Goal: Task Accomplishment & Management: Manage account settings

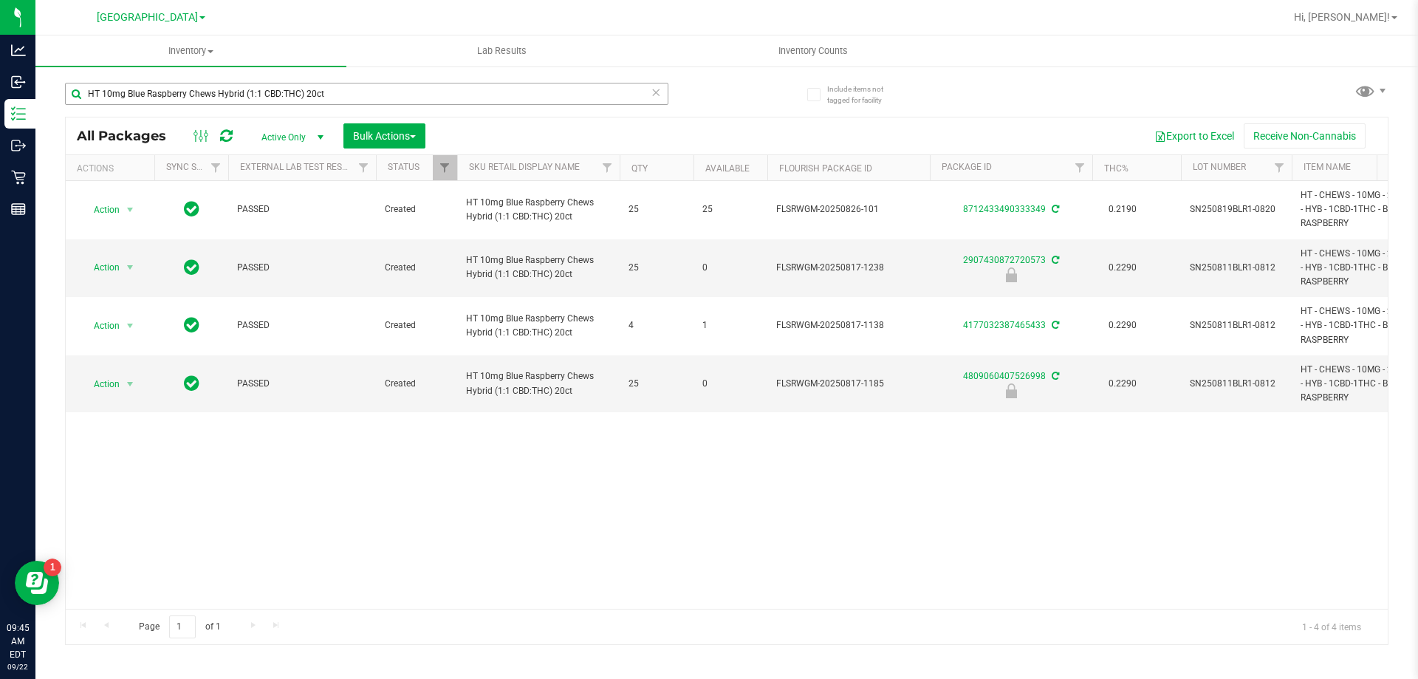
click at [379, 95] on input "HT 10mg Blue Raspberry Chews Hybrid (1:1 CBD:THC) 20ct" at bounding box center [366, 94] width 603 height 22
click at [380, 95] on input "HT 10mg Blue Raspberry Chews Hybrid (1:1 CBD:THC) 20ct" at bounding box center [366, 94] width 603 height 22
type input "1568515529731626"
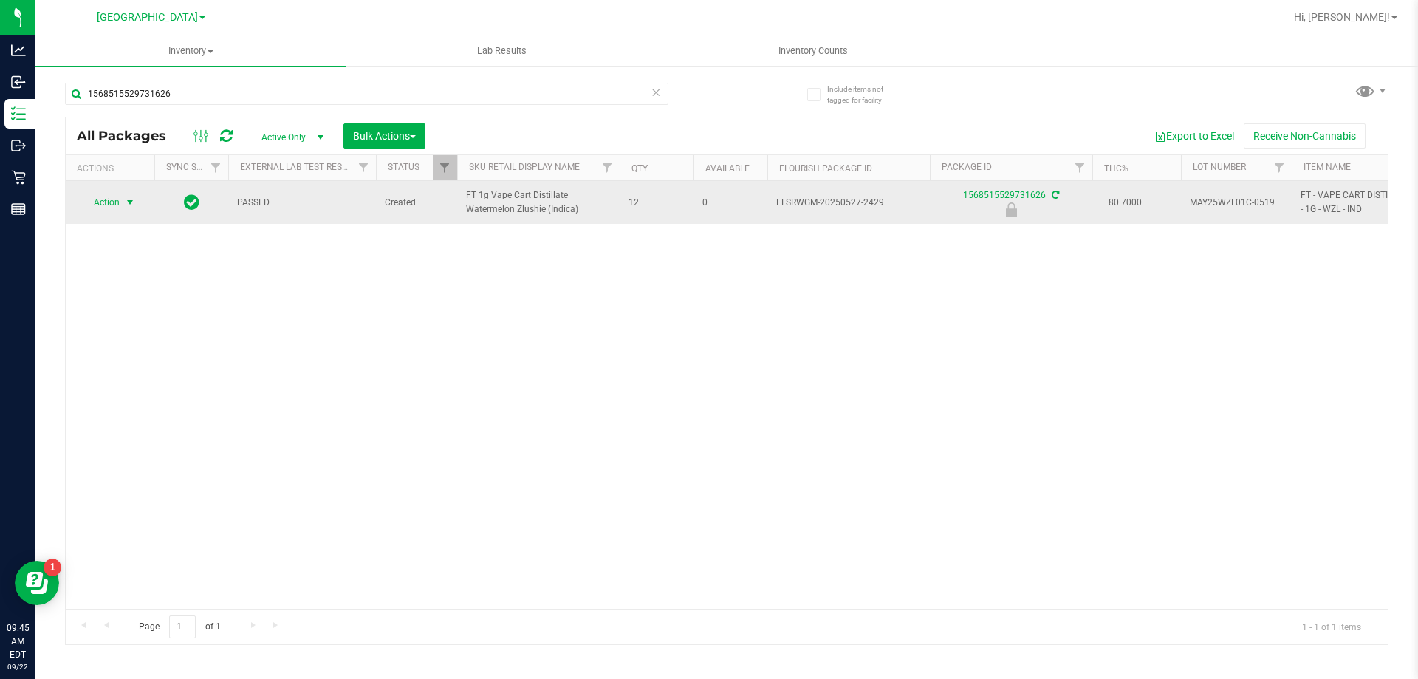
click at [97, 197] on span "Action" at bounding box center [101, 202] width 40 height 21
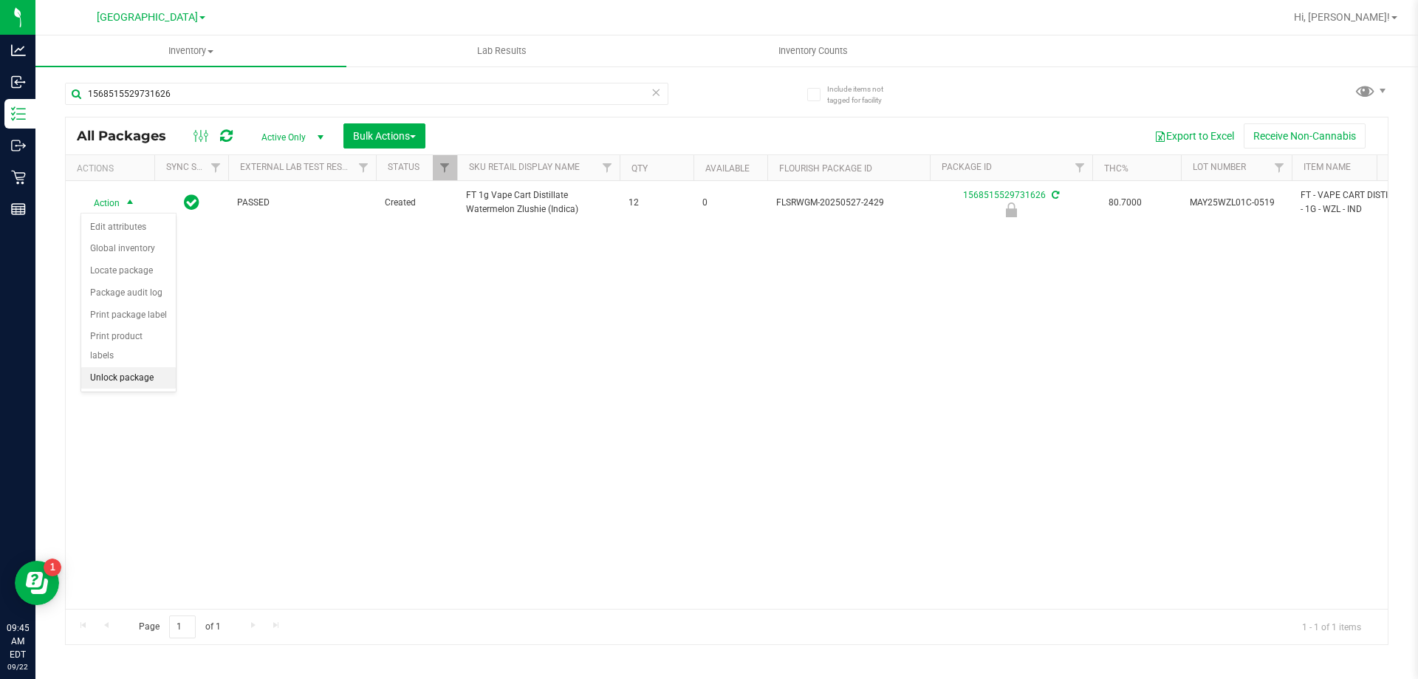
click at [142, 367] on li "Unlock package" at bounding box center [128, 378] width 95 height 22
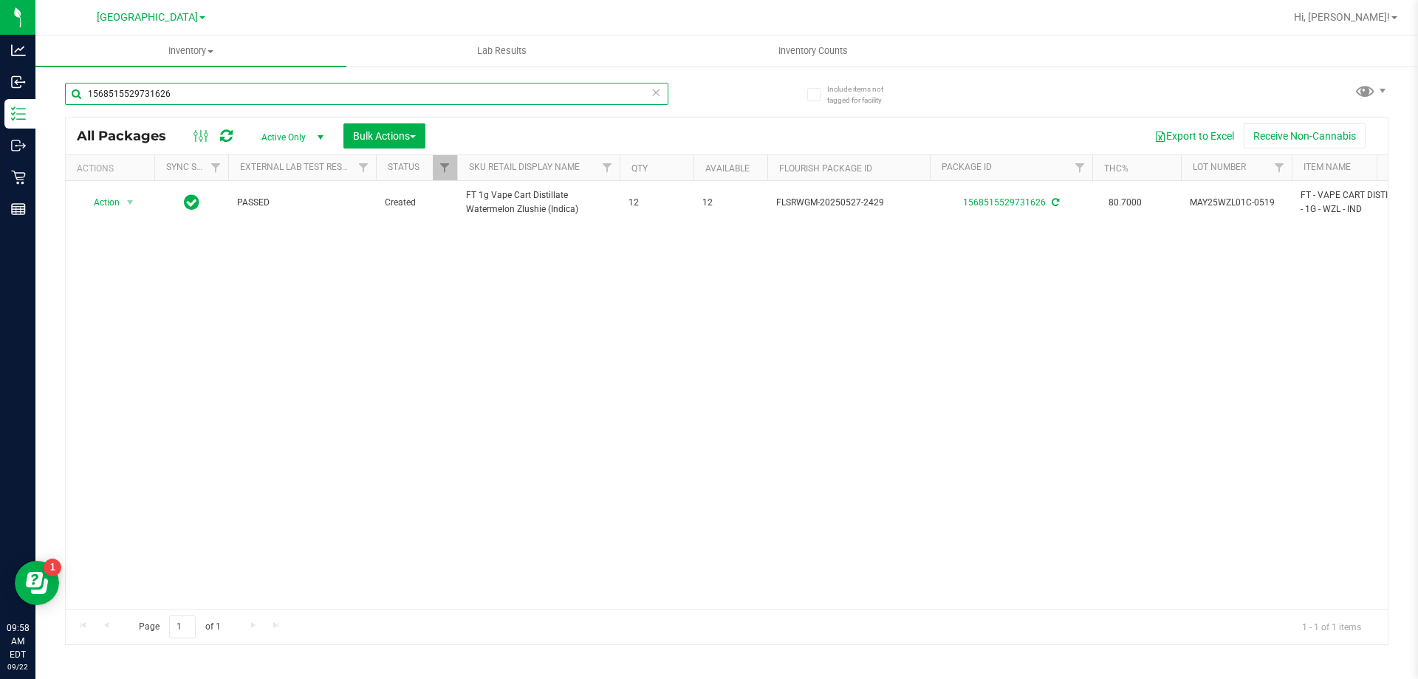
click at [230, 86] on input "1568515529731626" at bounding box center [366, 94] width 603 height 22
type input "1214297819630458"
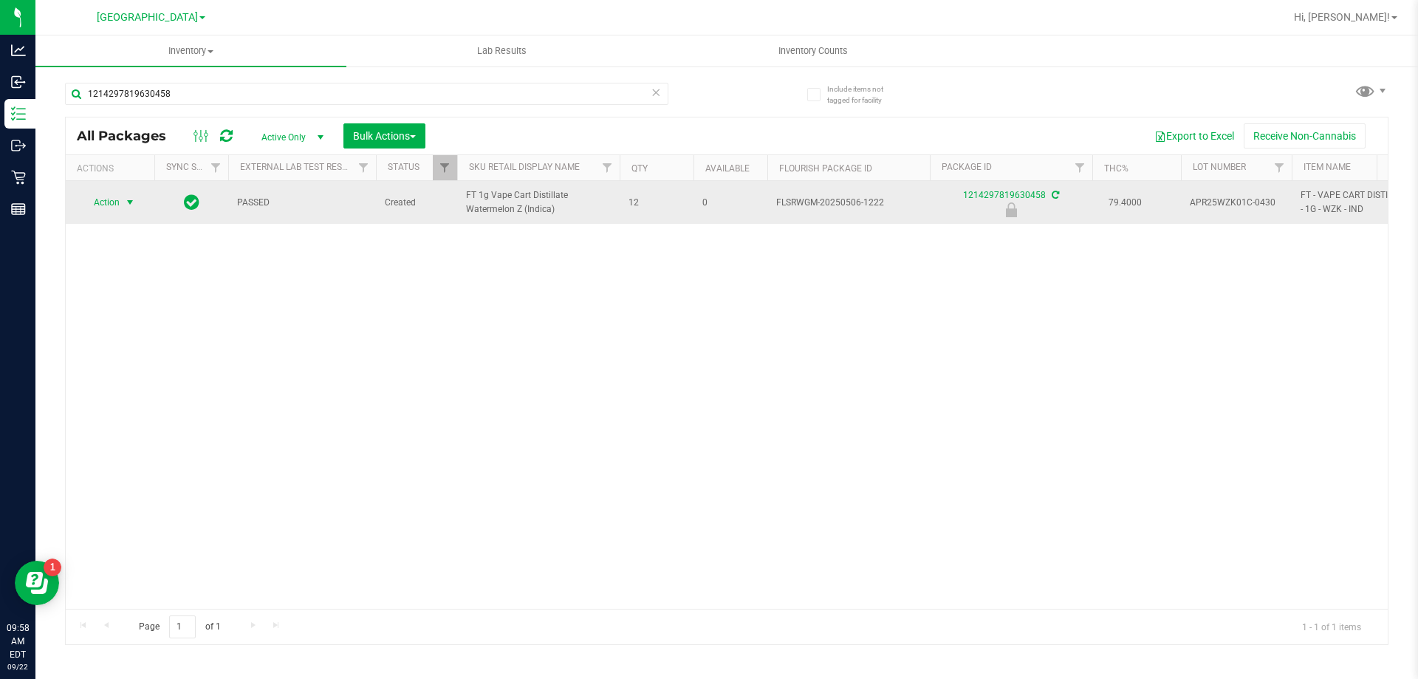
click at [123, 208] on span "select" at bounding box center [130, 202] width 18 height 21
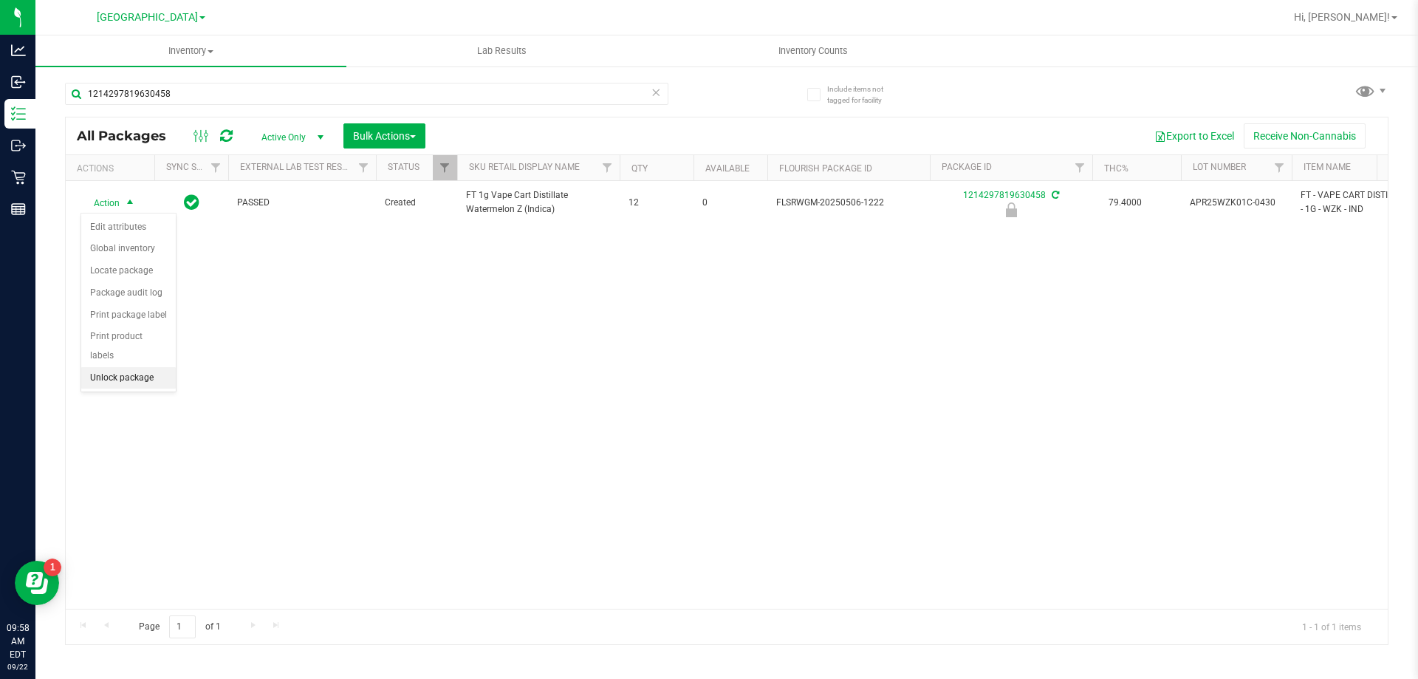
click at [125, 367] on li "Unlock package" at bounding box center [128, 378] width 95 height 22
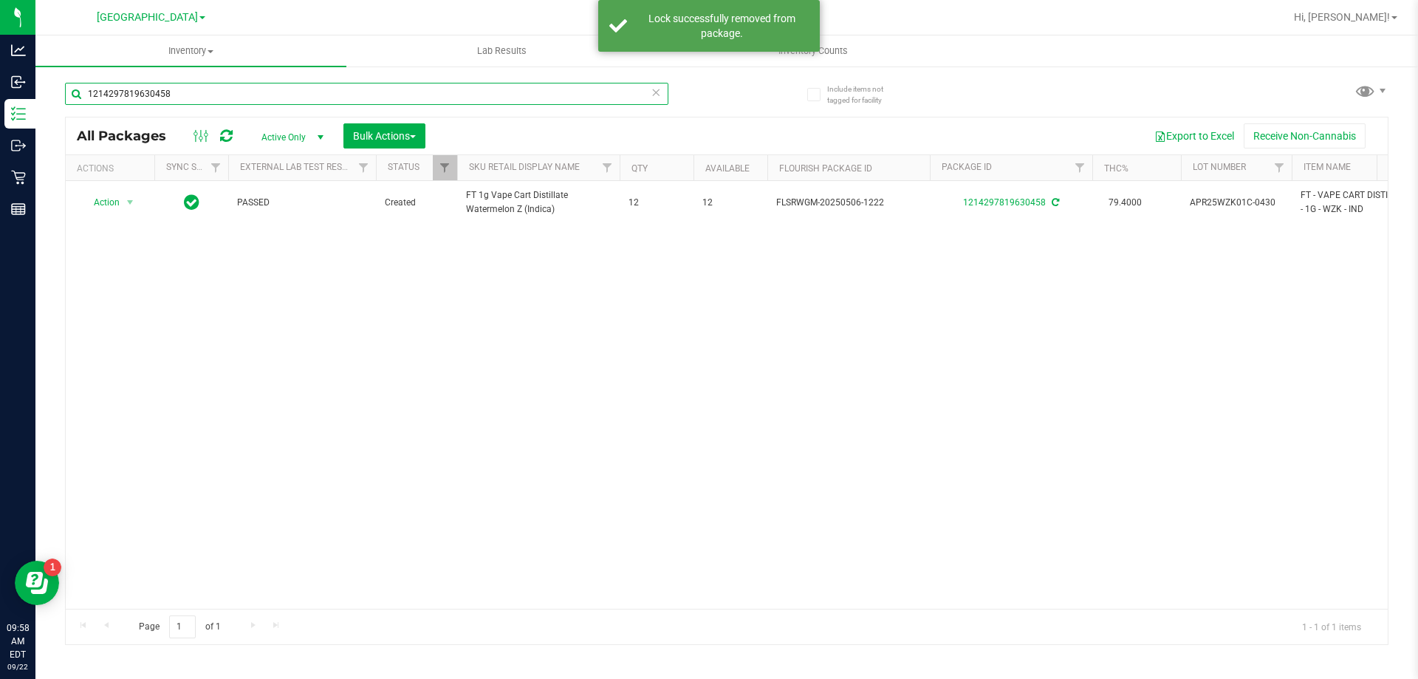
click at [228, 102] on input "1214297819630458" at bounding box center [366, 94] width 603 height 22
type input "2823427484892912"
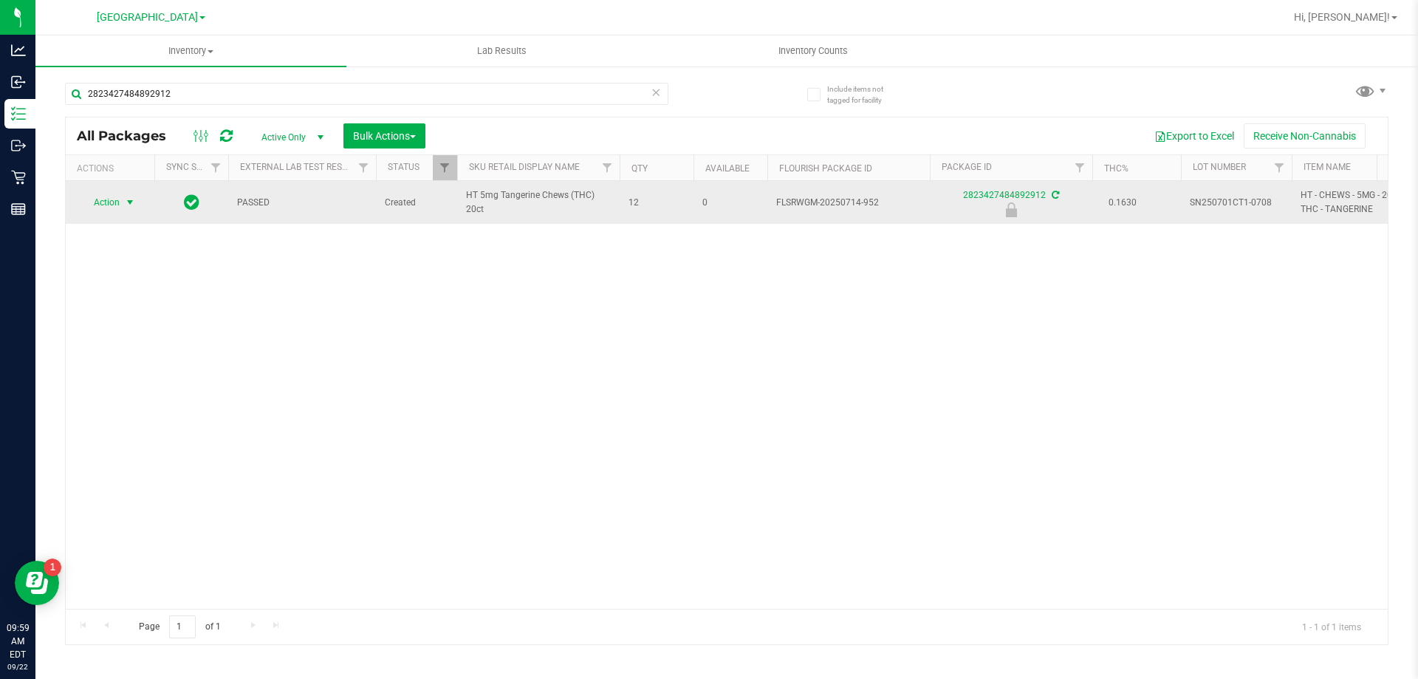
click at [123, 205] on span "select" at bounding box center [130, 202] width 18 height 21
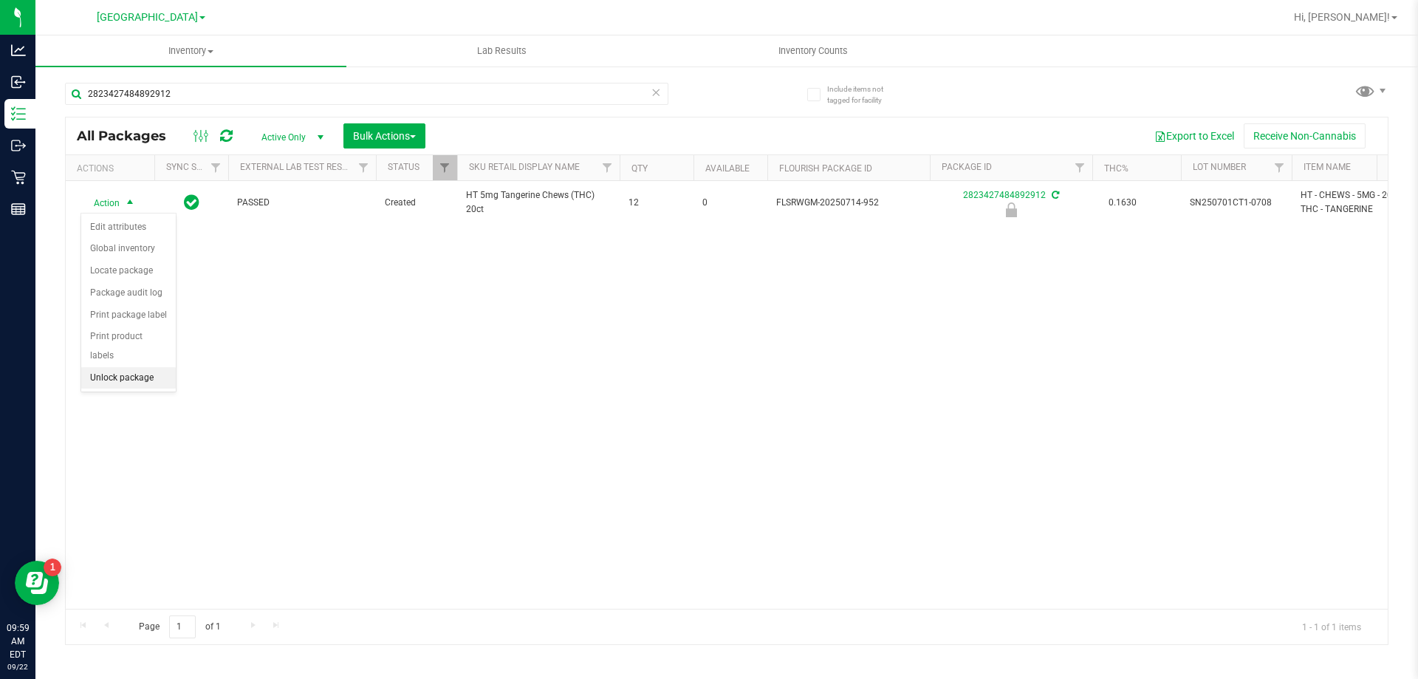
click at [106, 367] on li "Unlock package" at bounding box center [128, 378] width 95 height 22
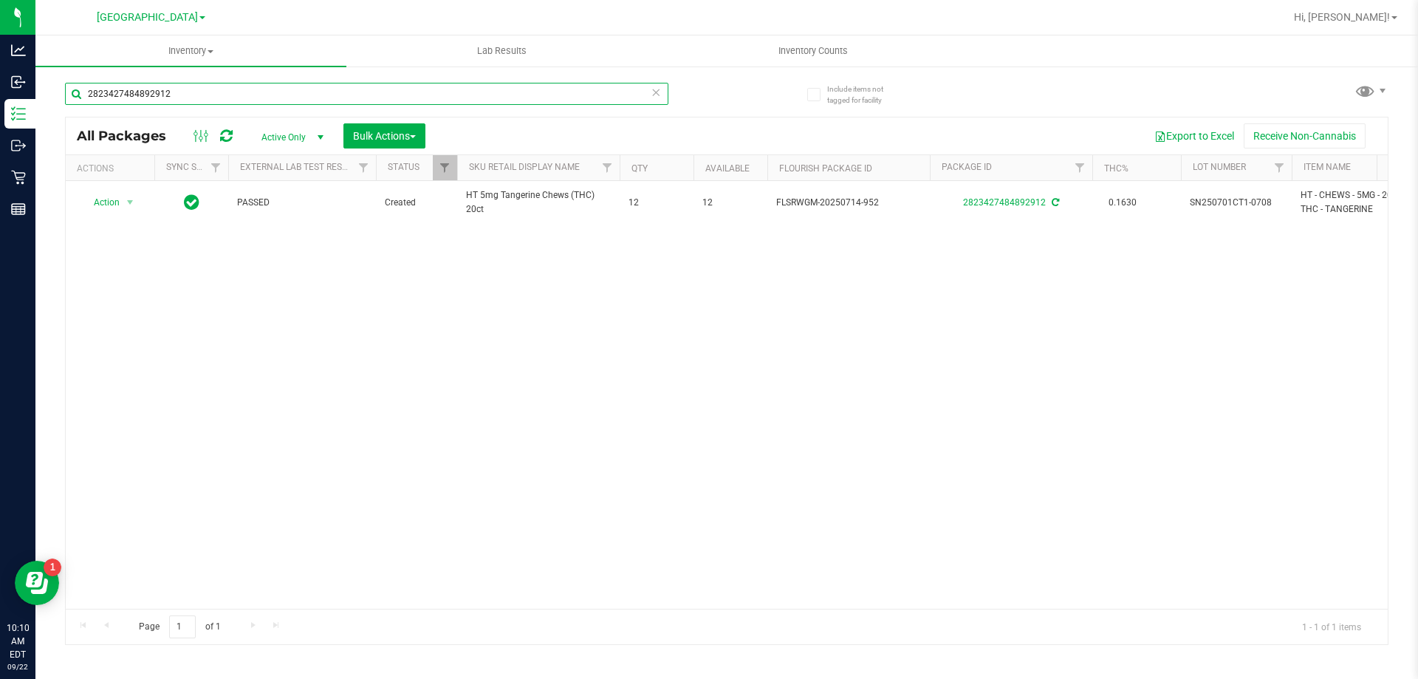
click at [198, 103] on input "2823427484892912" at bounding box center [366, 94] width 603 height 22
click at [196, 103] on input "2823427484892912" at bounding box center [366, 94] width 603 height 22
type input "4600510673661317"
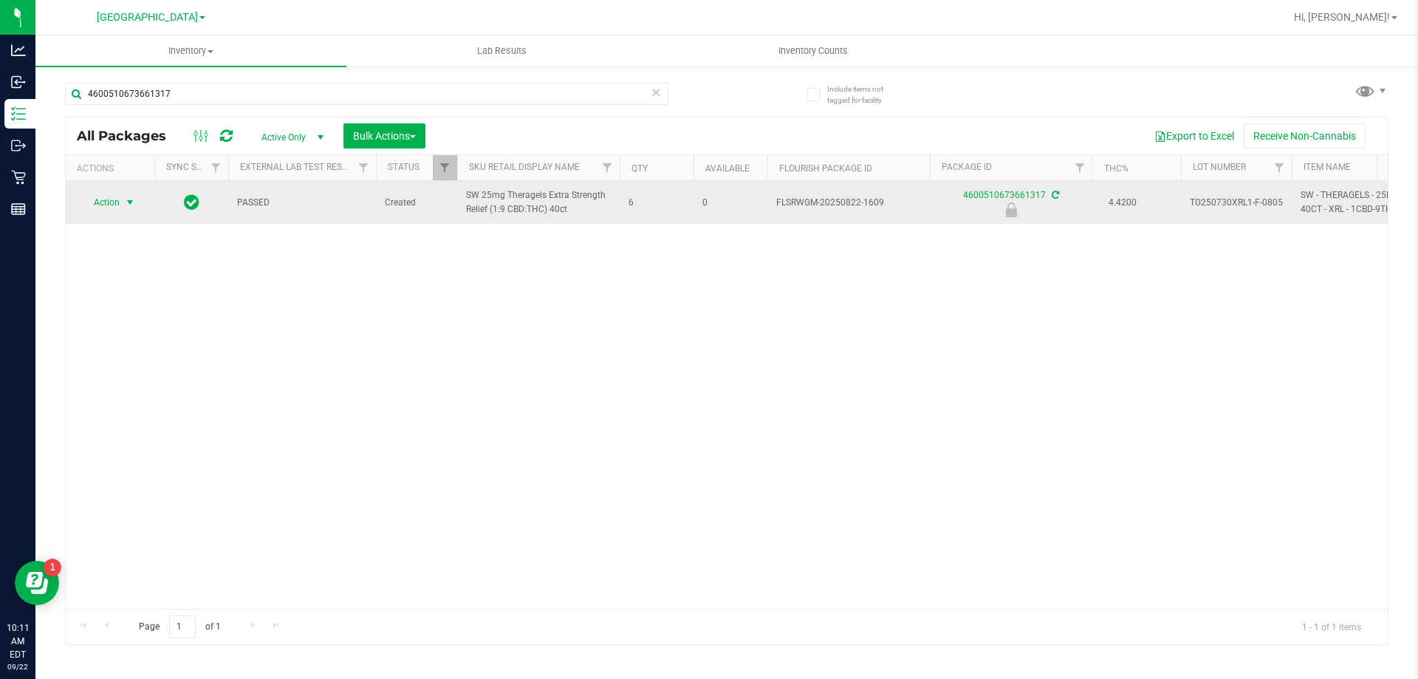
click at [111, 204] on span "Action" at bounding box center [101, 202] width 40 height 21
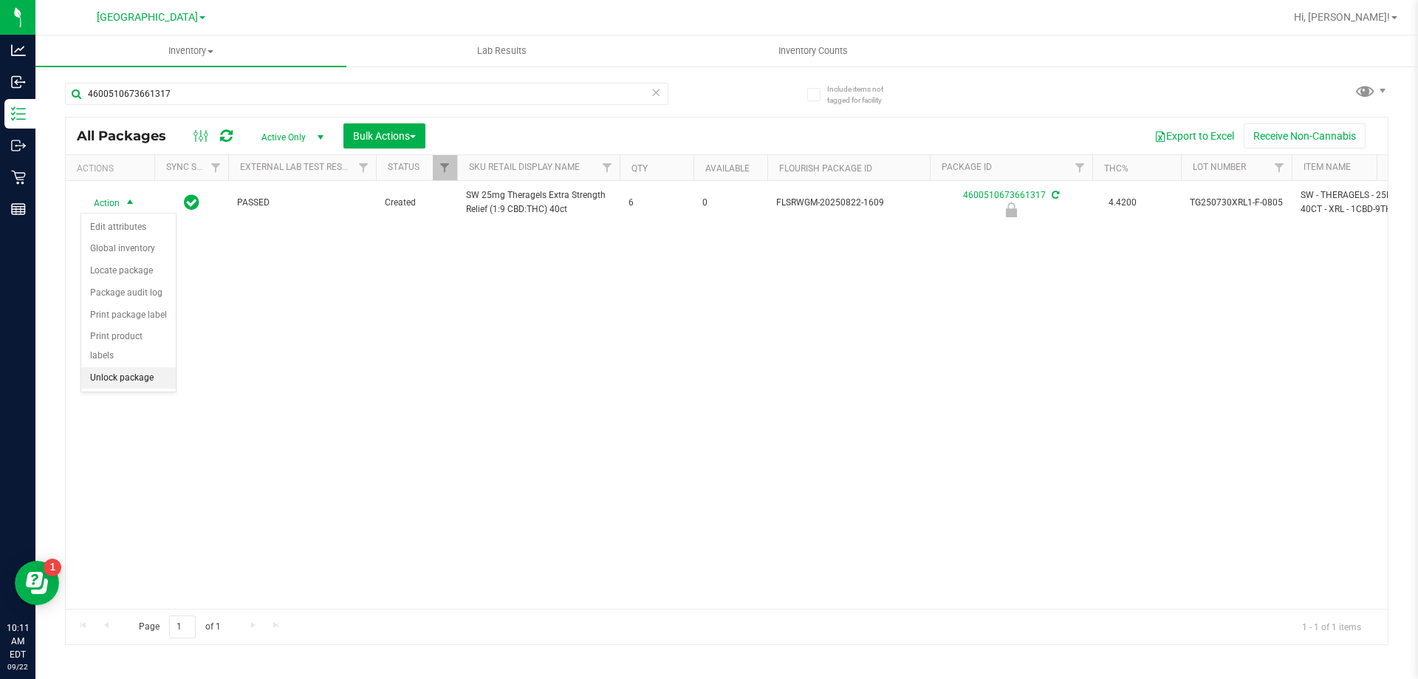
click at [152, 367] on li "Unlock package" at bounding box center [128, 378] width 95 height 22
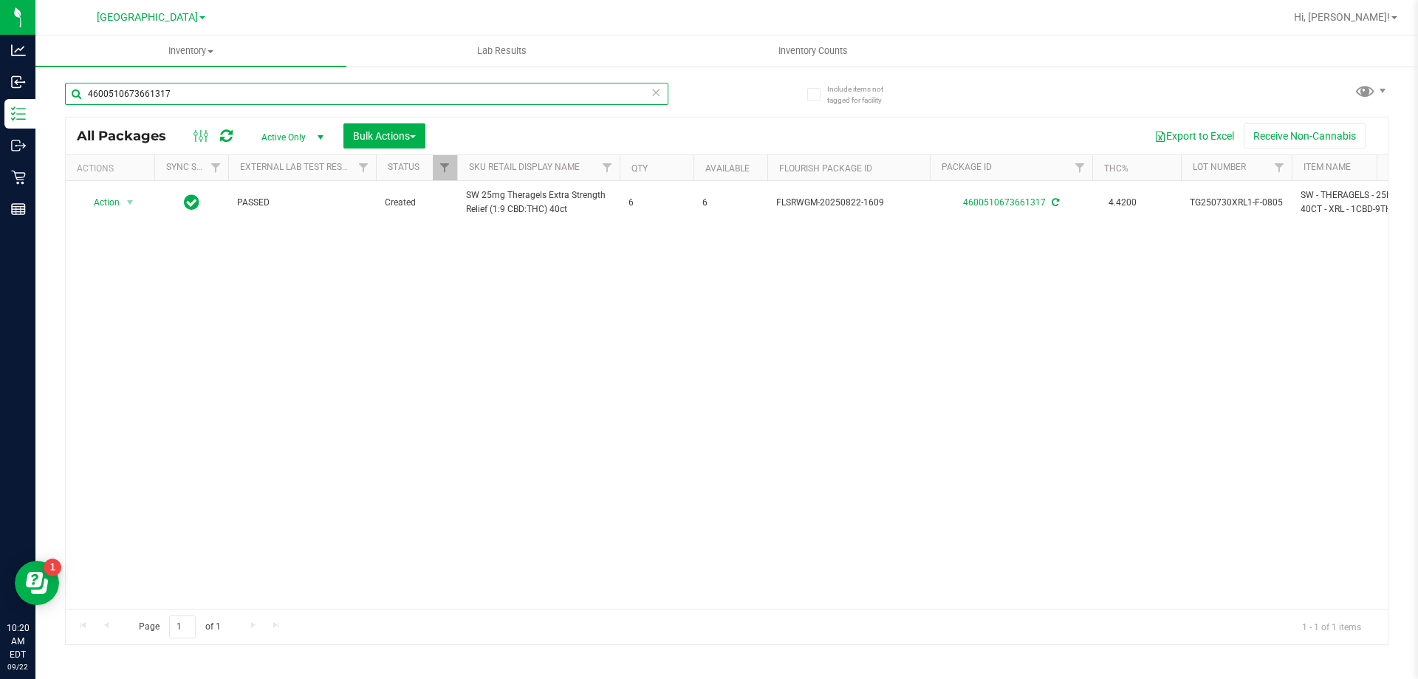
click at [275, 92] on input "4600510673661317" at bounding box center [366, 94] width 603 height 22
click at [275, 93] on input "4600510673661317" at bounding box center [366, 94] width 603 height 22
type input "3625448125007913"
click at [117, 205] on span "Action" at bounding box center [101, 202] width 40 height 21
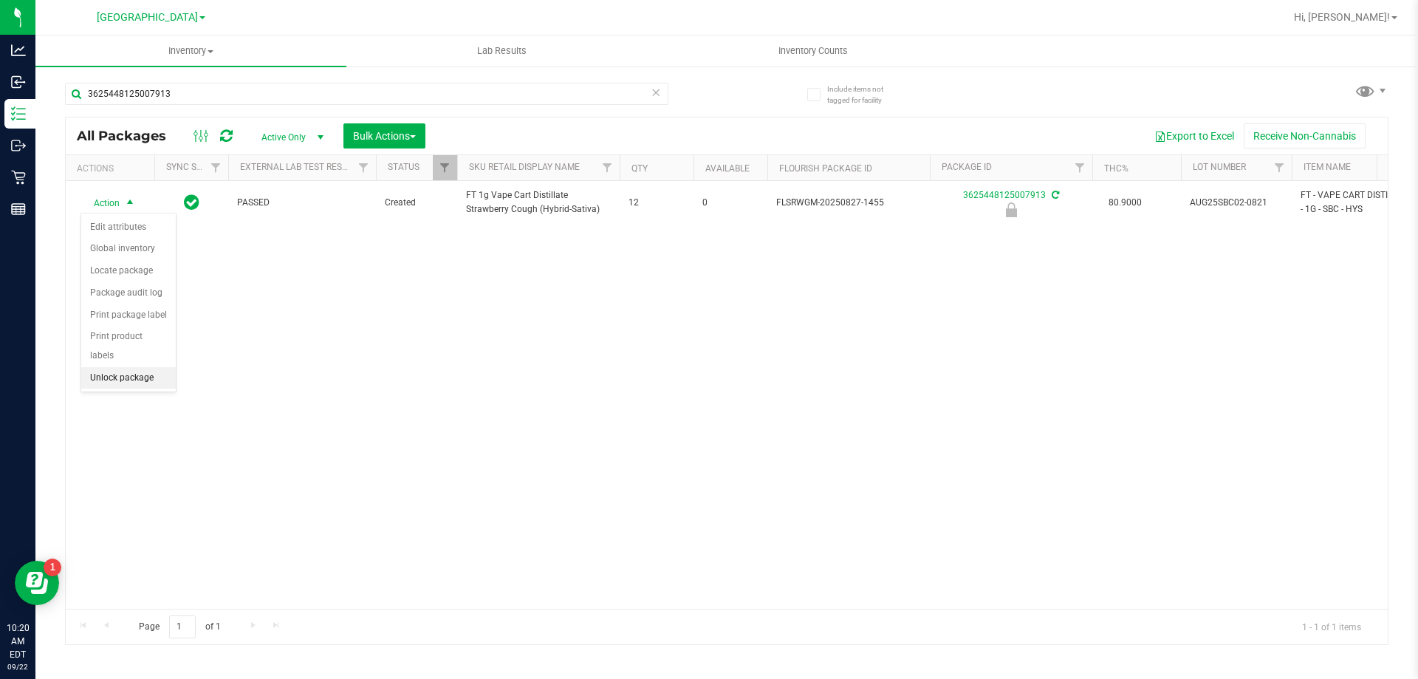
click at [148, 367] on li "Unlock package" at bounding box center [128, 378] width 95 height 22
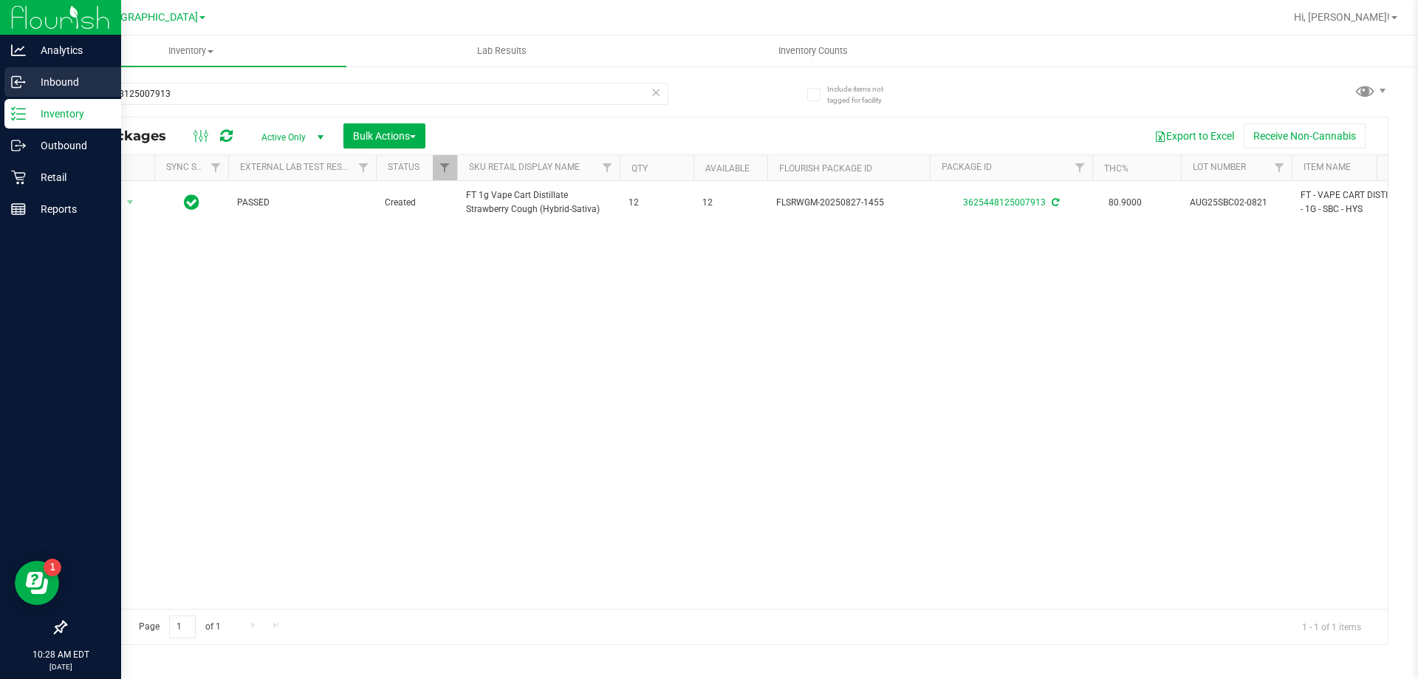
click at [29, 86] on p "Inbound" at bounding box center [70, 82] width 89 height 18
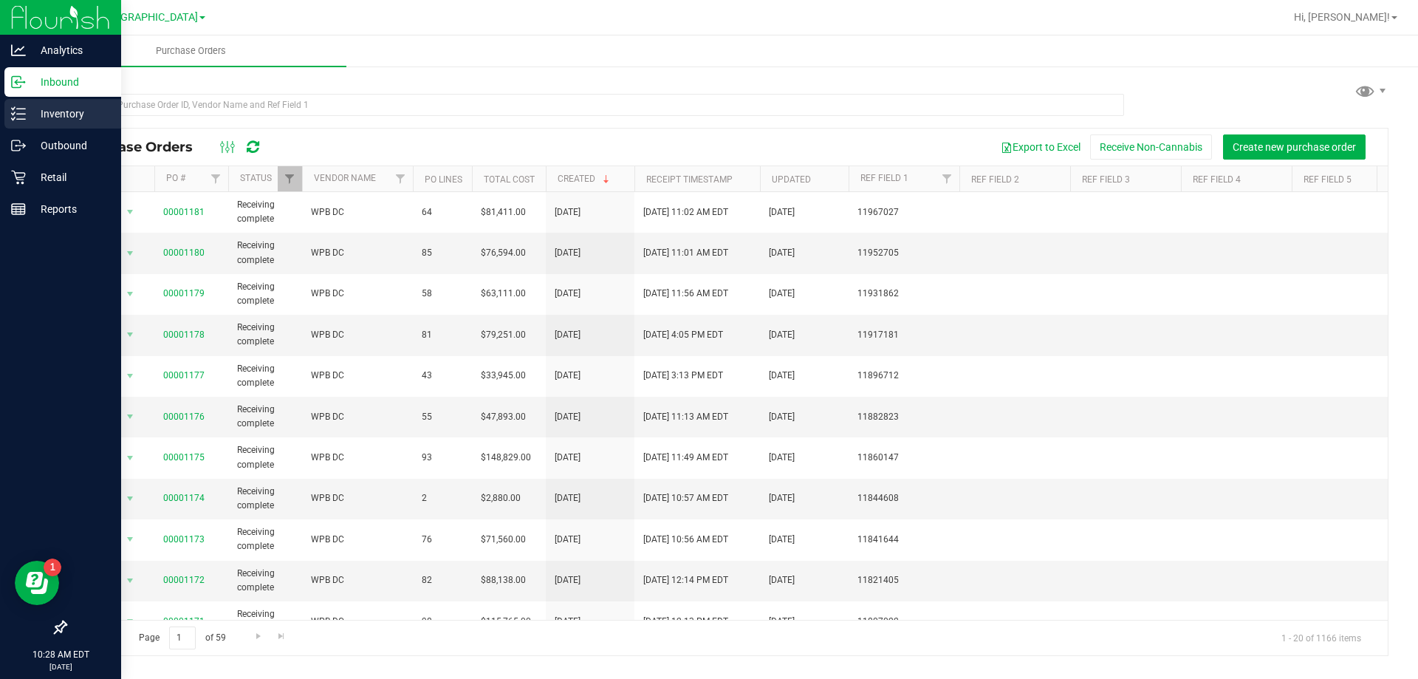
click at [23, 111] on icon at bounding box center [18, 113] width 15 height 15
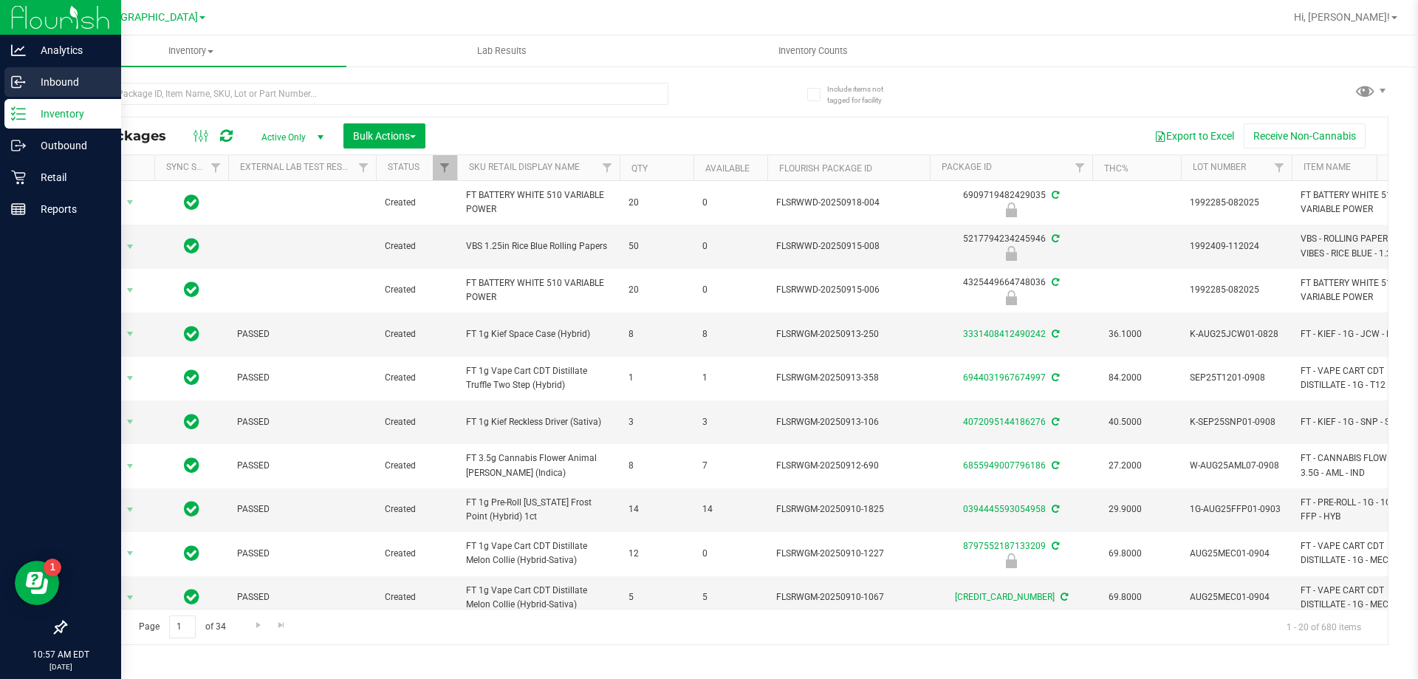
click at [29, 77] on p "Inbound" at bounding box center [70, 82] width 89 height 18
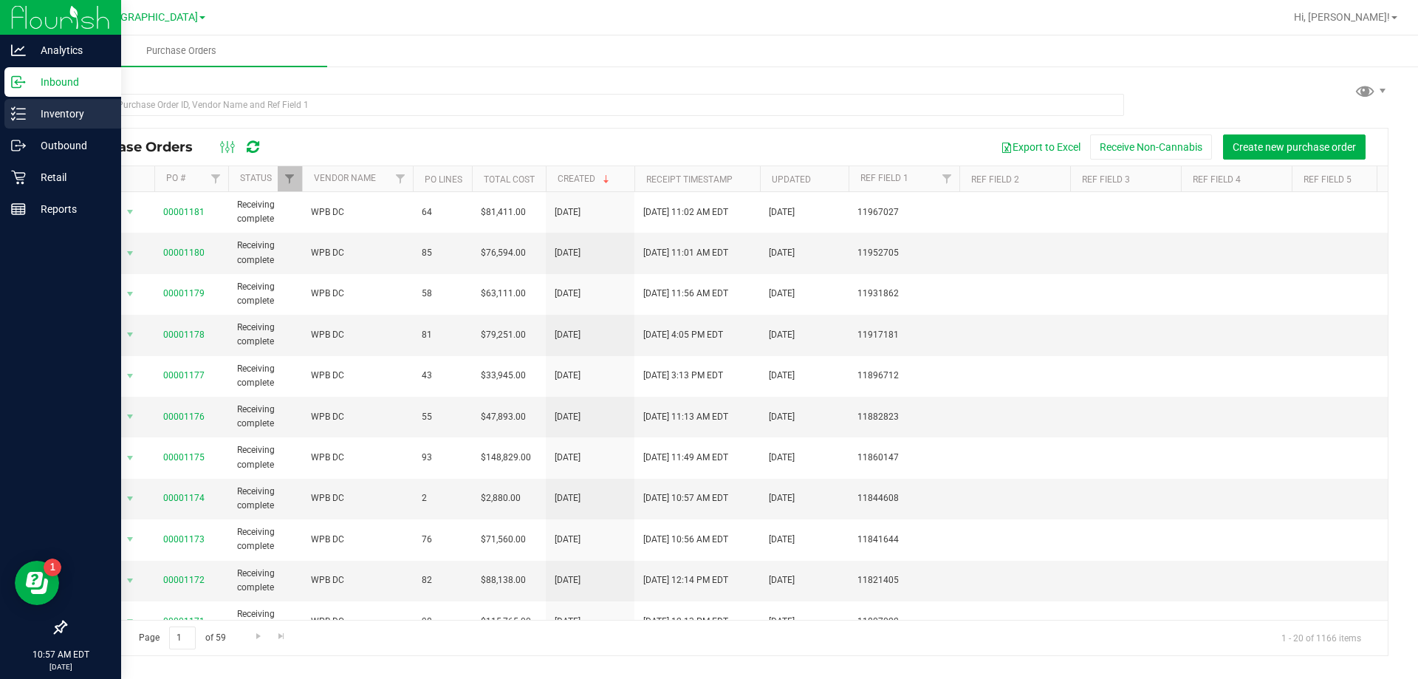
click at [43, 122] on p "Inventory" at bounding box center [70, 114] width 89 height 18
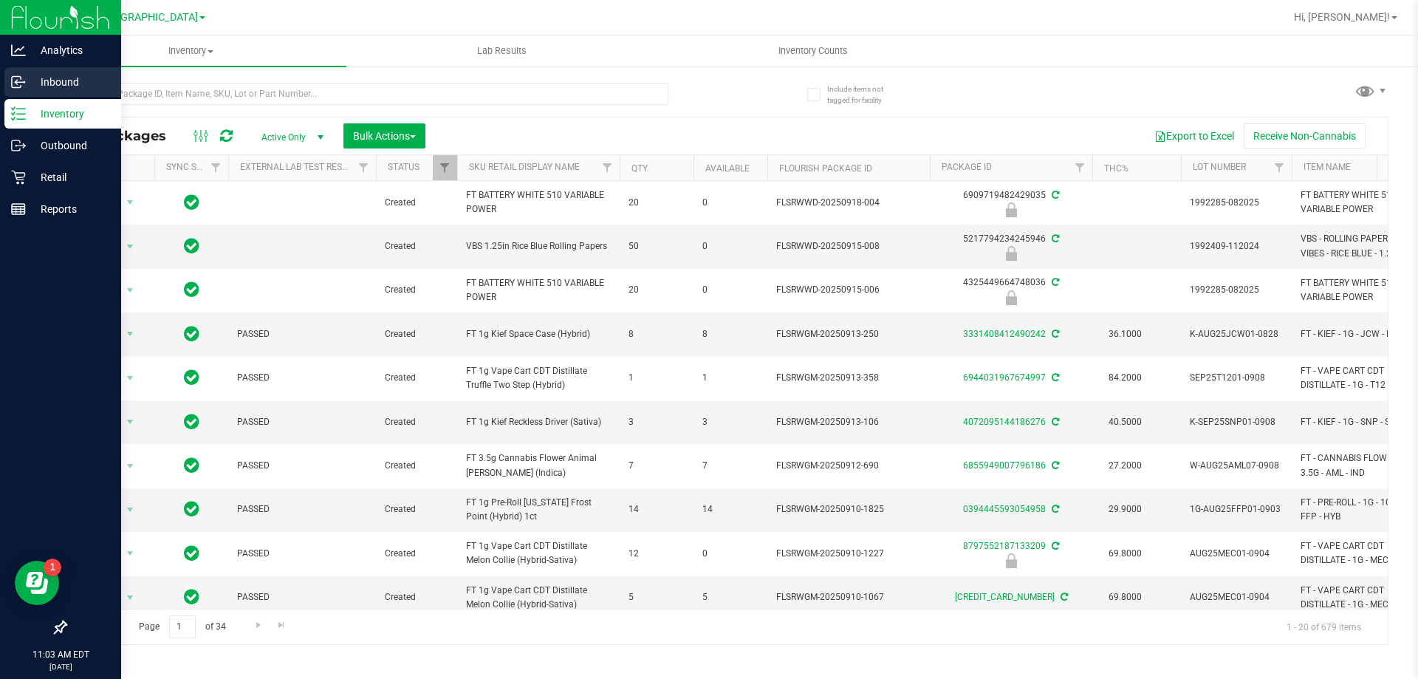
click at [25, 78] on icon at bounding box center [18, 82] width 15 height 15
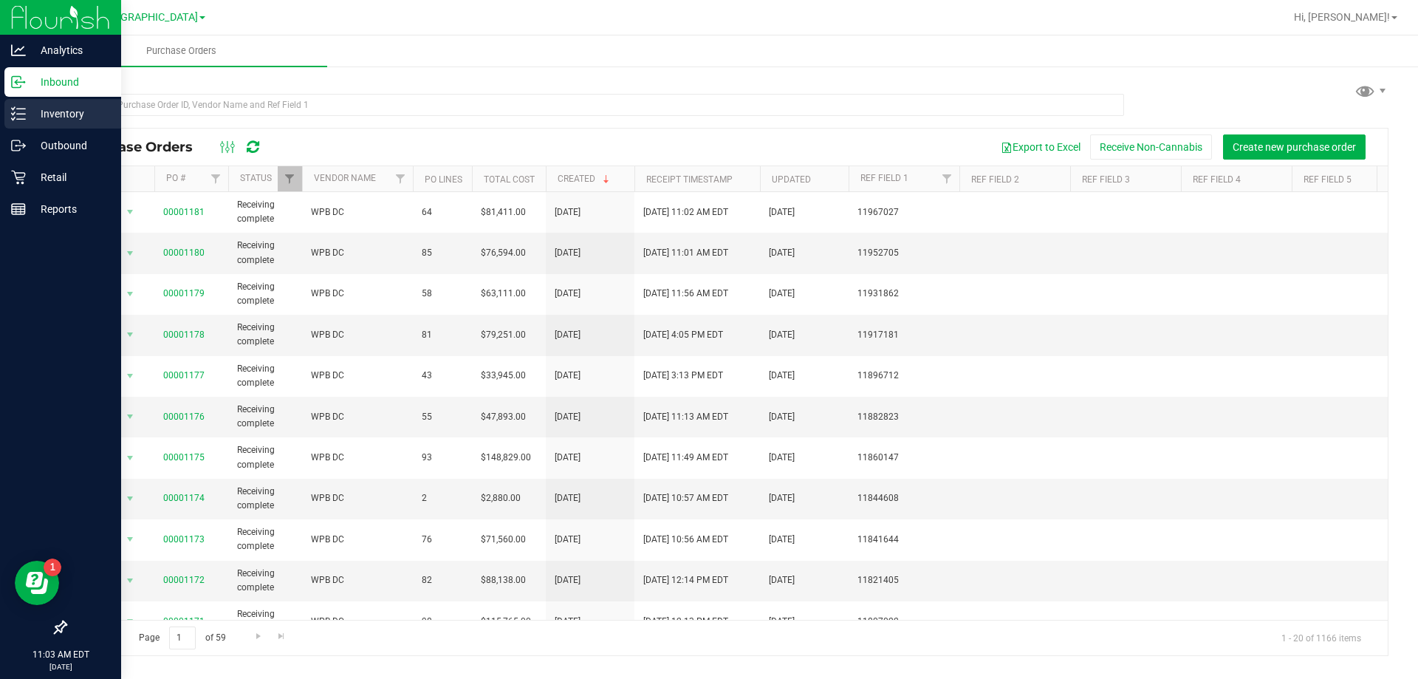
click at [56, 114] on p "Inventory" at bounding box center [70, 114] width 89 height 18
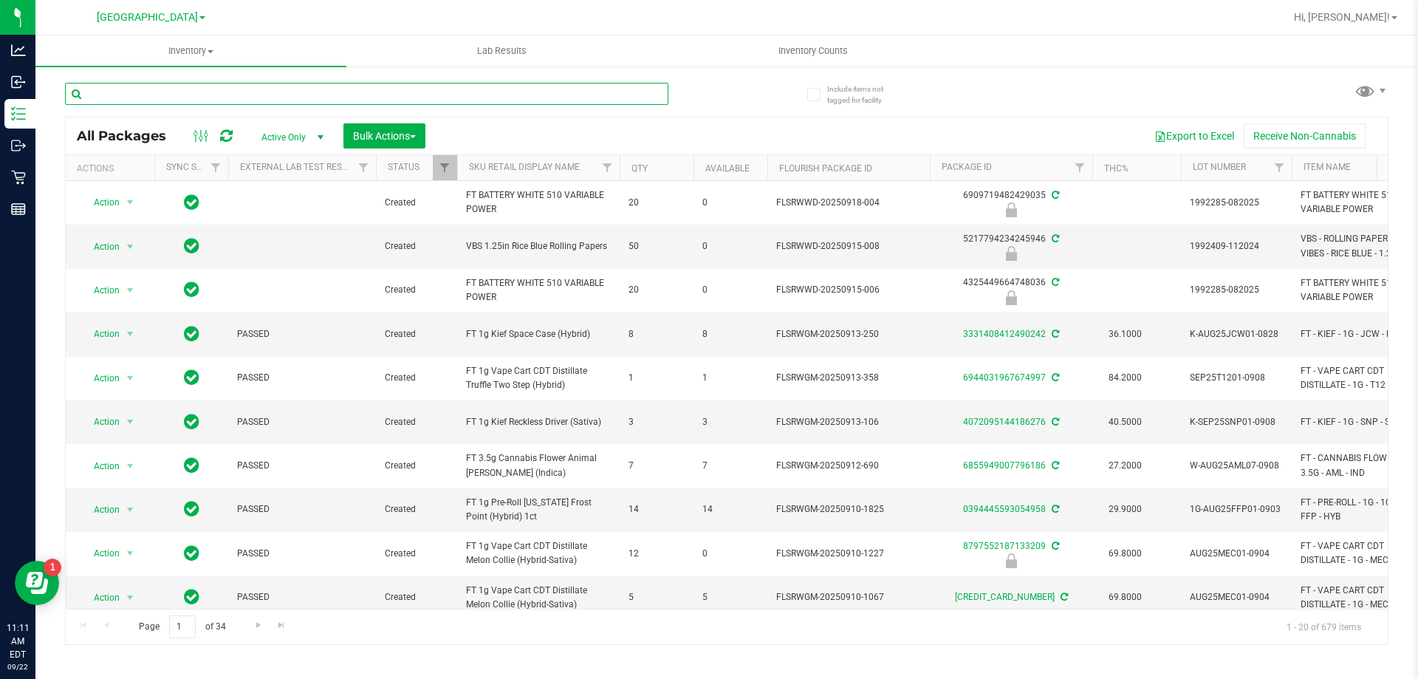
click at [275, 97] on input "text" at bounding box center [366, 94] width 603 height 22
type input "6404914648266749"
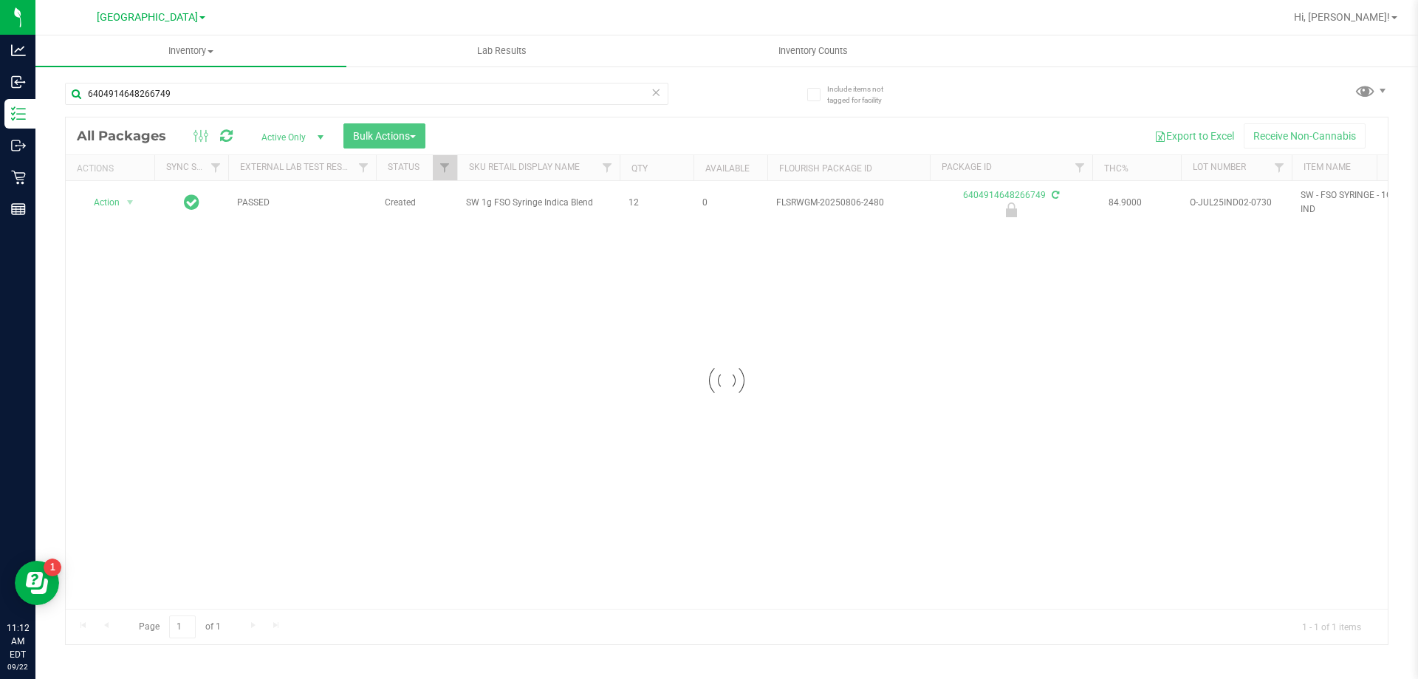
click at [117, 205] on div at bounding box center [727, 380] width 1322 height 527
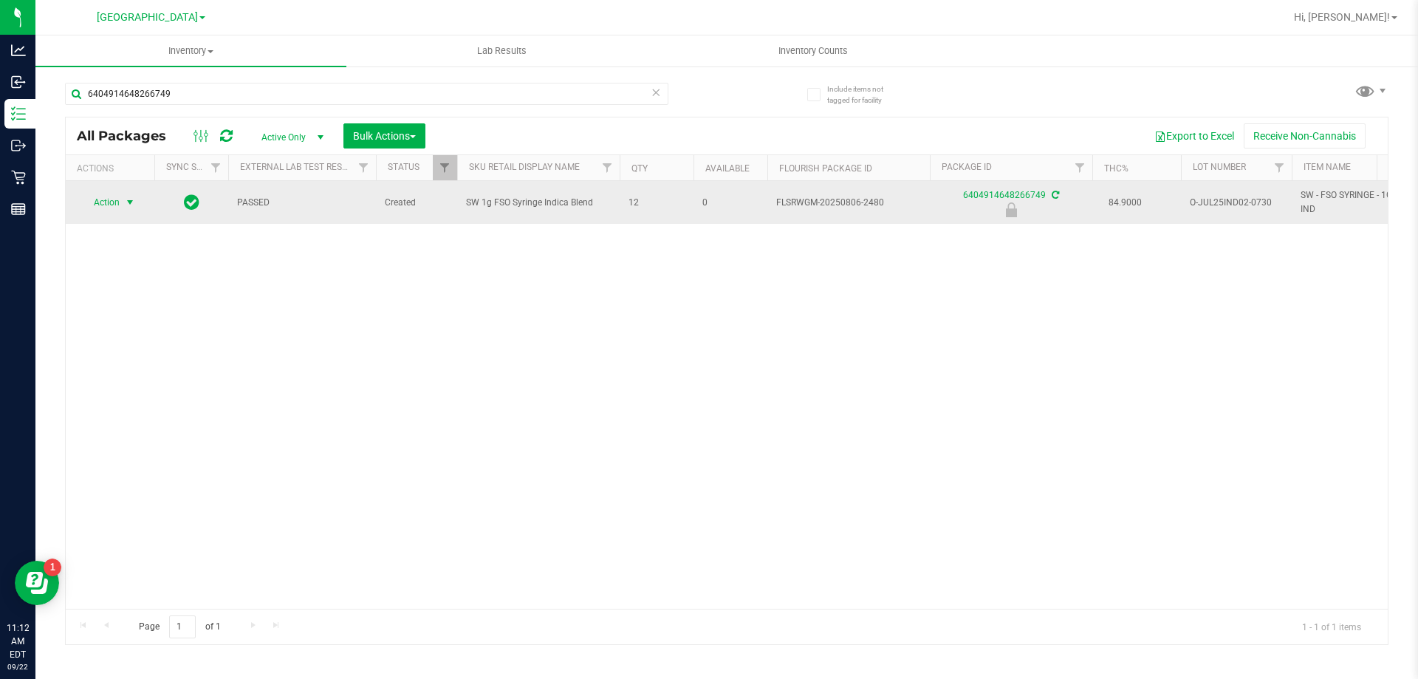
click at [129, 207] on span "select" at bounding box center [130, 202] width 12 height 12
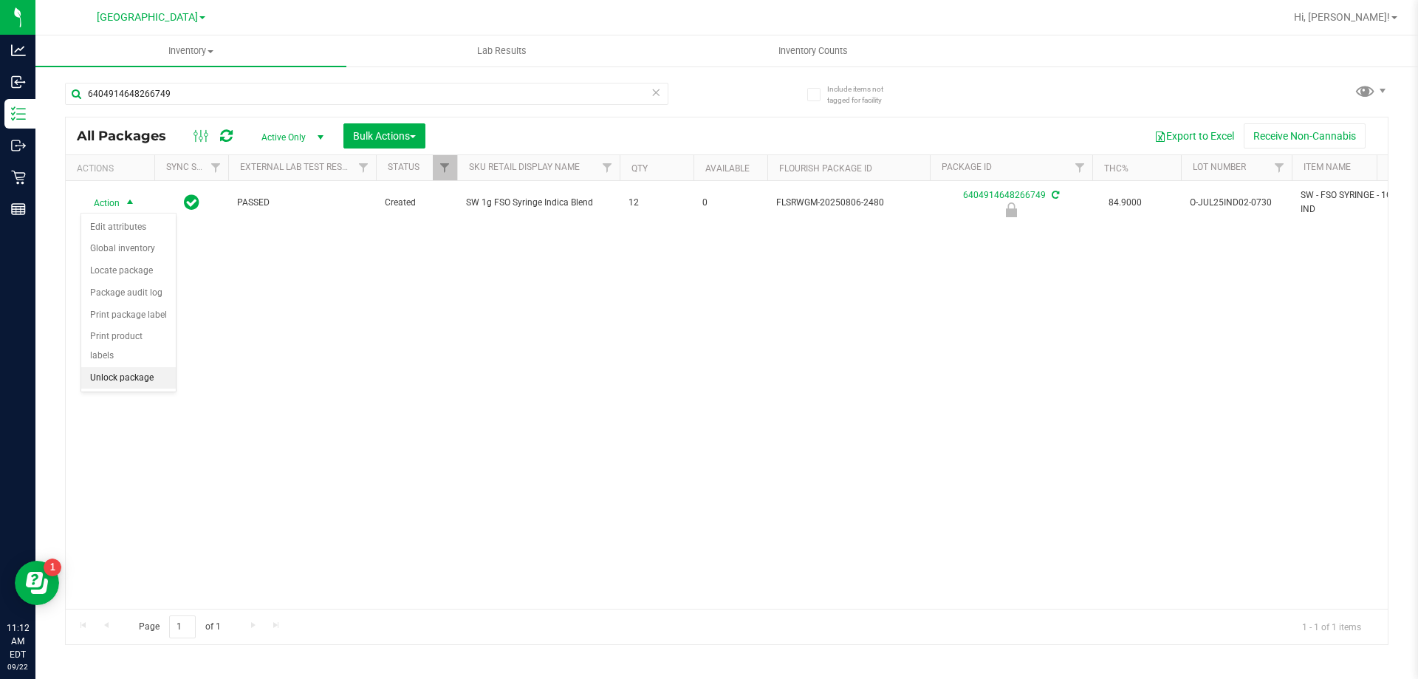
click at [141, 367] on li "Unlock package" at bounding box center [128, 378] width 95 height 22
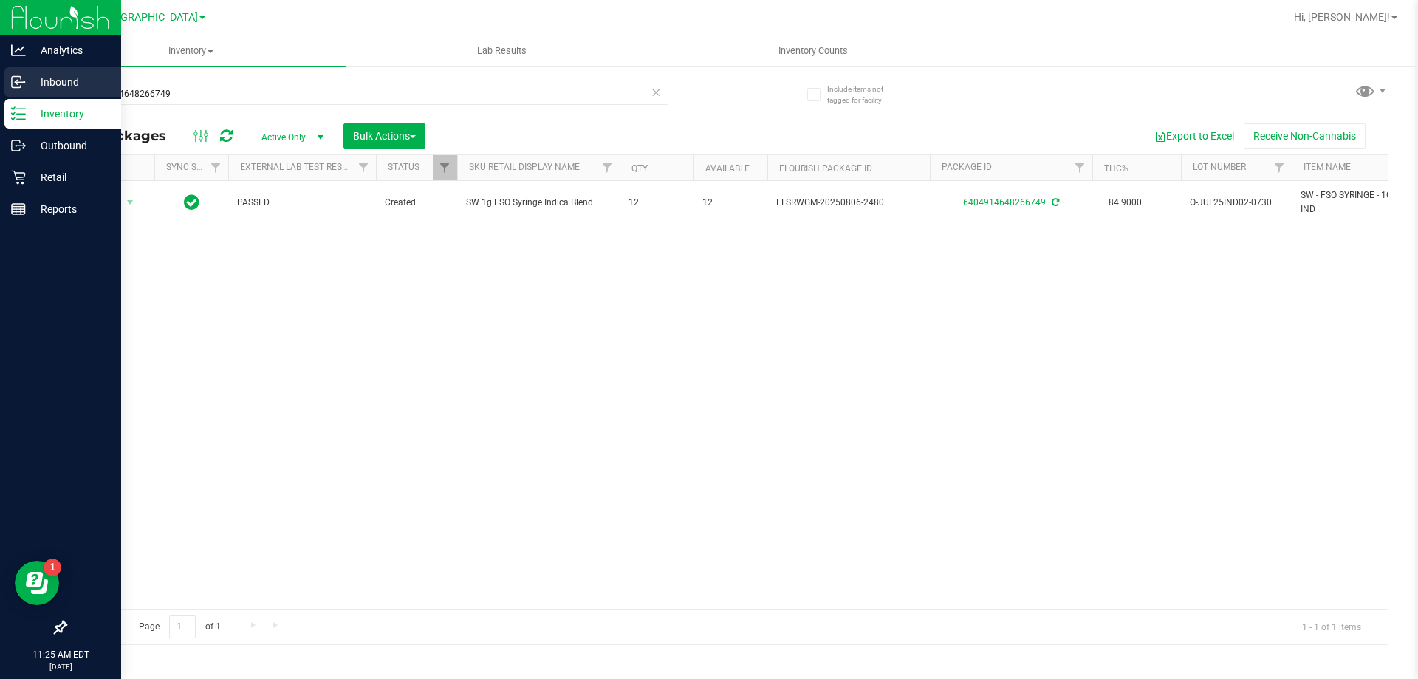
click at [24, 83] on circle at bounding box center [24, 82] width 2 height 2
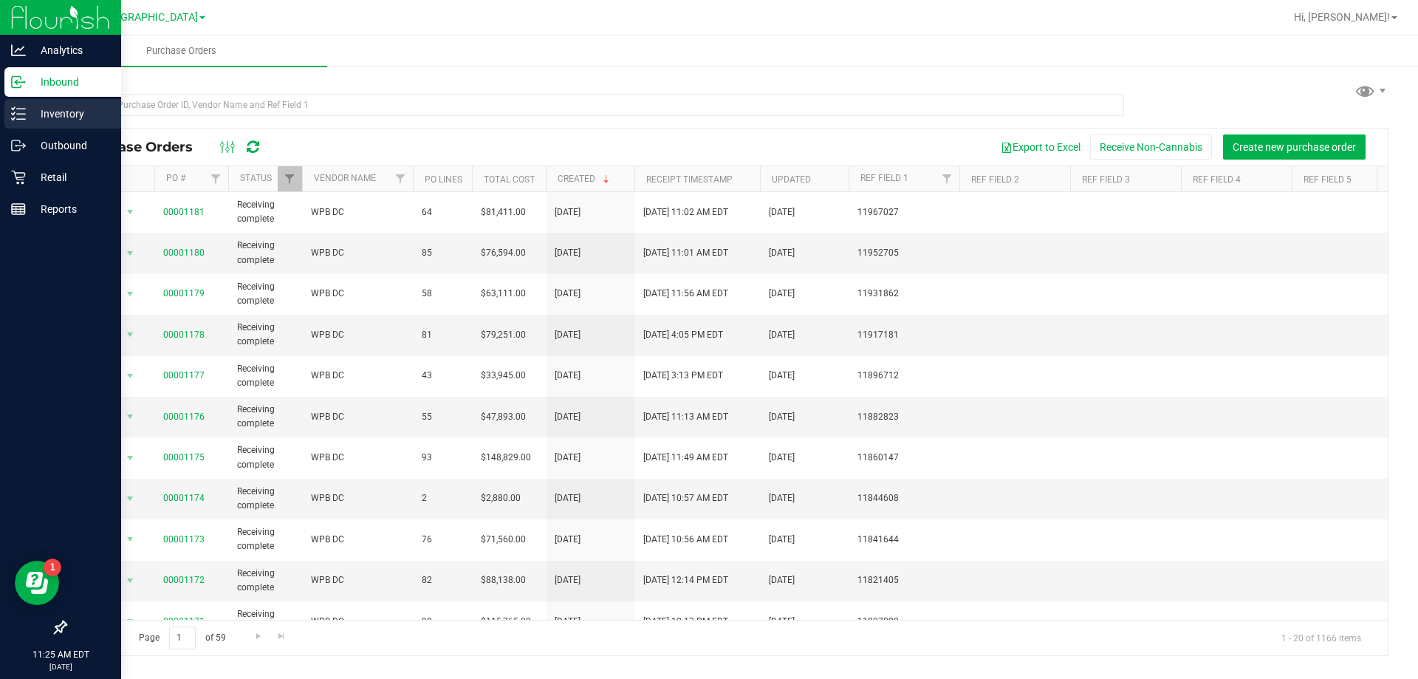
click at [19, 112] on icon at bounding box center [18, 113] width 15 height 15
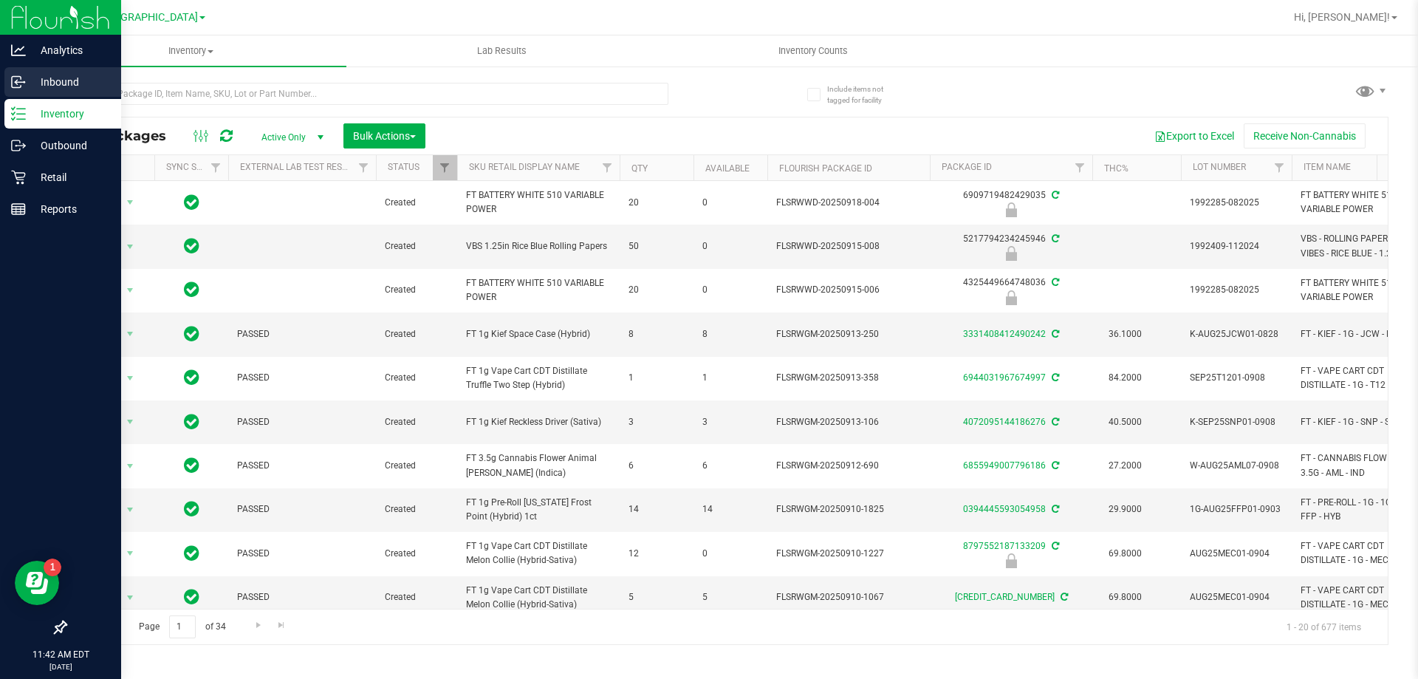
click at [21, 68] on div "Inbound" at bounding box center [62, 82] width 117 height 30
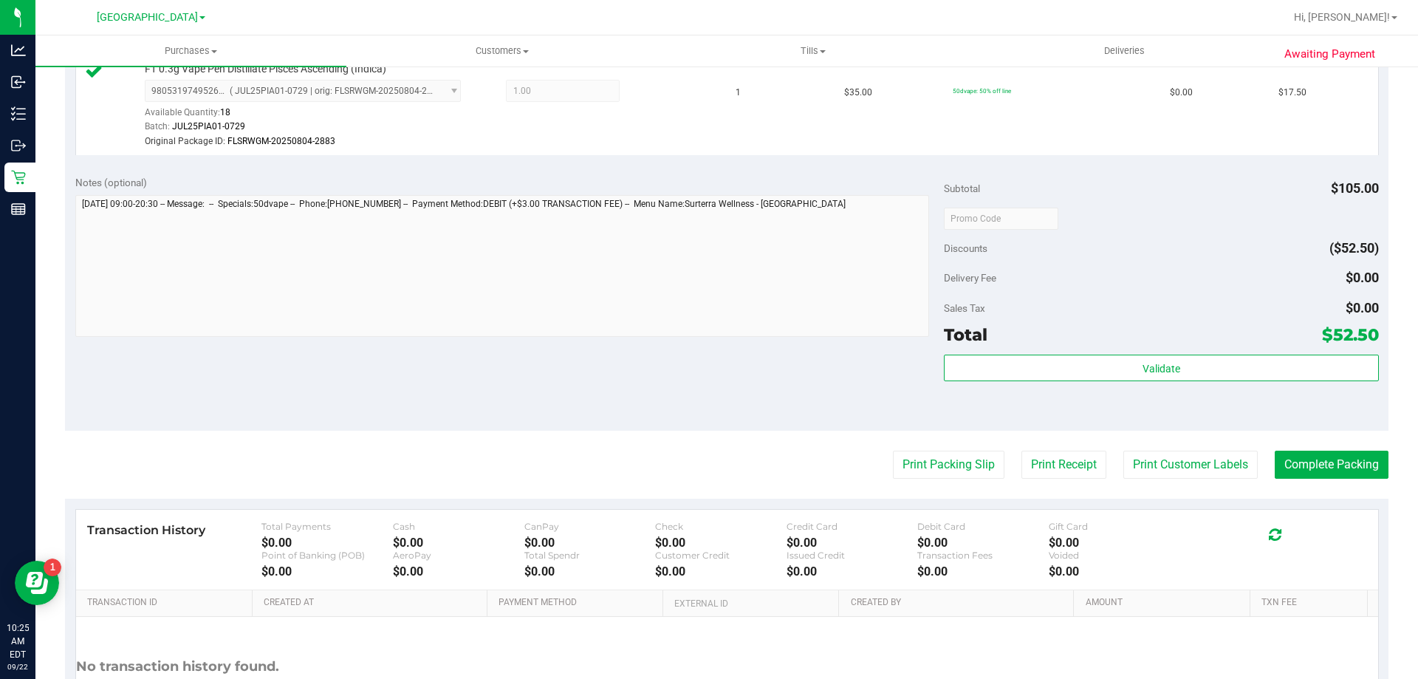
scroll to position [665, 0]
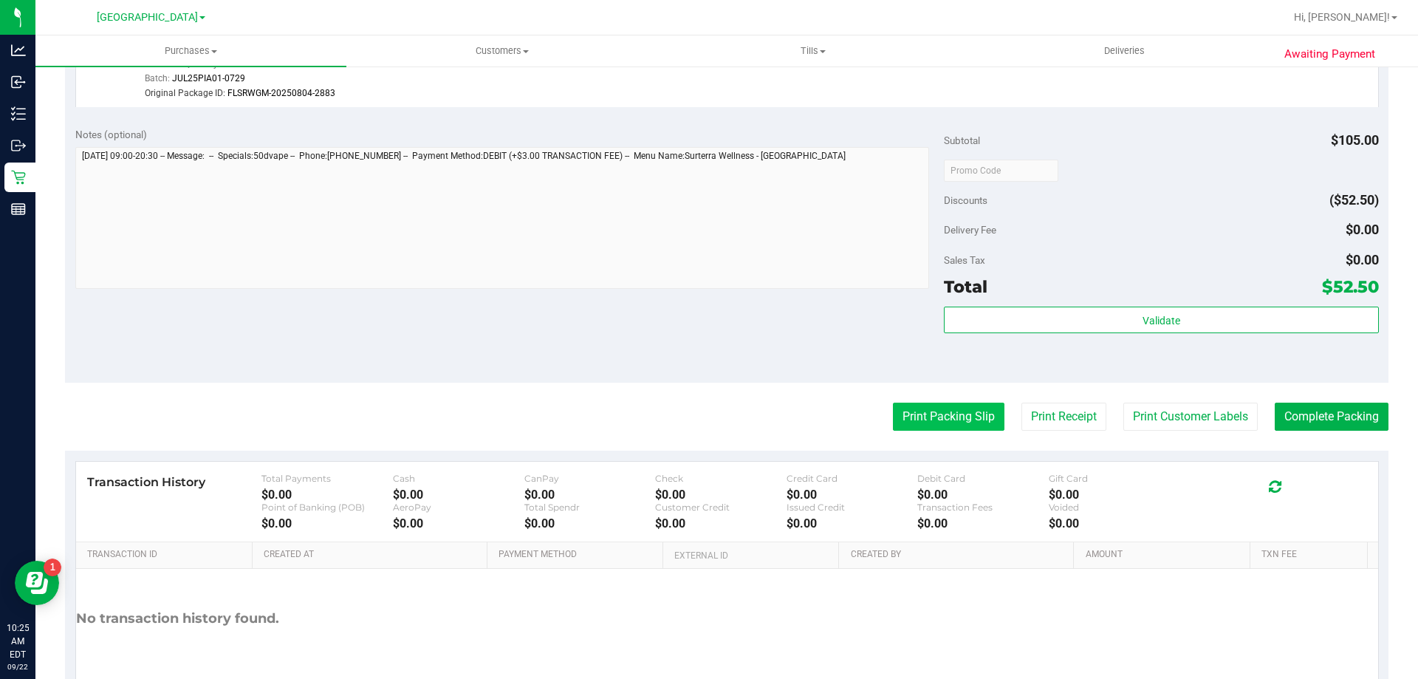
click at [935, 421] on button "Print Packing Slip" at bounding box center [949, 417] width 112 height 28
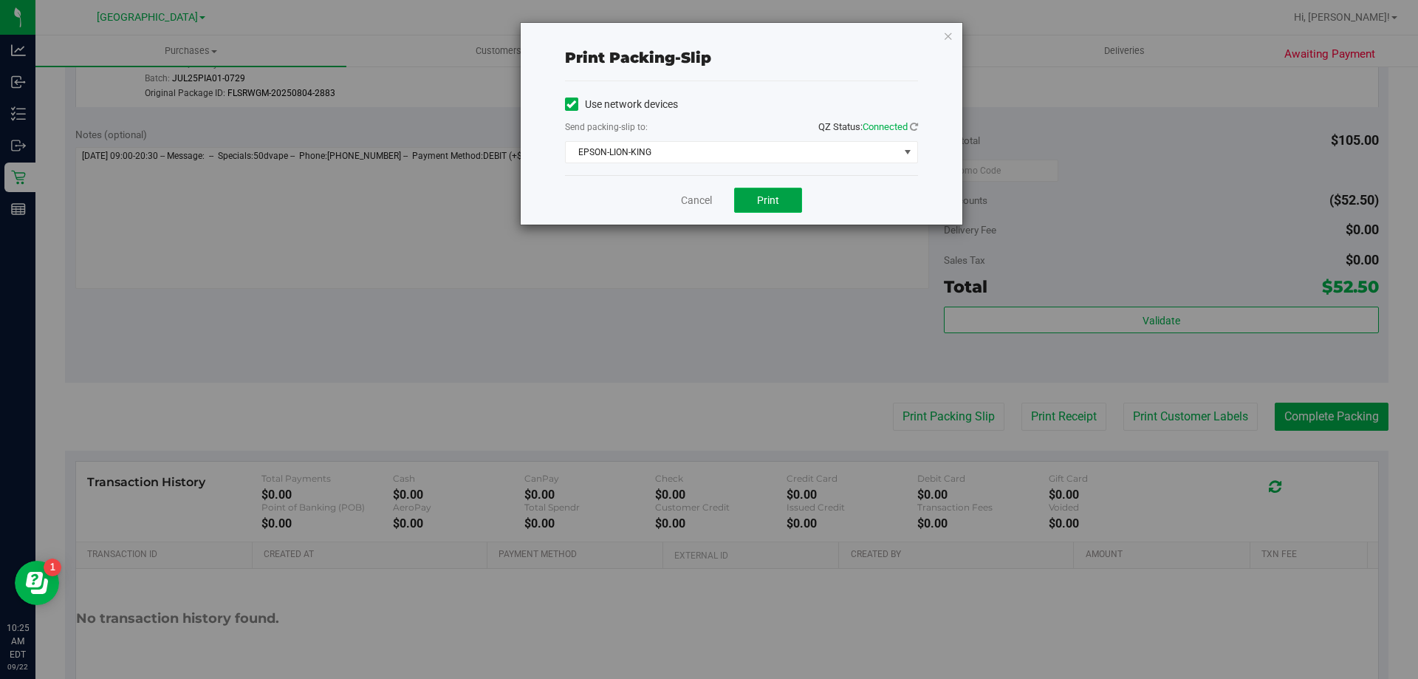
click at [789, 198] on button "Print" at bounding box center [768, 200] width 68 height 25
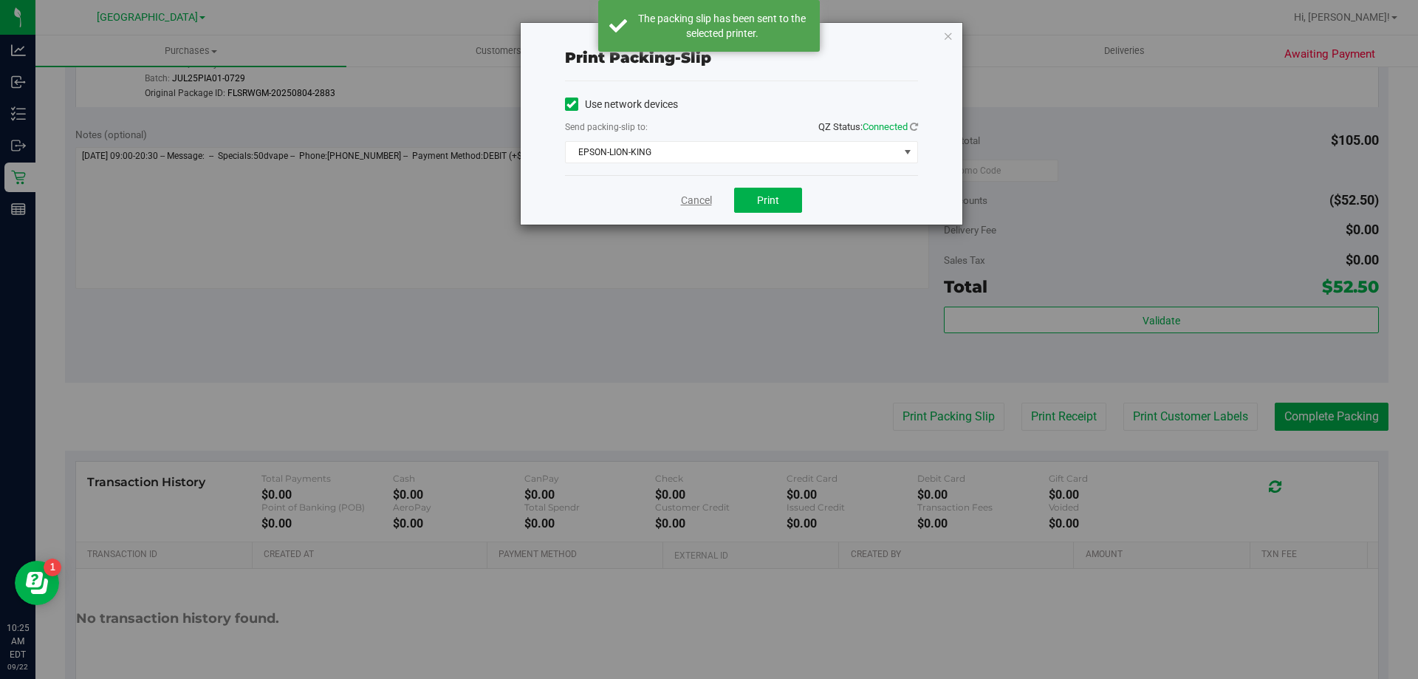
click at [707, 194] on link "Cancel" at bounding box center [696, 201] width 31 height 16
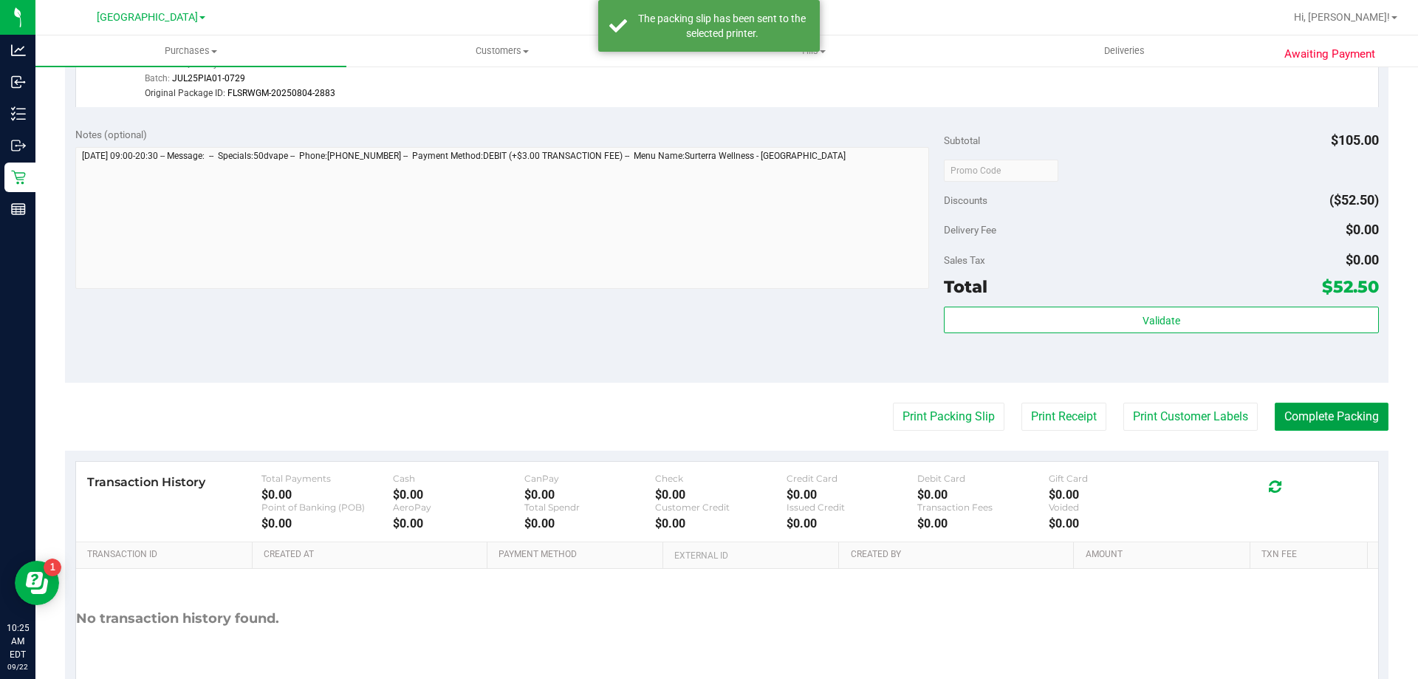
drag, startPoint x: 1304, startPoint y: 413, endPoint x: 789, endPoint y: 175, distance: 567.0
click at [1304, 411] on button "Complete Packing" at bounding box center [1332, 417] width 114 height 28
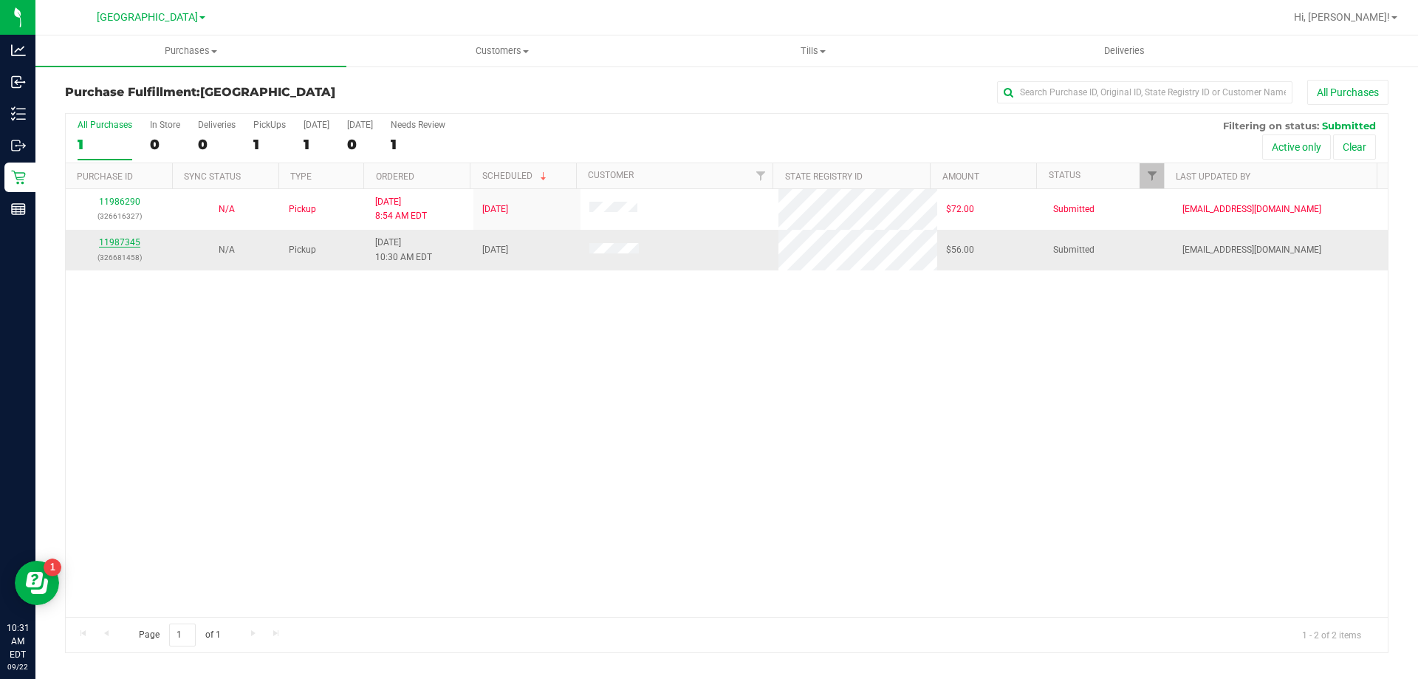
click at [126, 240] on link "11987345" at bounding box center [119, 242] width 41 height 10
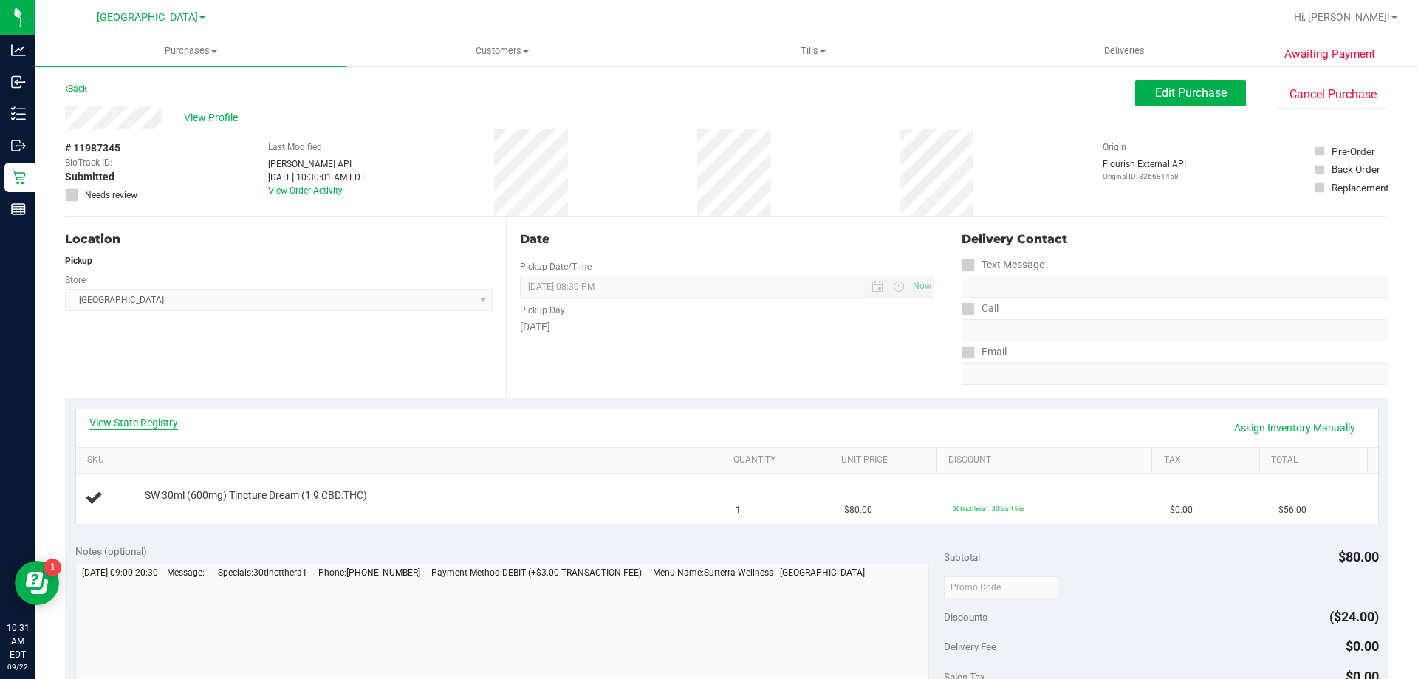
click at [151, 422] on link "View State Registry" at bounding box center [133, 422] width 89 height 15
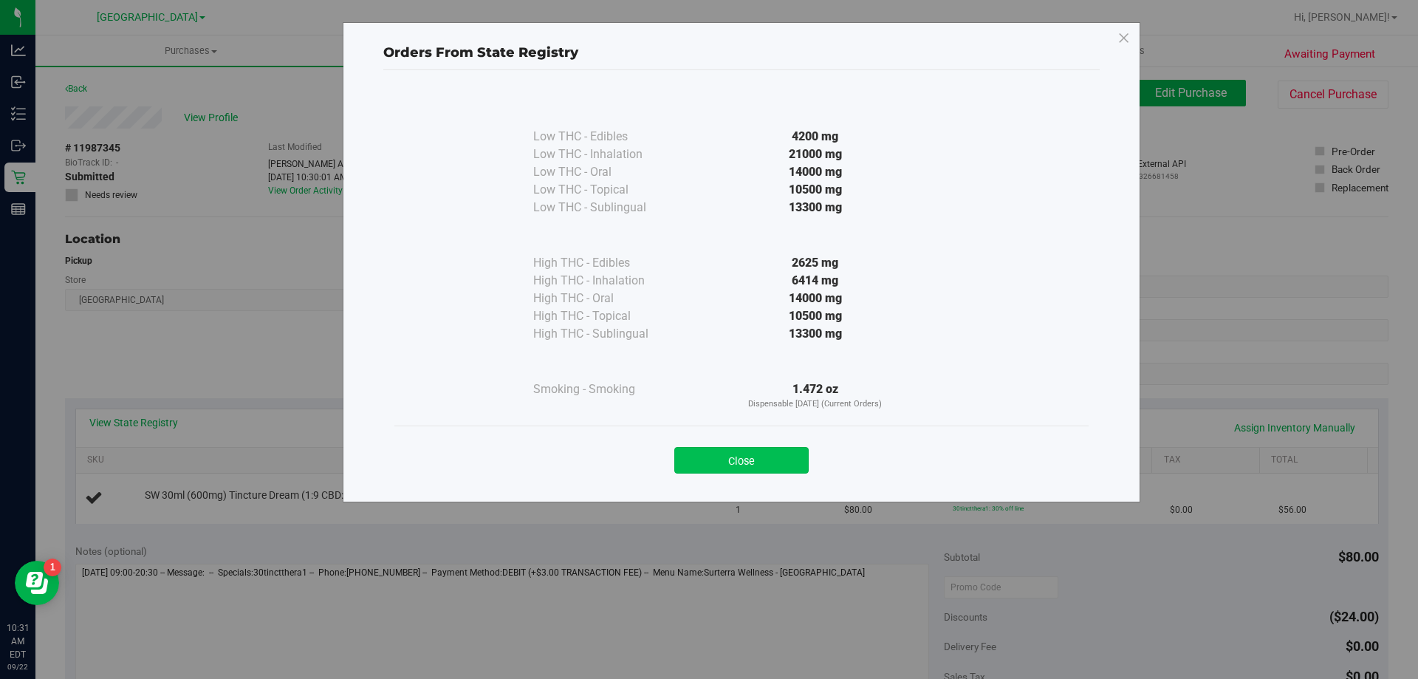
click at [740, 468] on button "Close" at bounding box center [741, 460] width 134 height 27
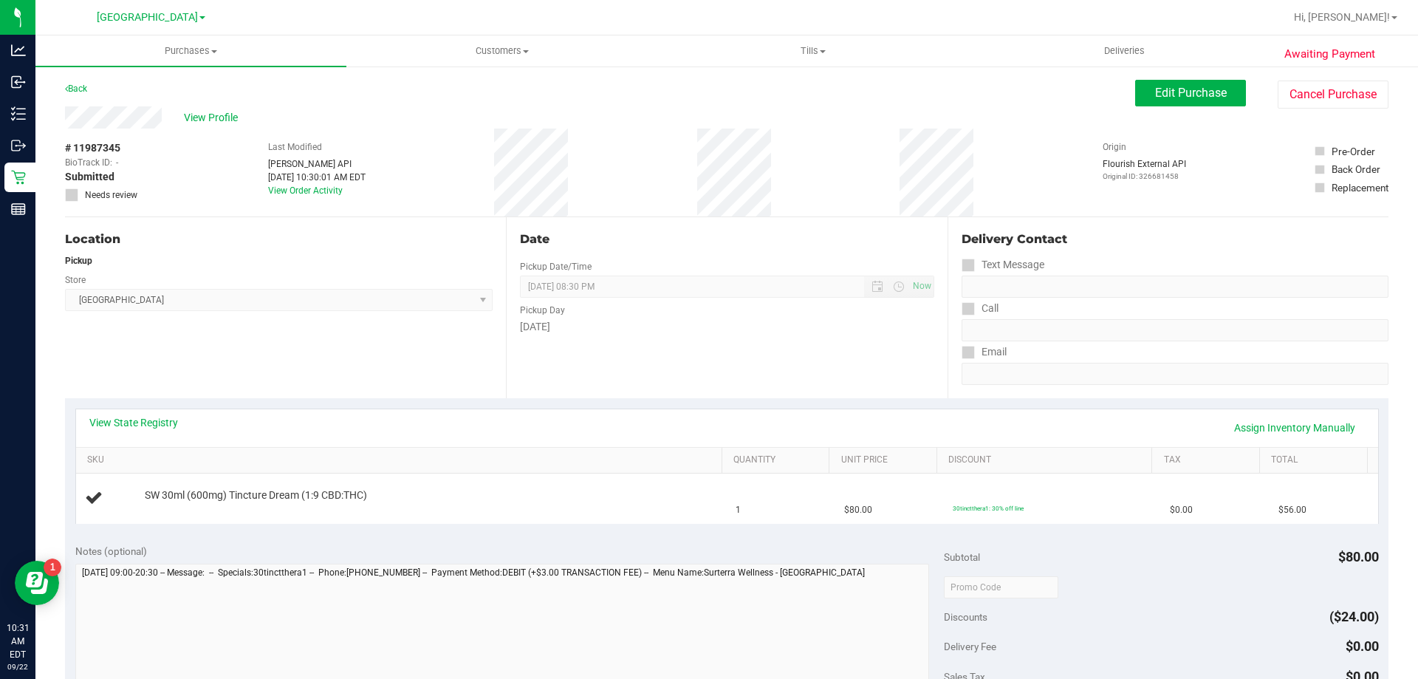
click at [646, 436] on div "View State Registry Assign Inventory Manually" at bounding box center [726, 427] width 1275 height 25
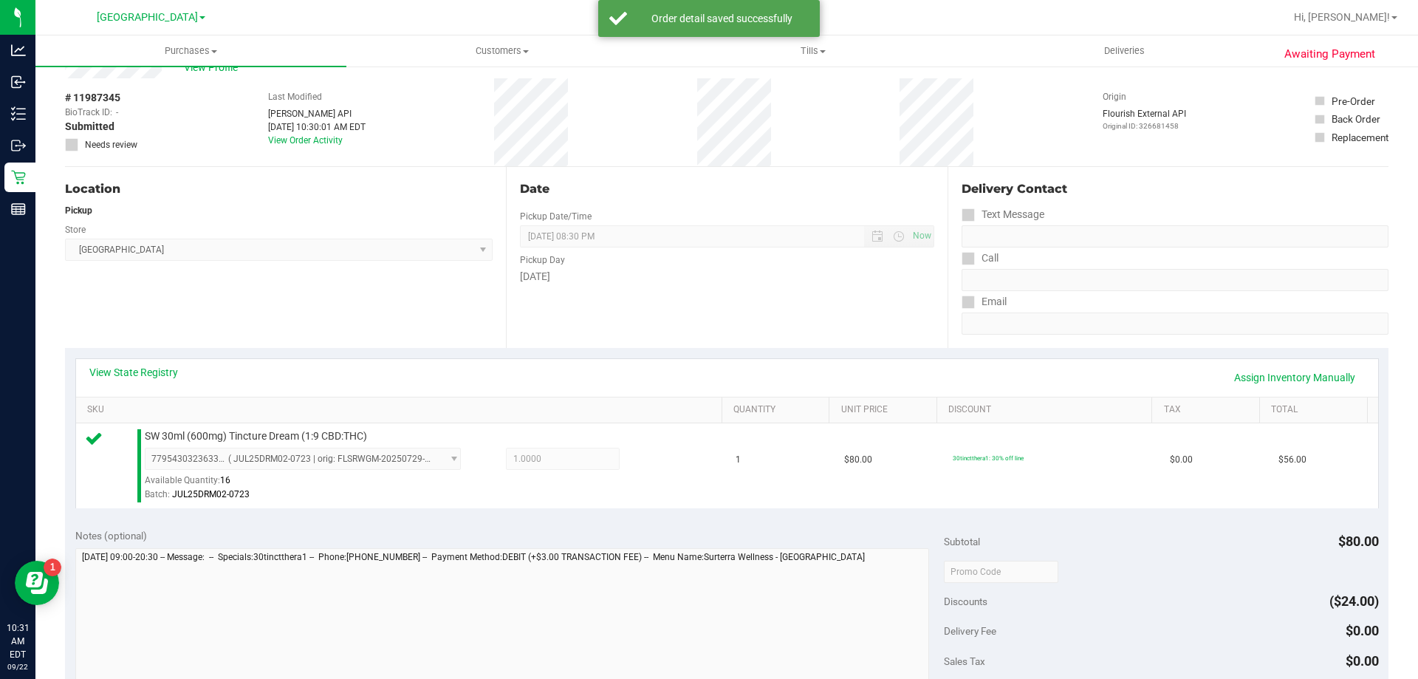
scroll to position [369, 0]
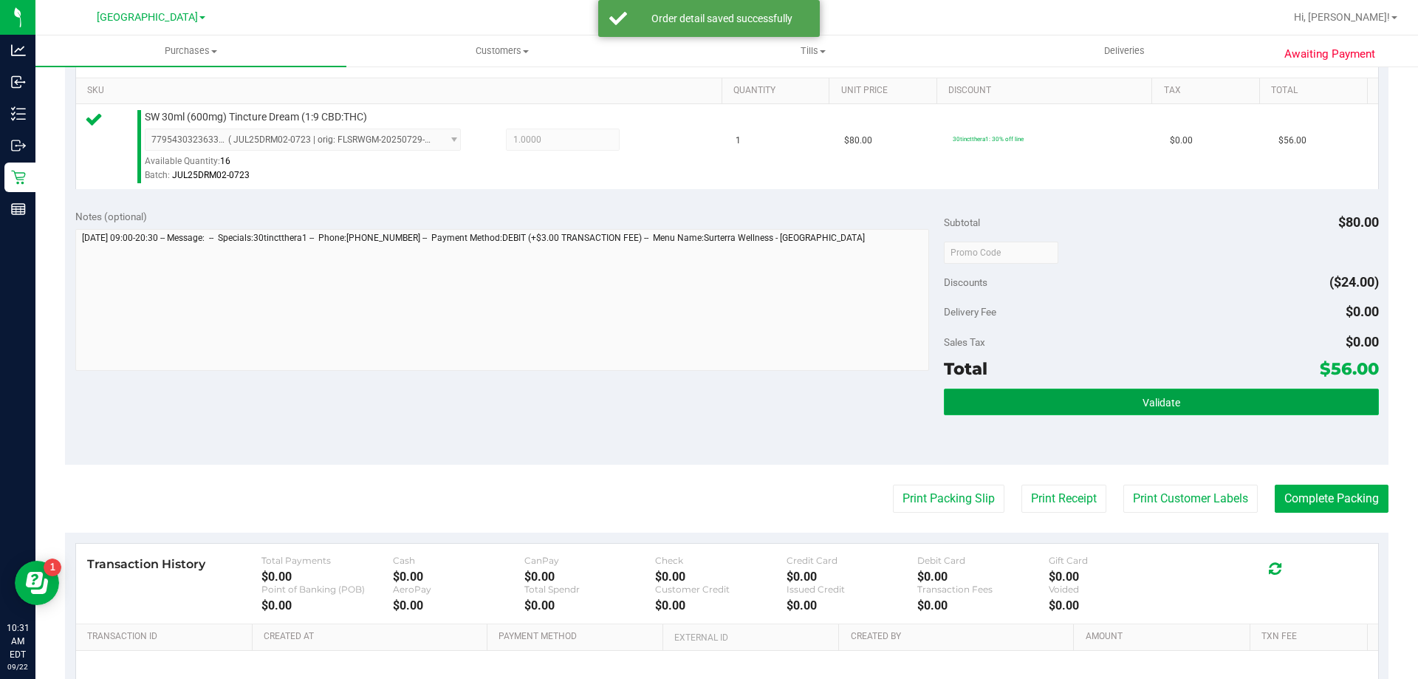
click at [1091, 407] on button "Validate" at bounding box center [1161, 401] width 434 height 27
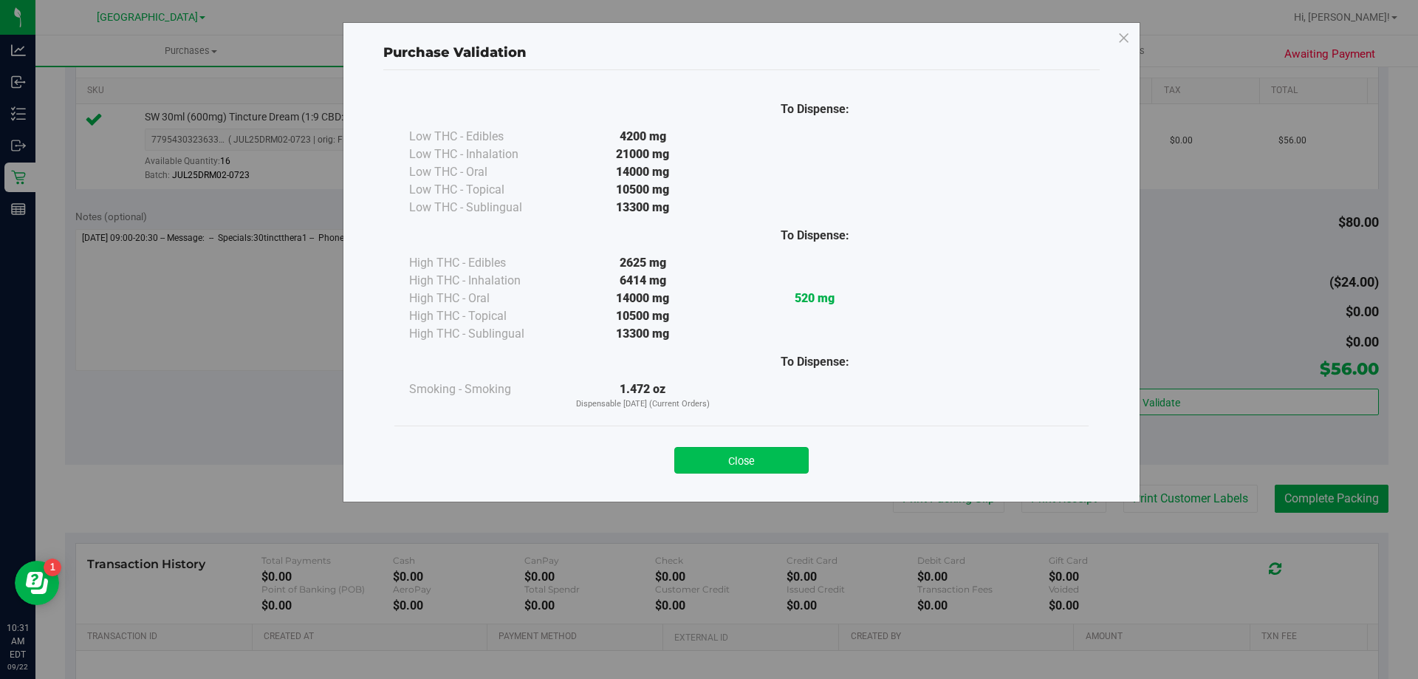
click at [758, 471] on button "Close" at bounding box center [741, 460] width 134 height 27
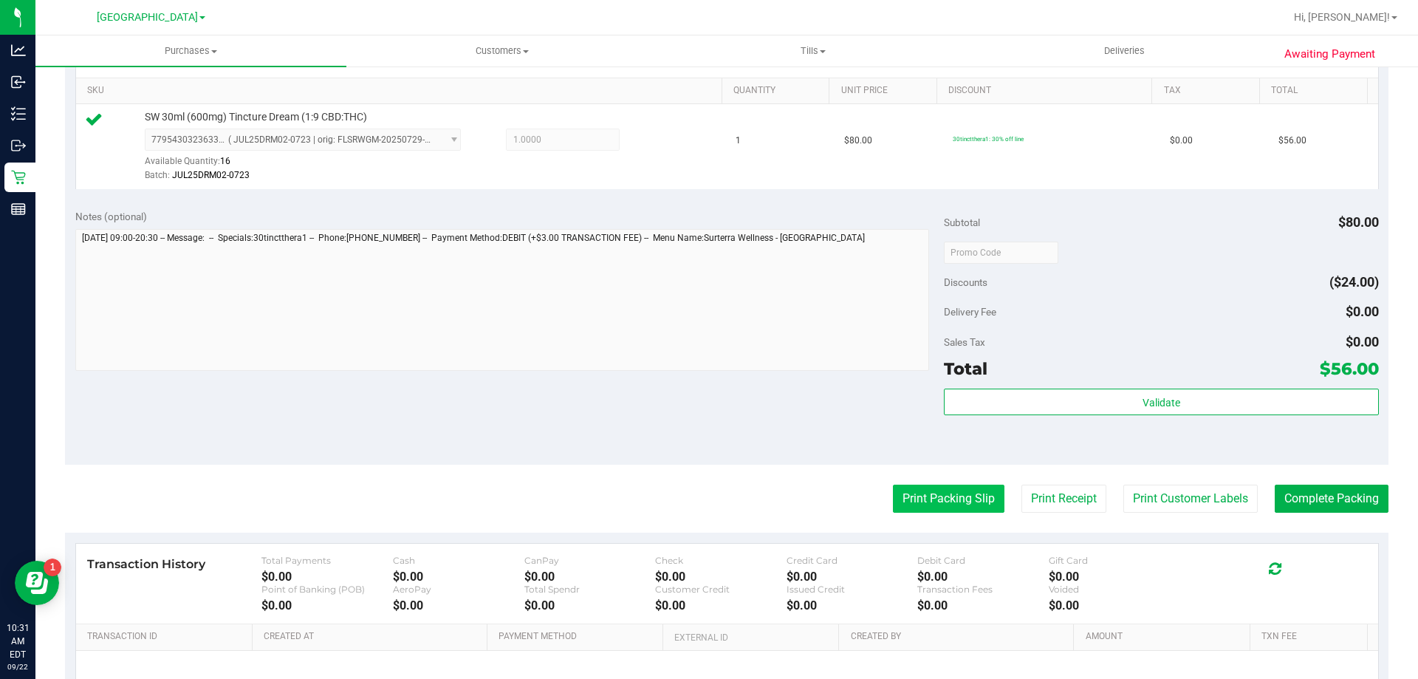
click at [893, 504] on button "Print Packing Slip" at bounding box center [949, 498] width 112 height 28
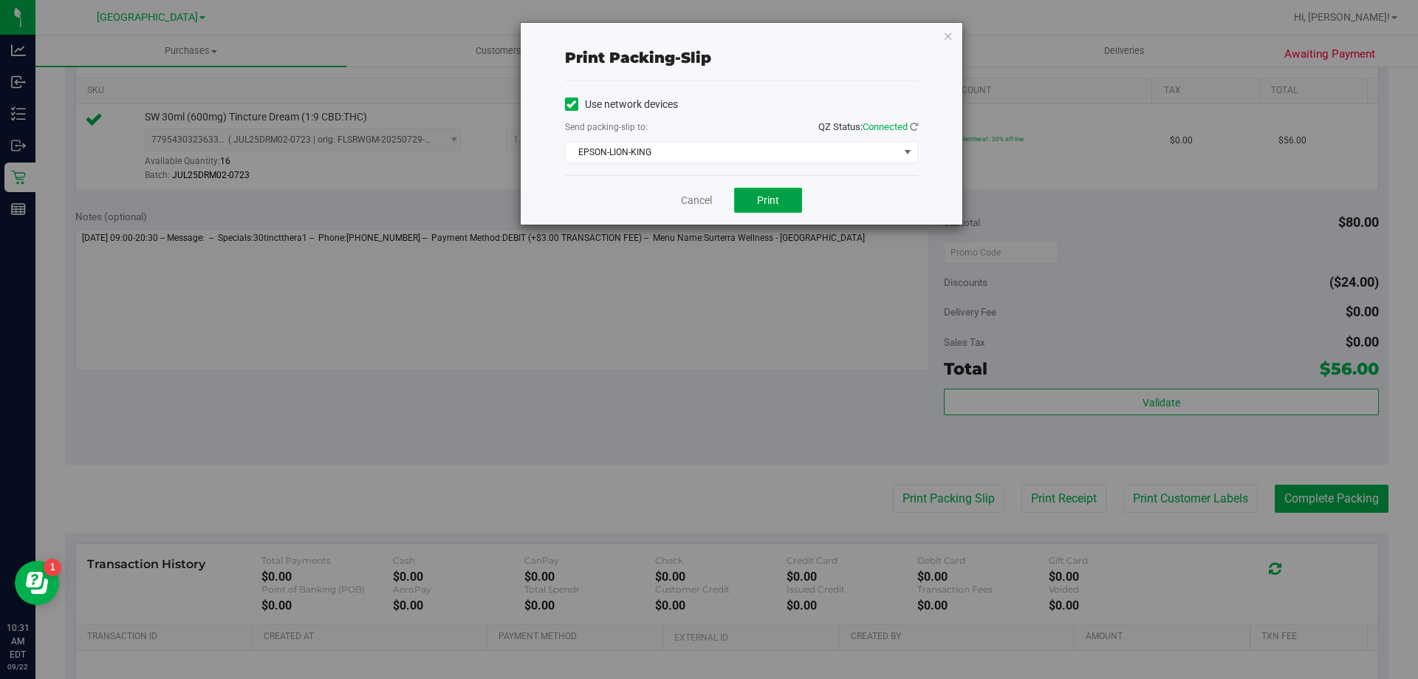
click at [768, 197] on span "Print" at bounding box center [768, 200] width 22 height 12
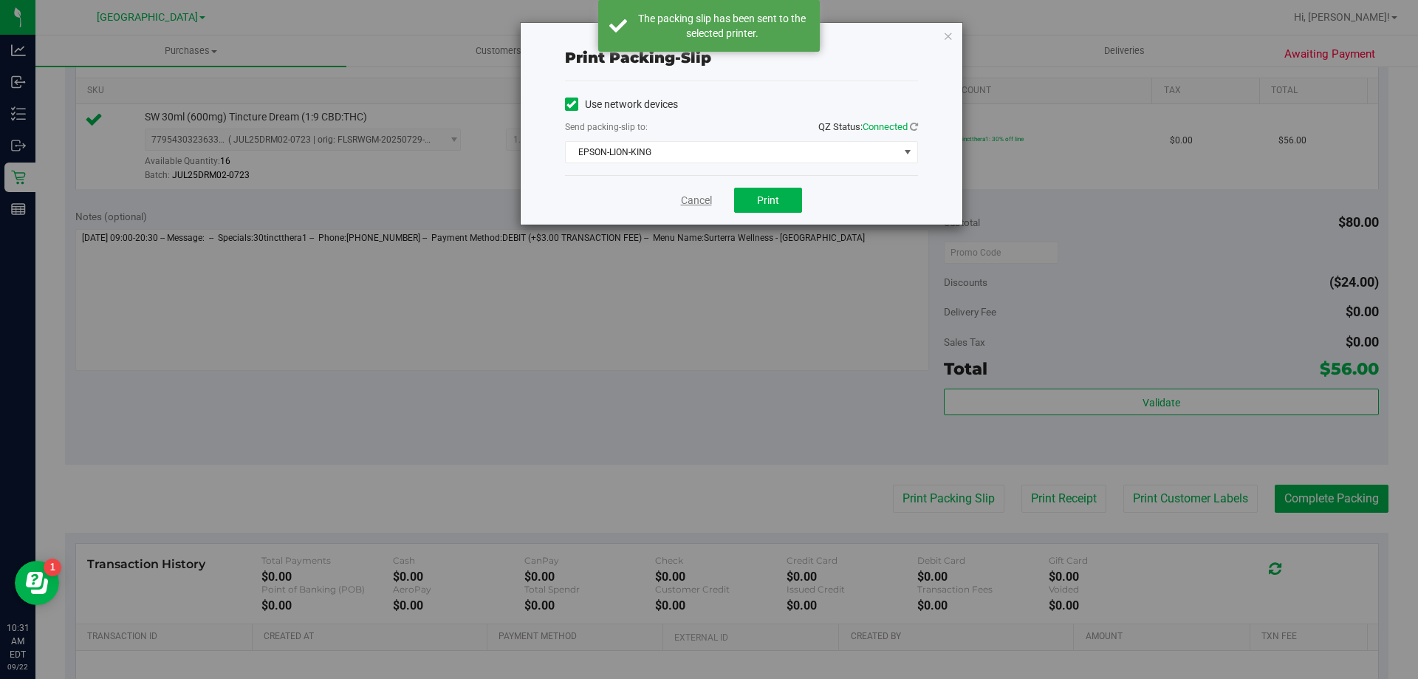
click at [693, 206] on link "Cancel" at bounding box center [696, 201] width 31 height 16
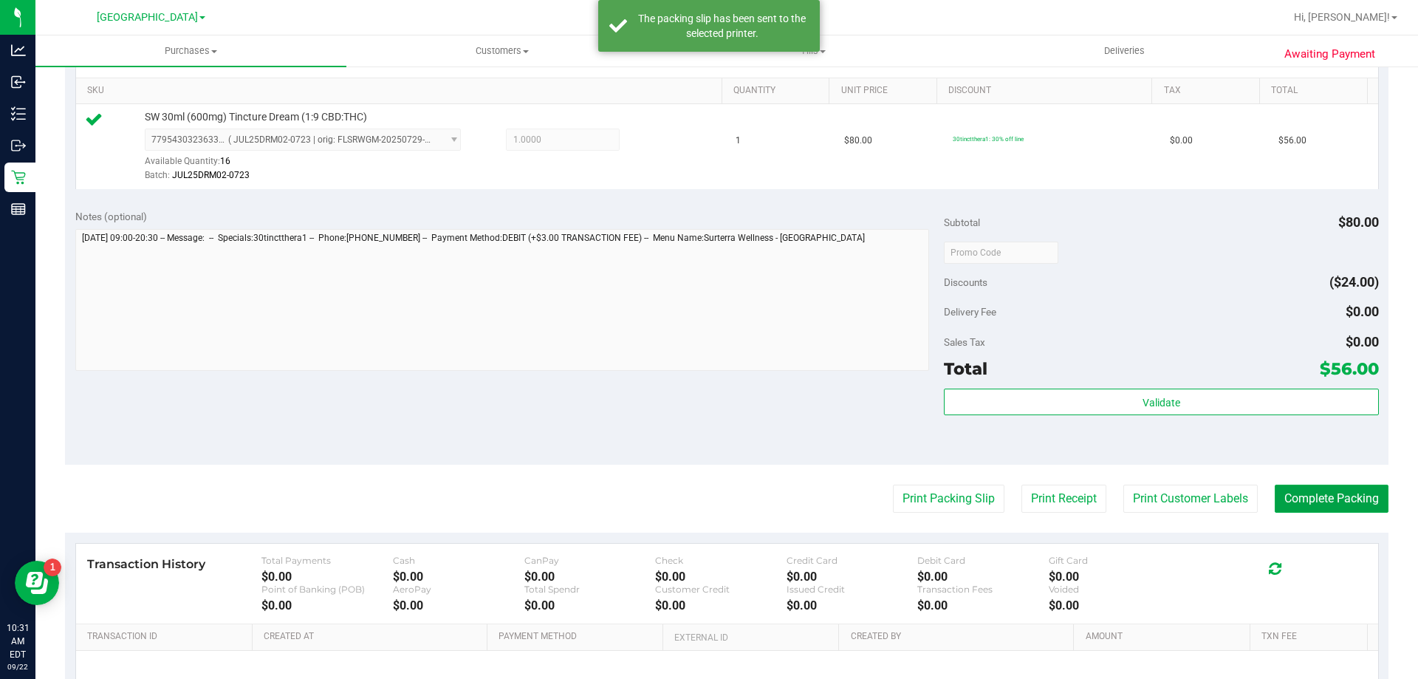
drag, startPoint x: 1326, startPoint y: 500, endPoint x: 1332, endPoint y: 482, distance: 19.2
click at [1326, 500] on button "Complete Packing" at bounding box center [1332, 498] width 114 height 28
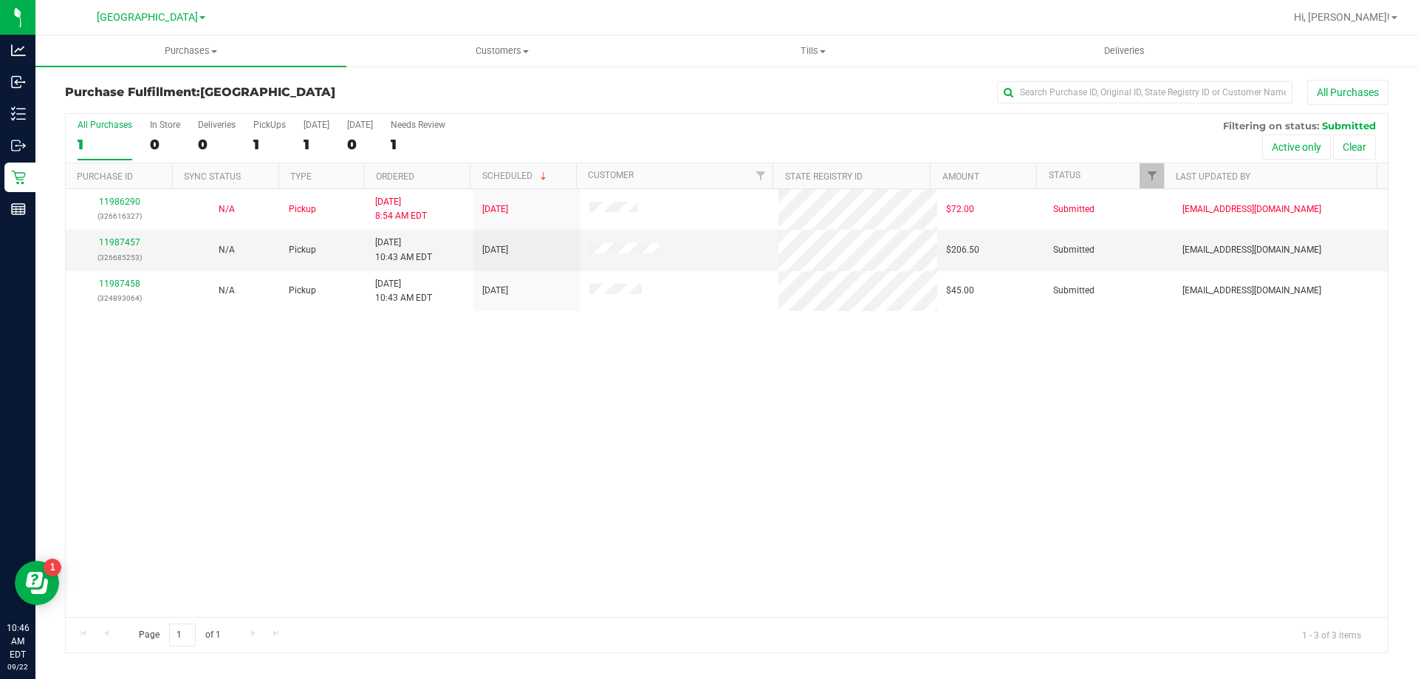
click at [188, 383] on div "11986290 (326616327) N/A Pickup 9/22/2025 8:54 AM EDT 9/22/2025 $72.00 Submitte…" at bounding box center [727, 403] width 1322 height 428
click at [253, 143] on div "1" at bounding box center [269, 144] width 32 height 17
click at [0, 0] on input "PickUps 1" at bounding box center [0, 0] width 0 height 0
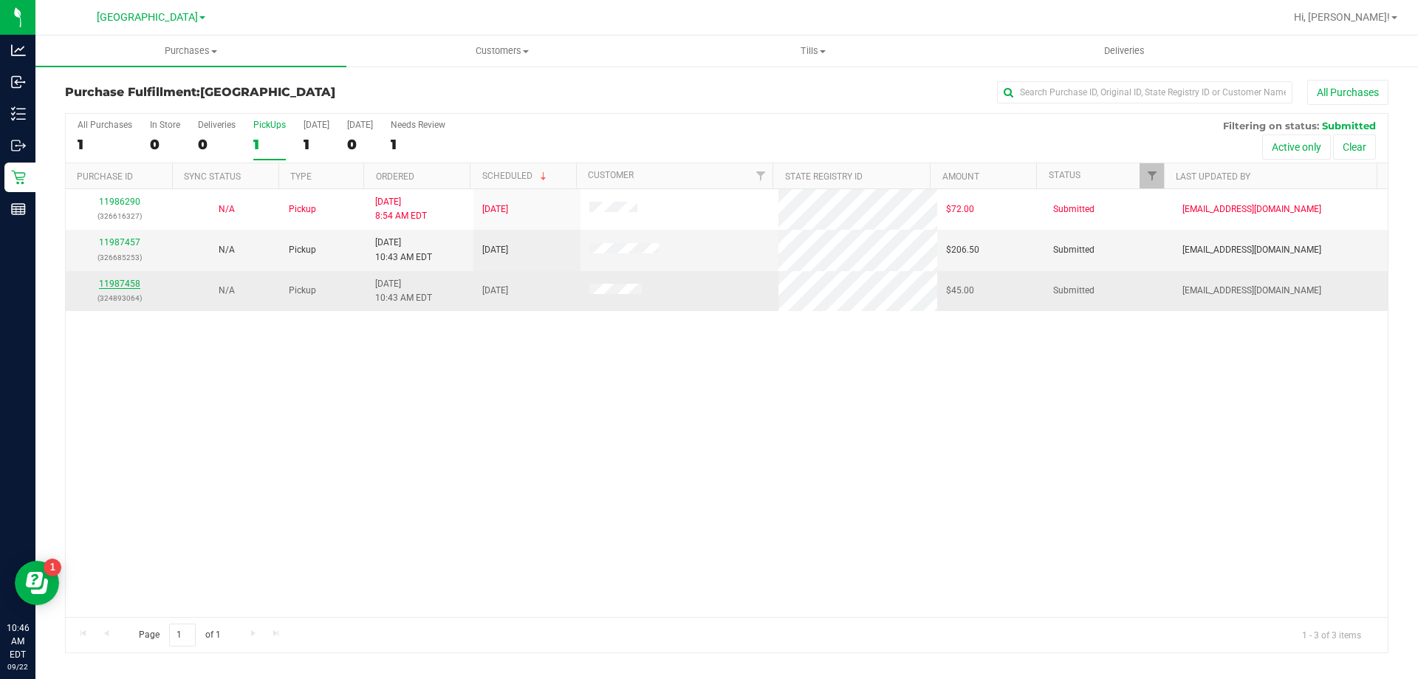
click at [137, 282] on link "11987458" at bounding box center [119, 283] width 41 height 10
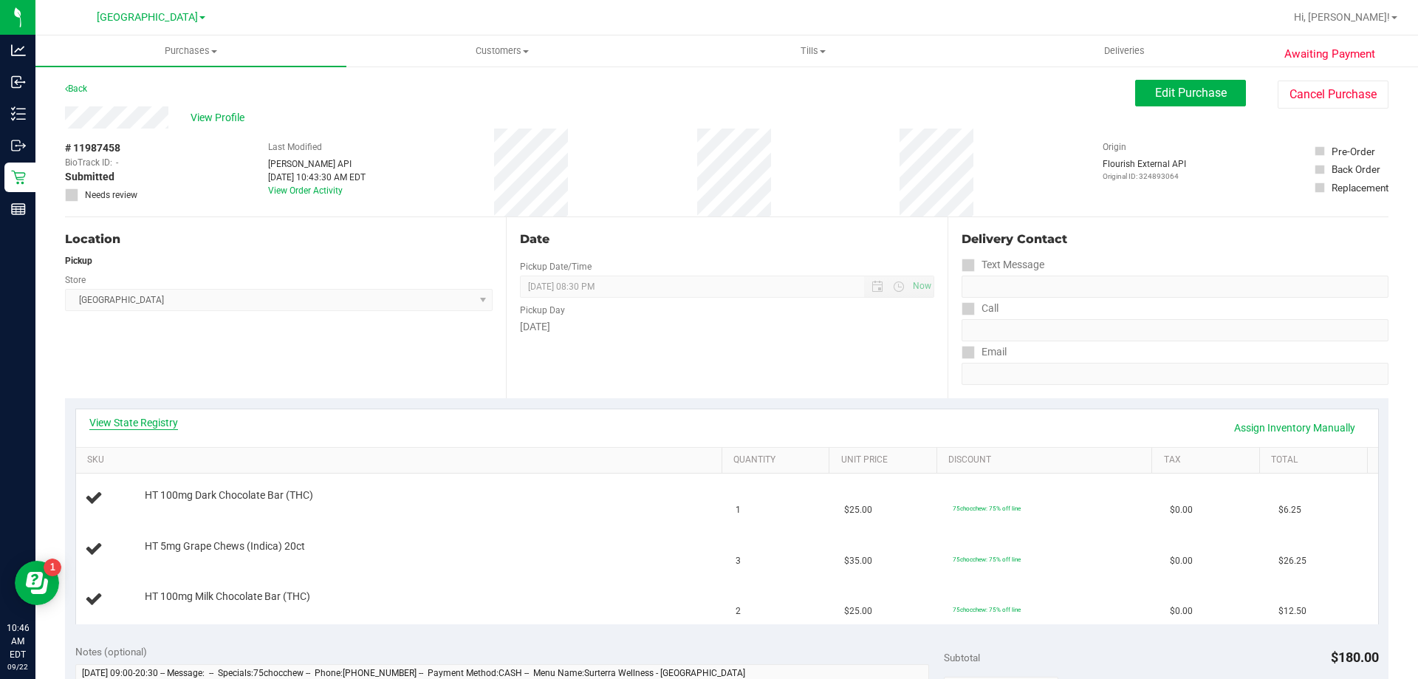
click at [162, 419] on link "View State Registry" at bounding box center [133, 422] width 89 height 15
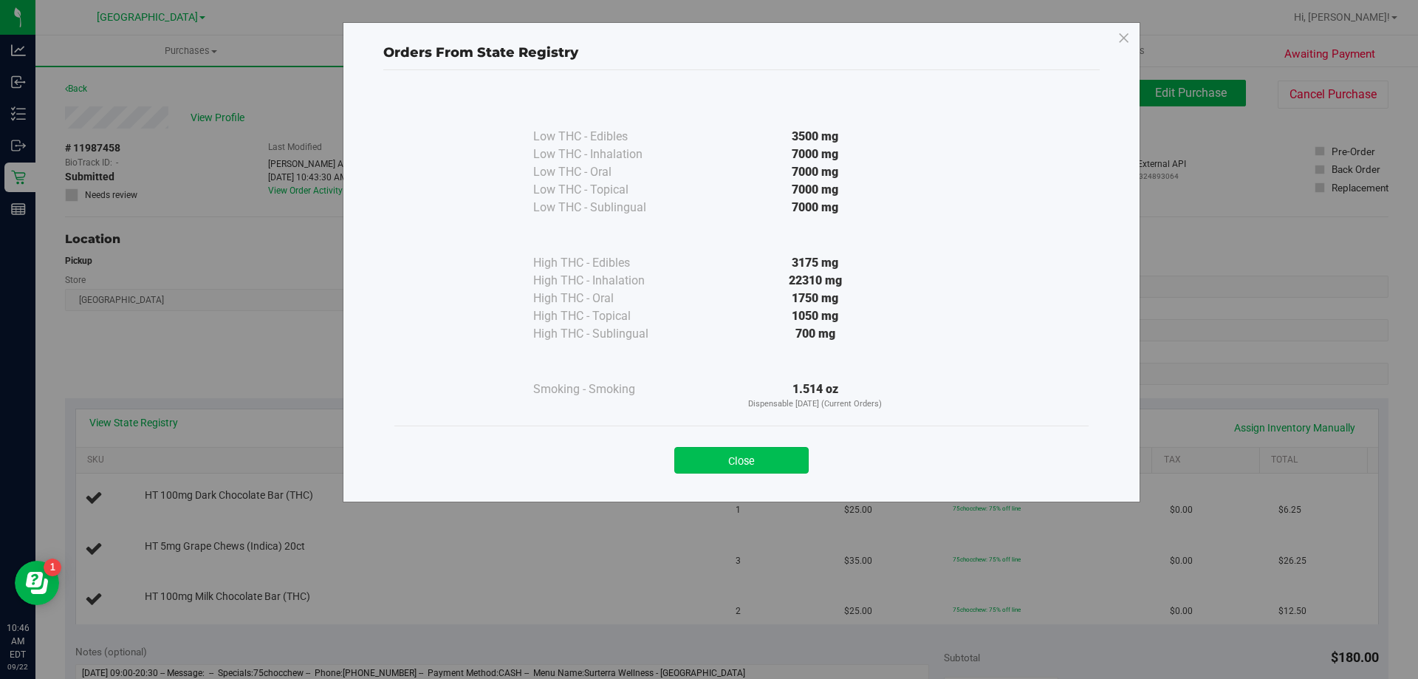
click at [786, 467] on button "Close" at bounding box center [741, 460] width 134 height 27
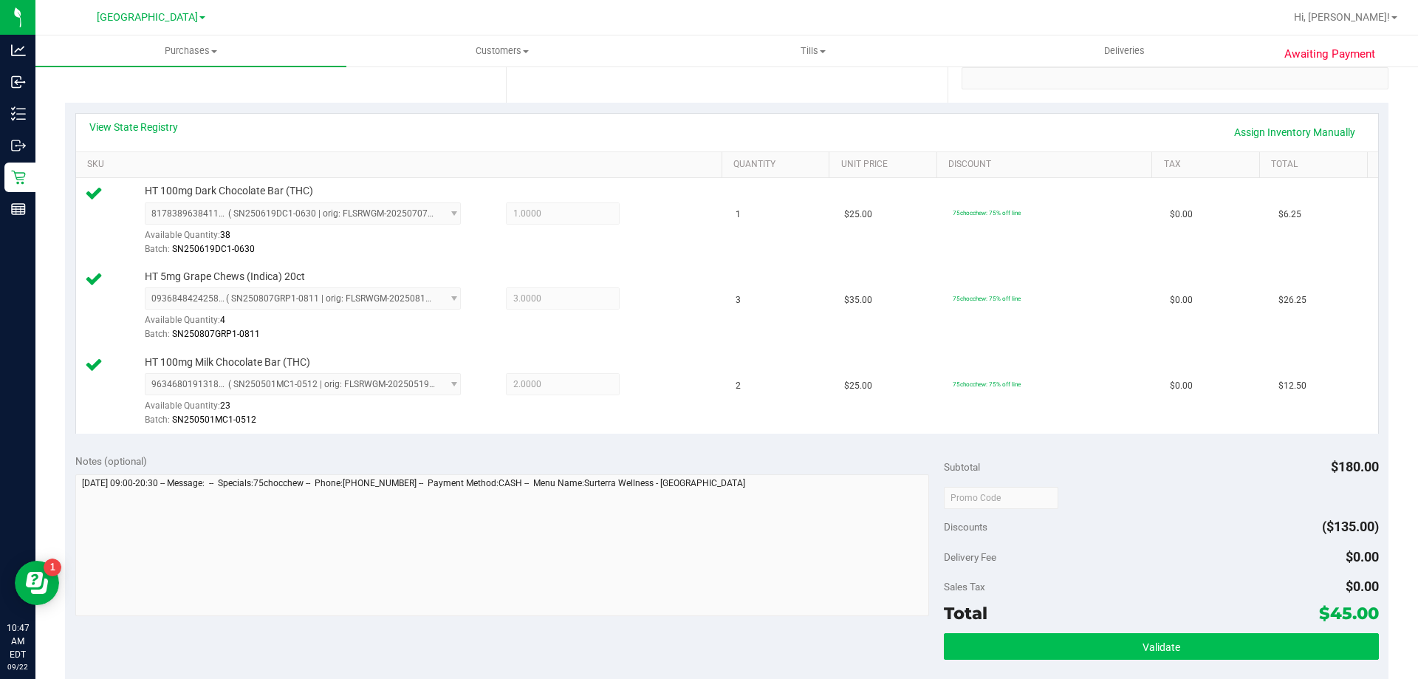
scroll to position [443, 0]
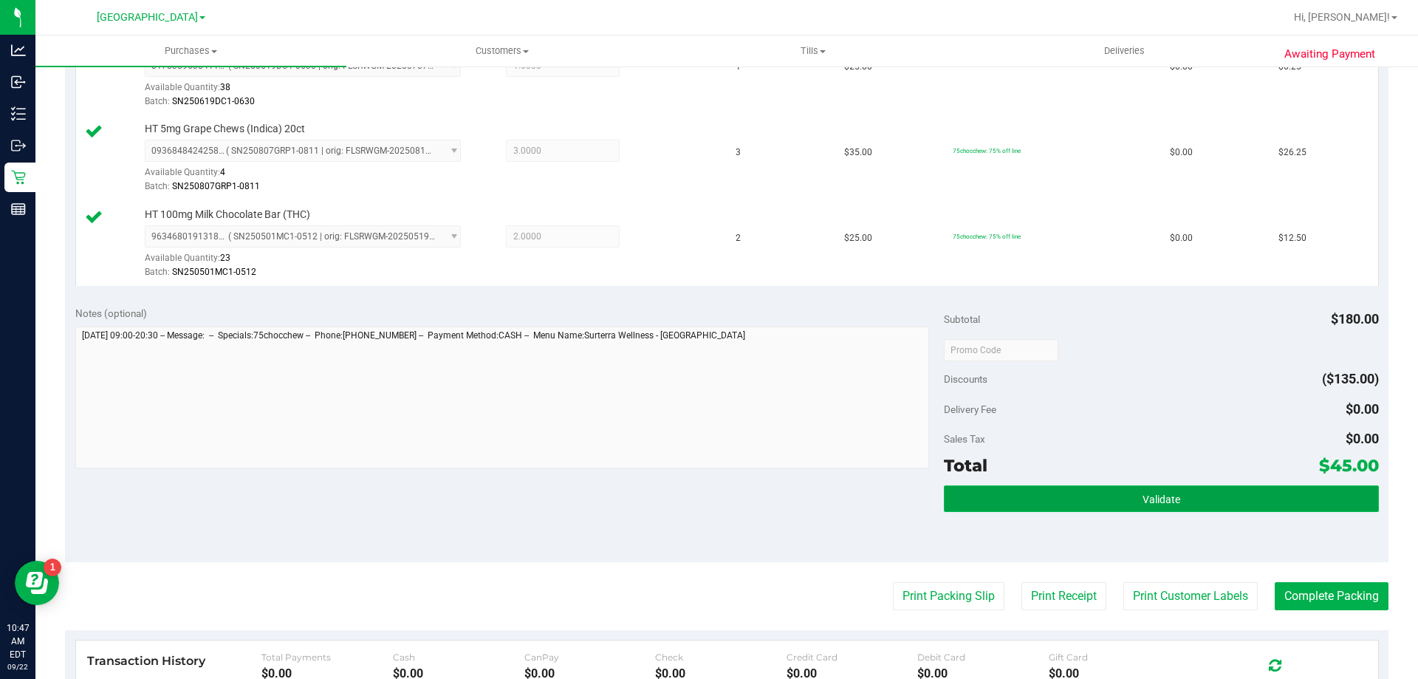
click at [1073, 499] on button "Validate" at bounding box center [1161, 498] width 434 height 27
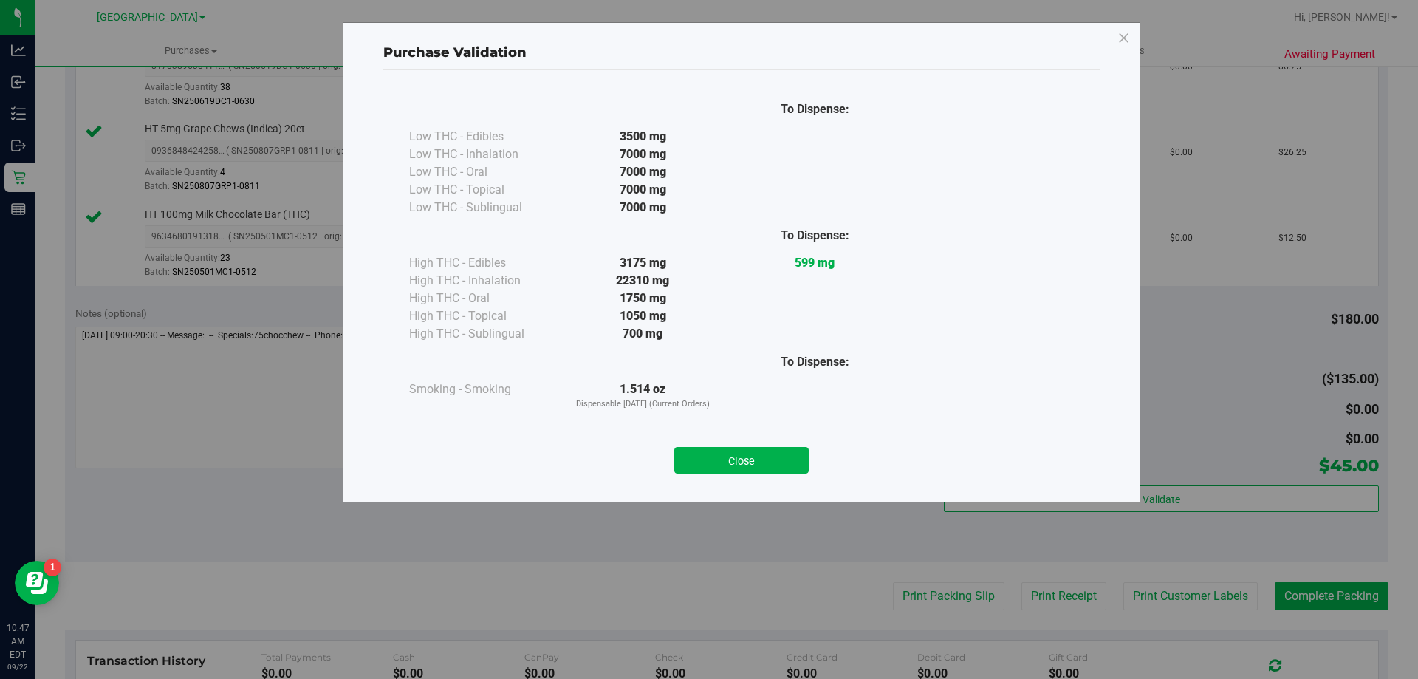
click at [744, 462] on button "Close" at bounding box center [741, 460] width 134 height 27
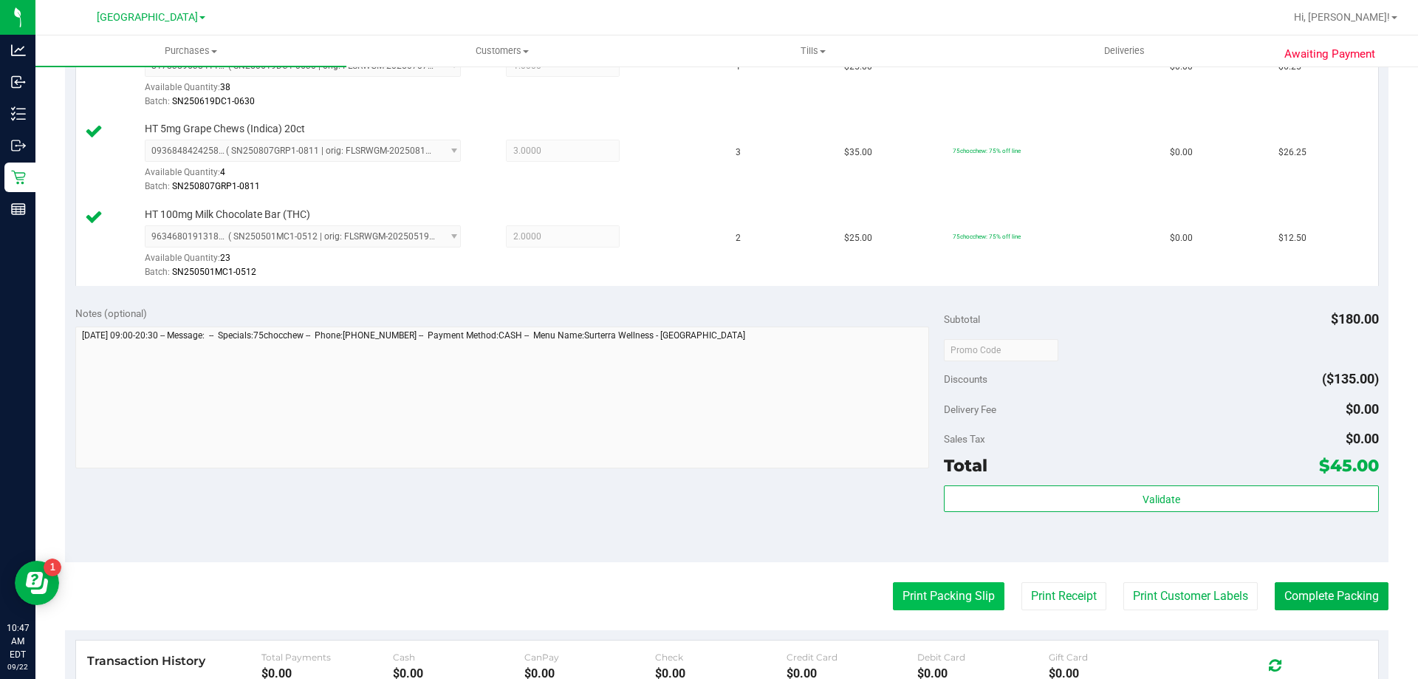
click at [935, 589] on button "Print Packing Slip" at bounding box center [949, 596] width 112 height 28
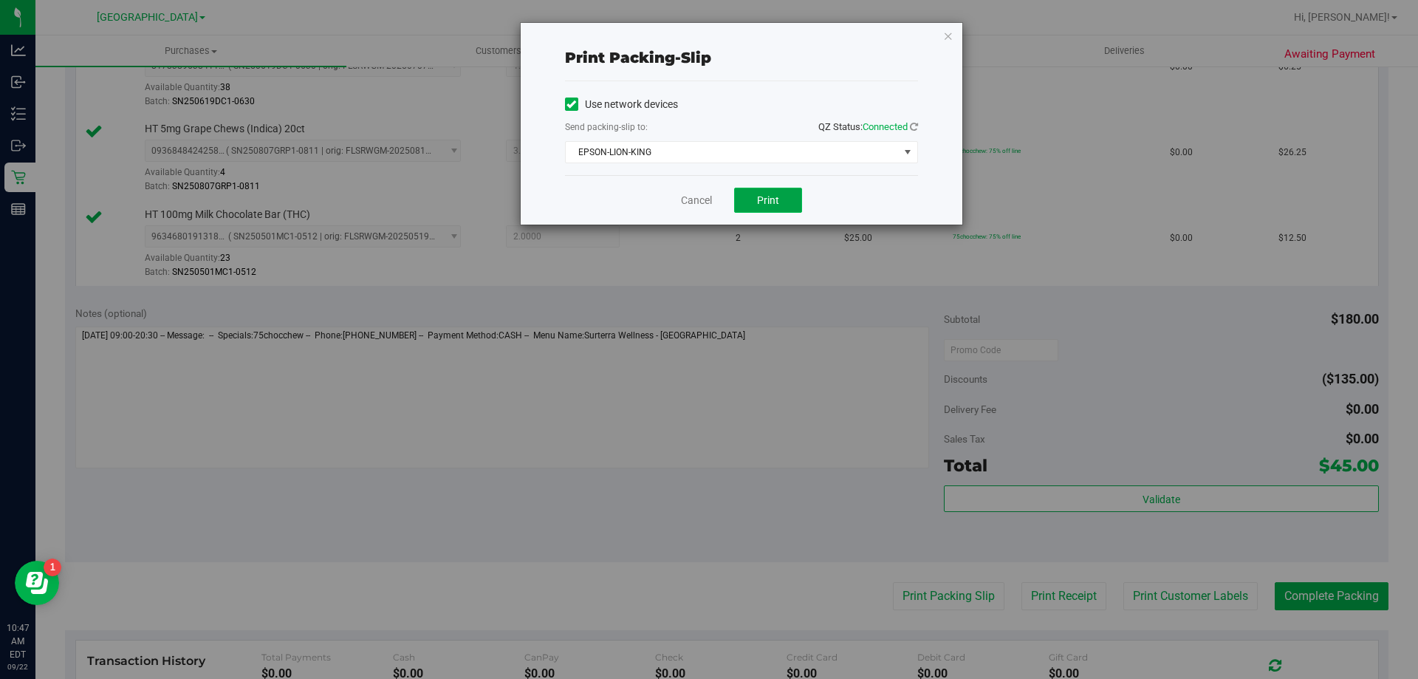
click at [777, 208] on button "Print" at bounding box center [768, 200] width 68 height 25
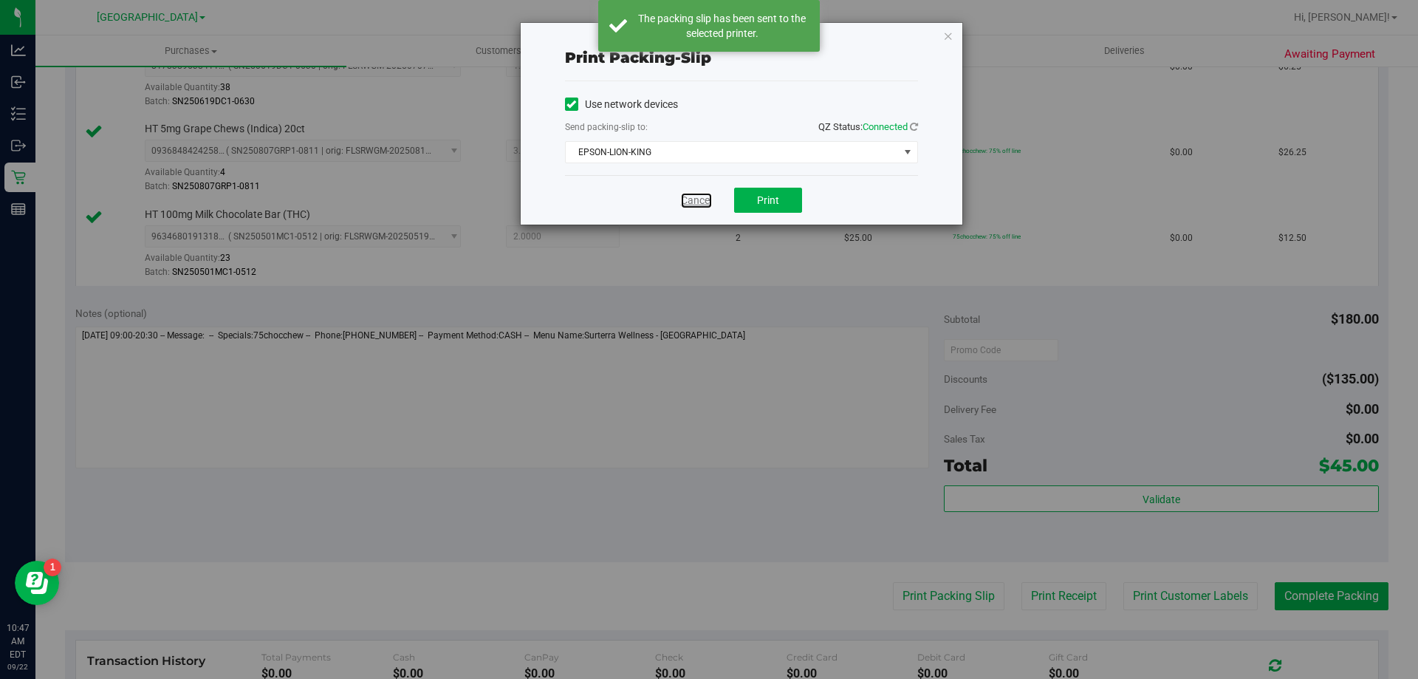
drag, startPoint x: 696, startPoint y: 198, endPoint x: 847, endPoint y: 298, distance: 180.7
click at [697, 198] on link "Cancel" at bounding box center [696, 201] width 31 height 16
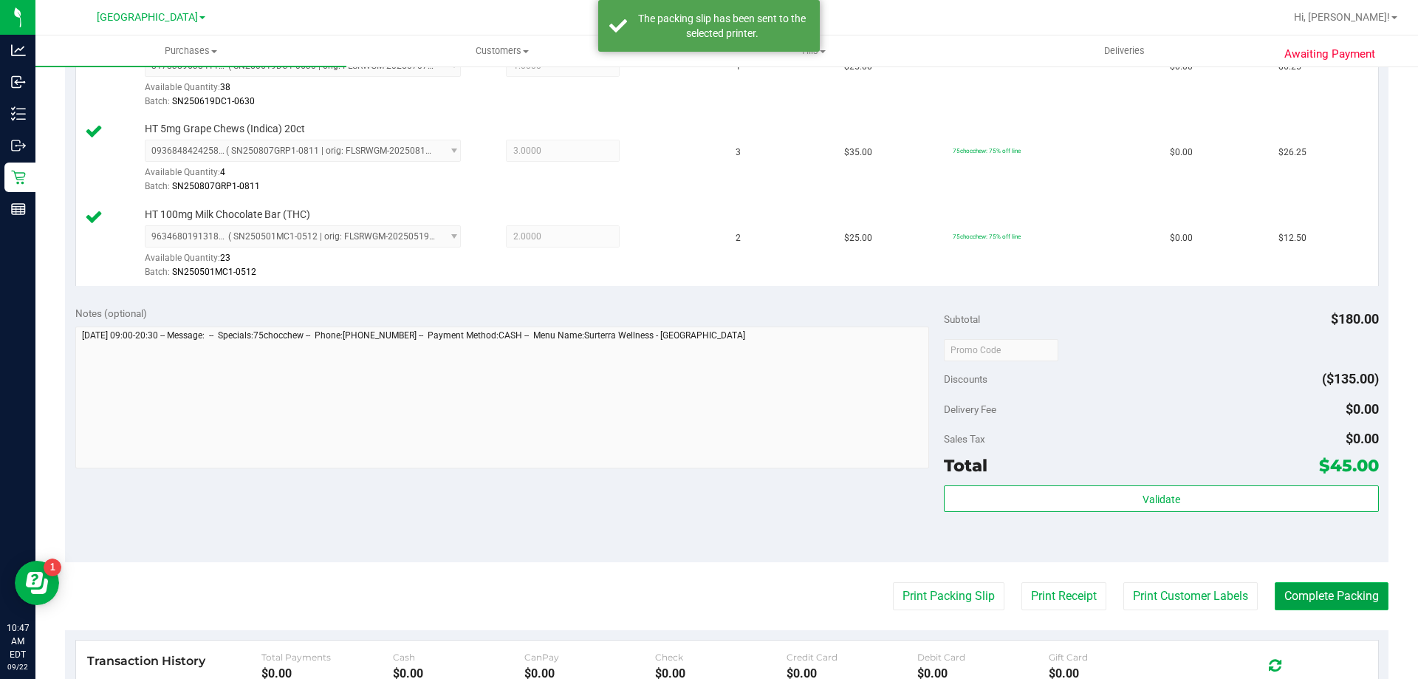
click at [1333, 595] on button "Complete Packing" at bounding box center [1332, 596] width 114 height 28
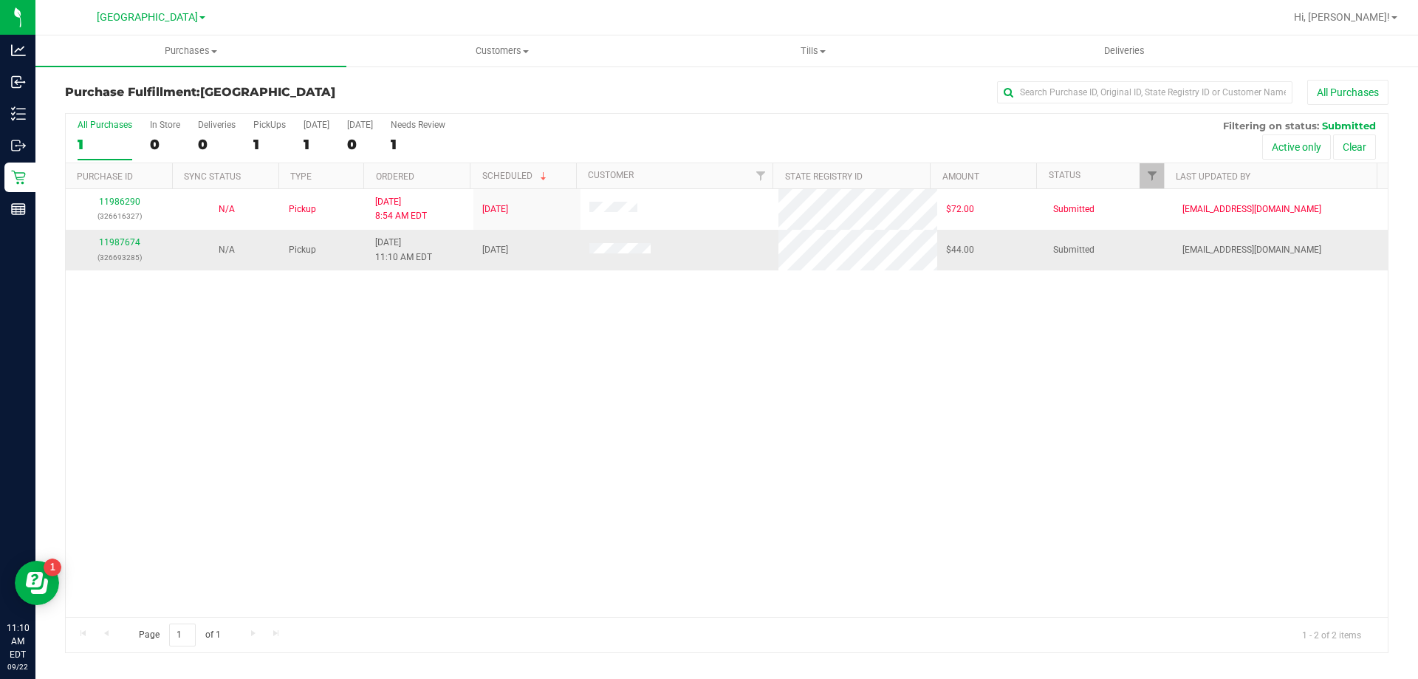
click at [126, 248] on div "11987674 (326693285)" at bounding box center [119, 250] width 89 height 28
click at [137, 250] on p "(326693285)" at bounding box center [119, 257] width 89 height 14
click at [133, 248] on div "11987674 (326693285)" at bounding box center [119, 250] width 89 height 28
click at [117, 242] on link "11987674" at bounding box center [119, 242] width 41 height 10
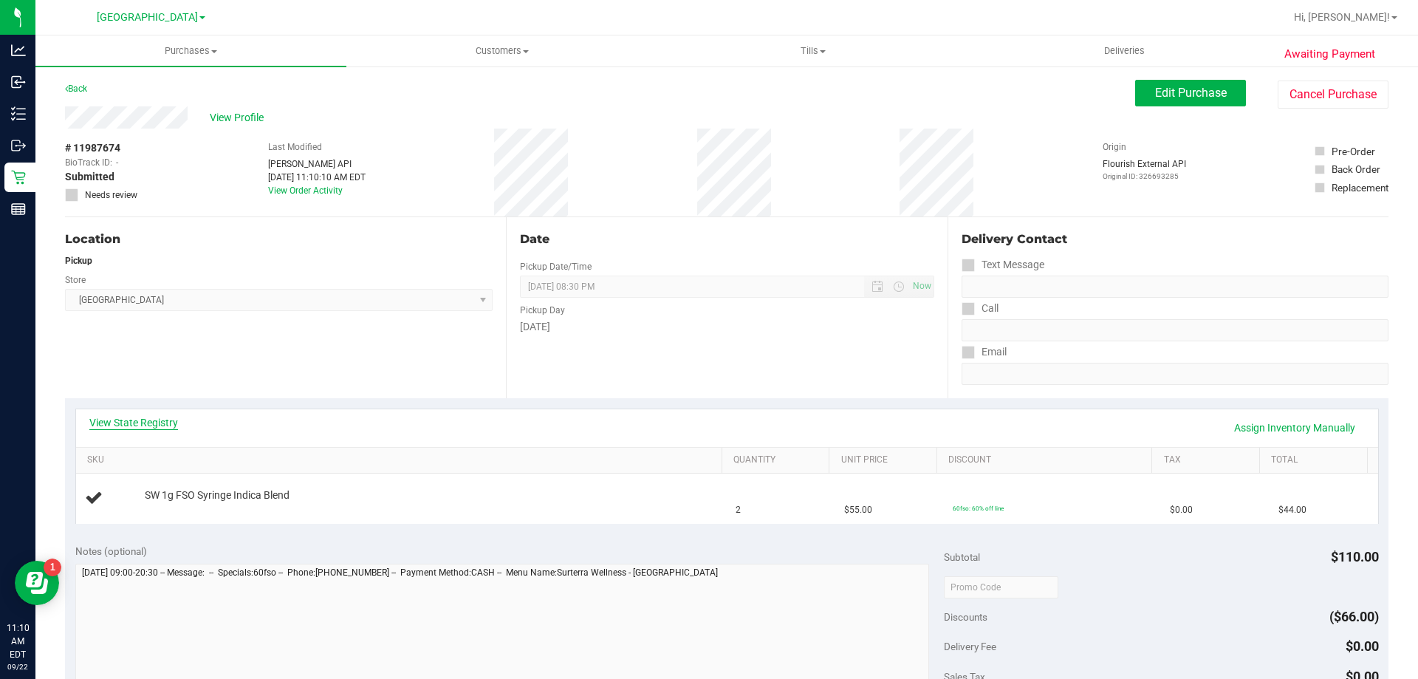
click at [170, 425] on link "View State Registry" at bounding box center [133, 422] width 89 height 15
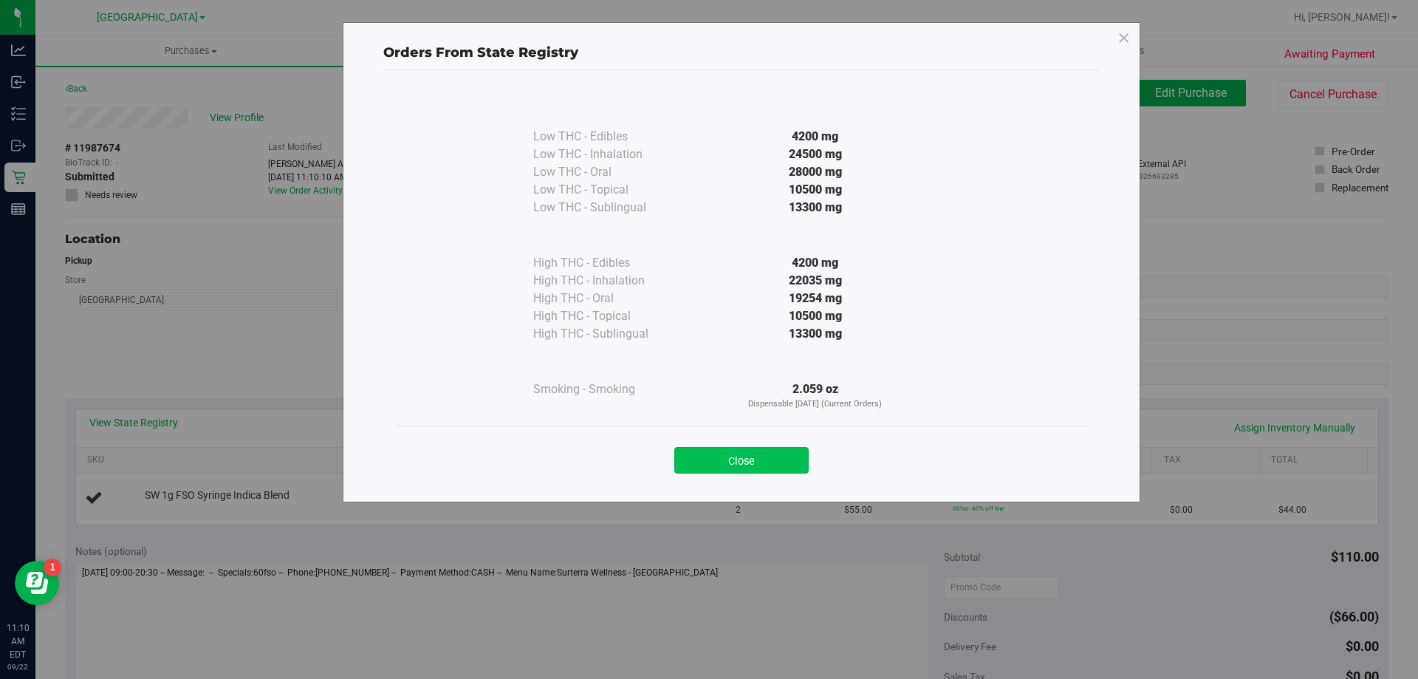
click at [749, 453] on button "Close" at bounding box center [741, 460] width 134 height 27
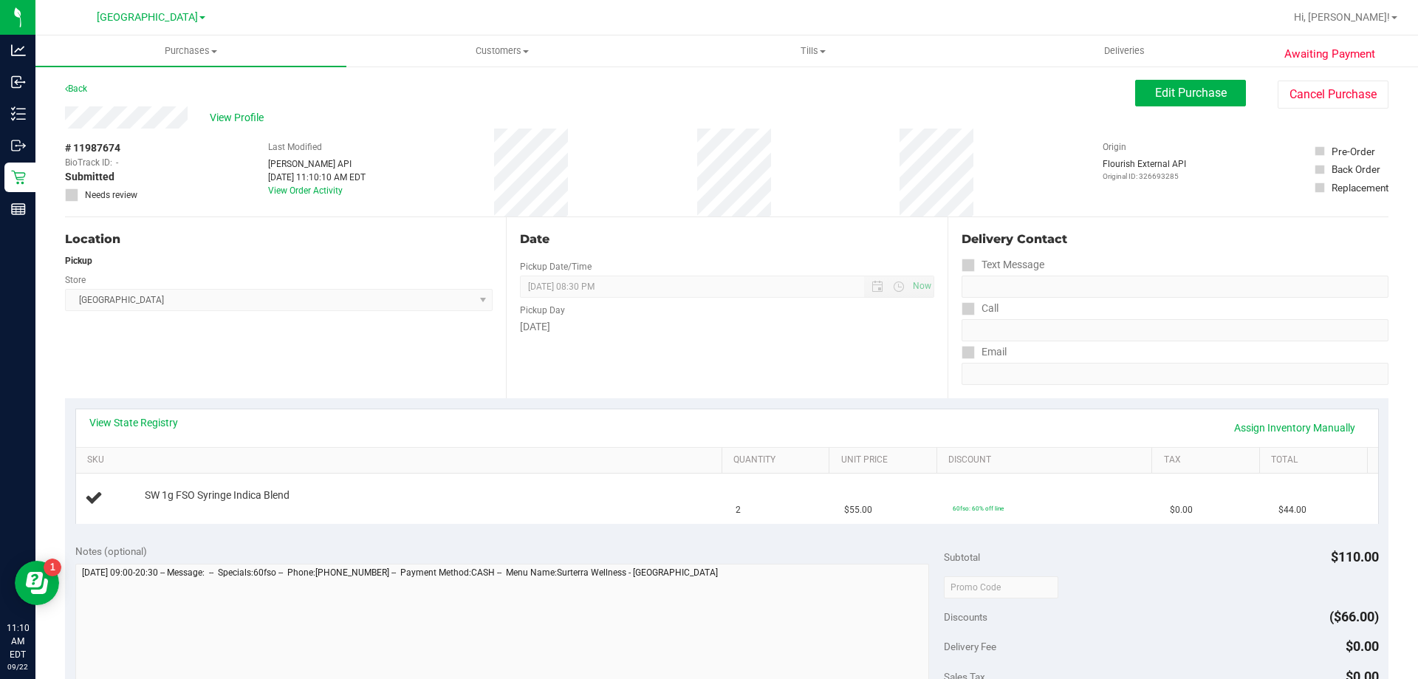
click at [708, 408] on div "View State Registry Assign Inventory Manually SKU Quantity Unit Price Discount …" at bounding box center [727, 465] width 1304 height 115
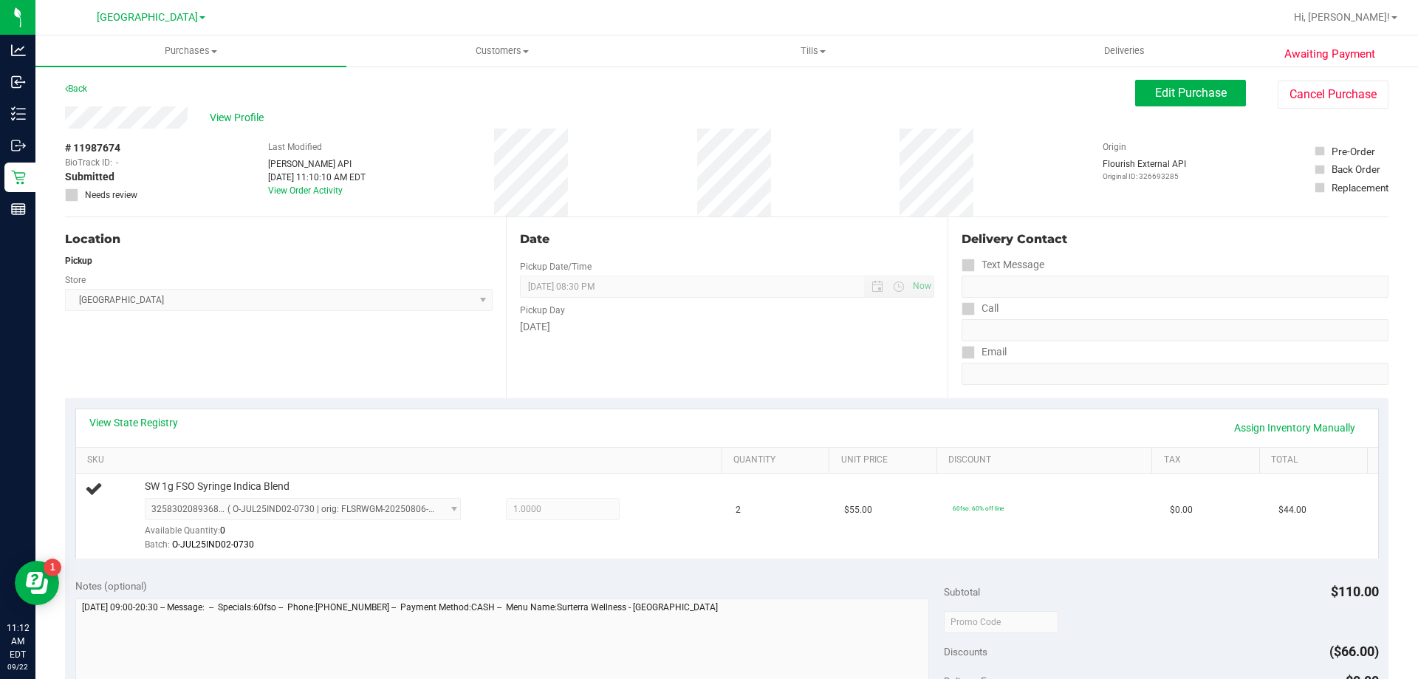
click at [674, 345] on div "Date Pickup Date/Time 09/22/2025 Now 09/22/2025 08:30 PM Now Pickup Day Monday" at bounding box center [726, 307] width 441 height 181
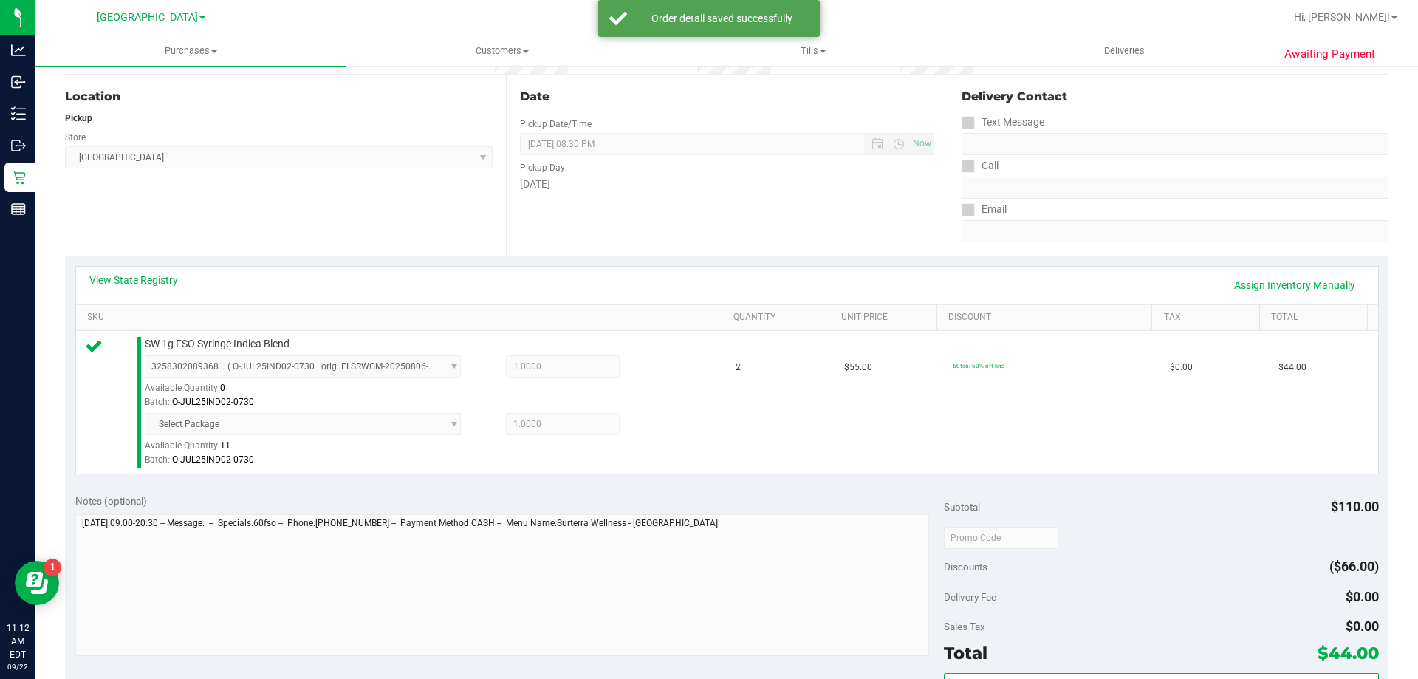
scroll to position [222, 0]
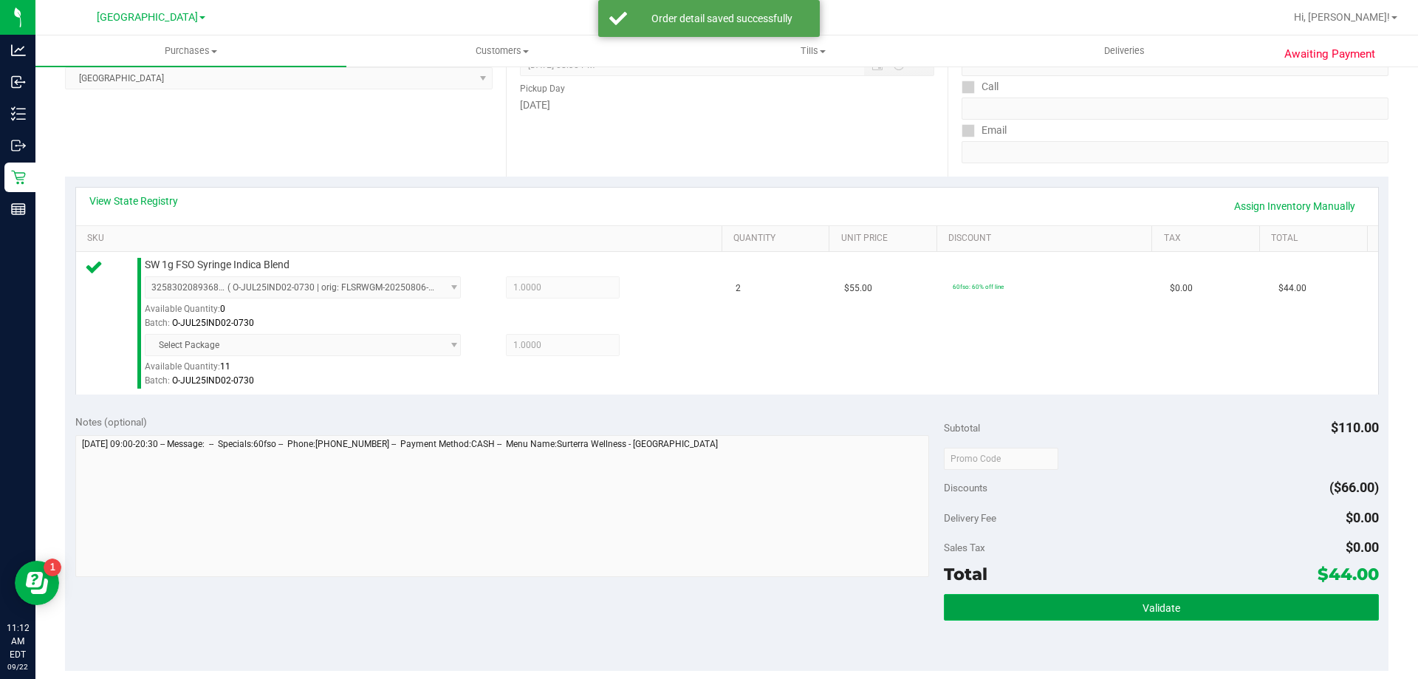
click at [1106, 601] on button "Validate" at bounding box center [1161, 607] width 434 height 27
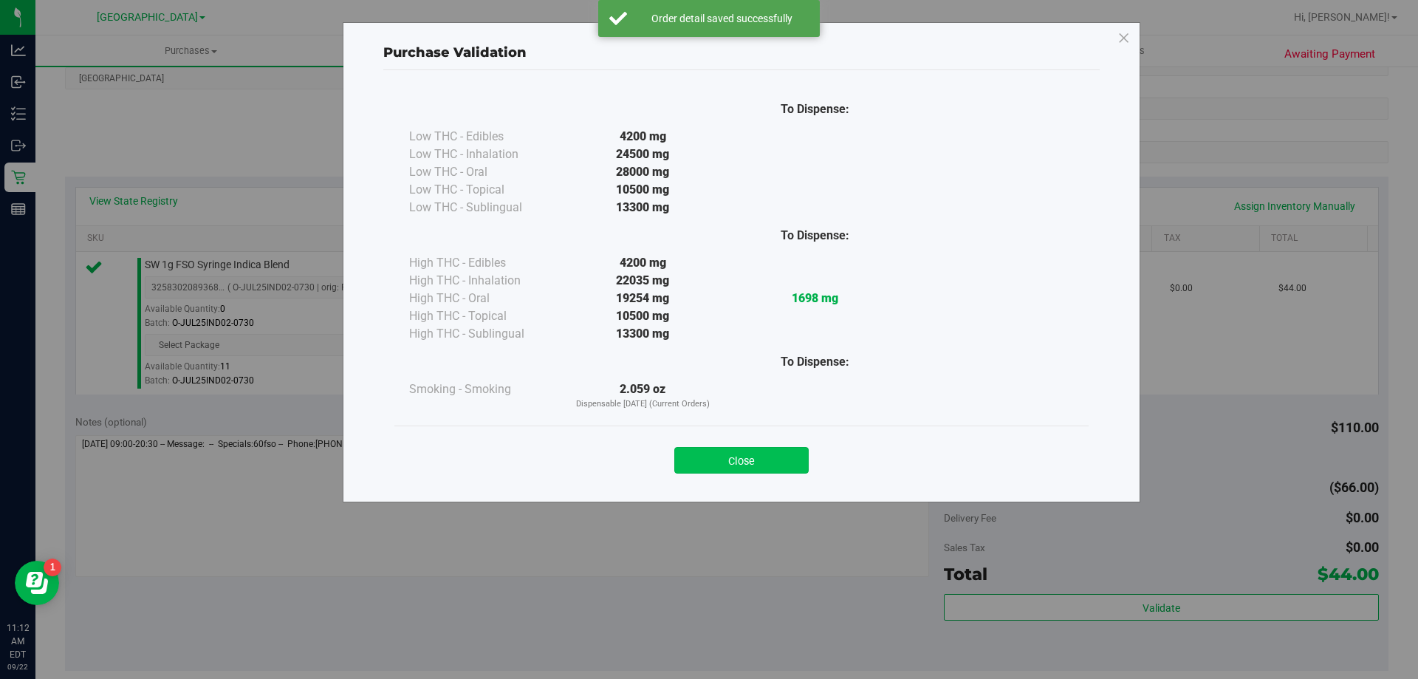
click at [761, 453] on button "Close" at bounding box center [741, 460] width 134 height 27
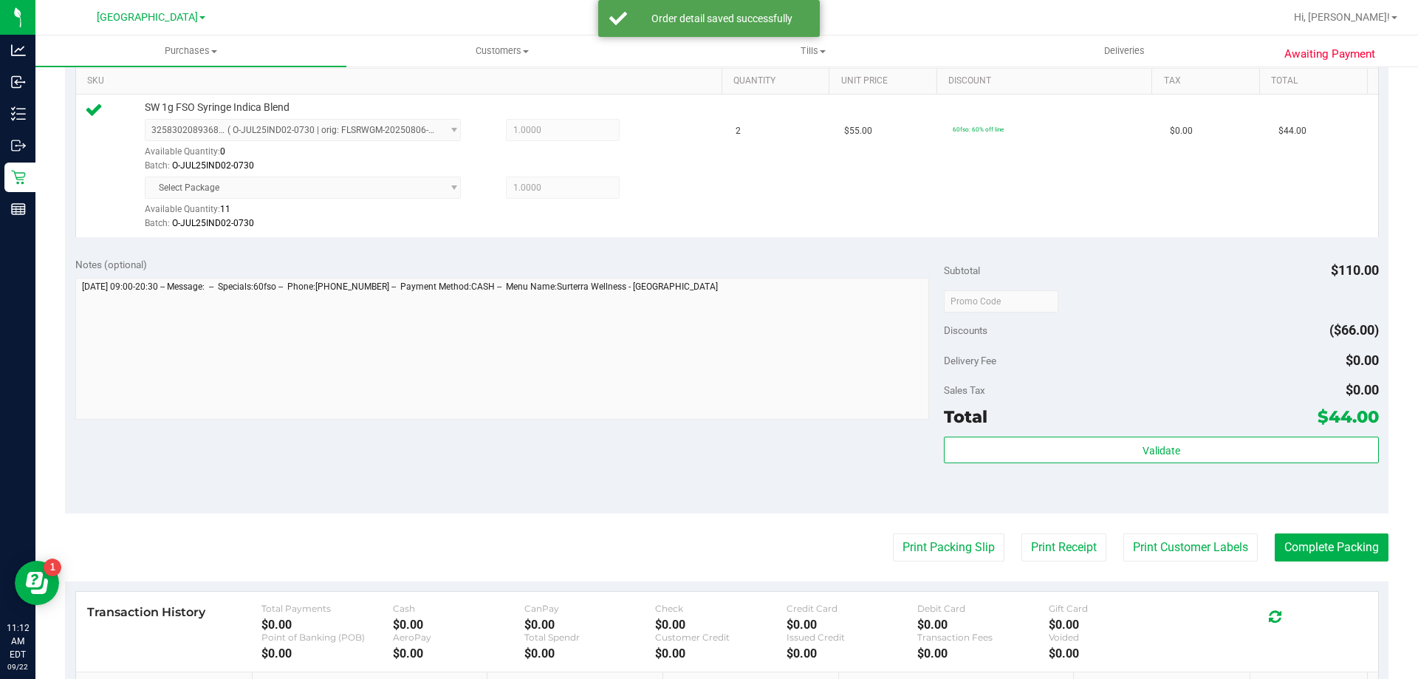
scroll to position [587, 0]
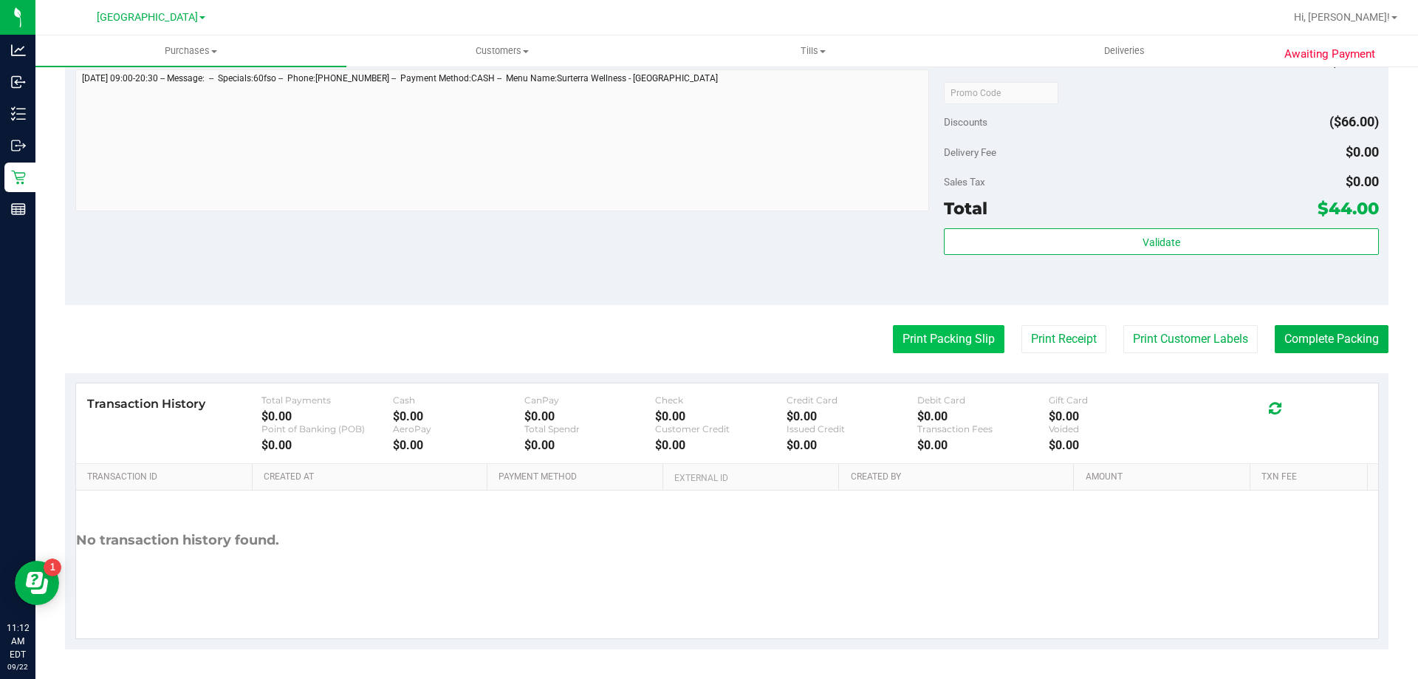
click at [893, 344] on button "Print Packing Slip" at bounding box center [949, 339] width 112 height 28
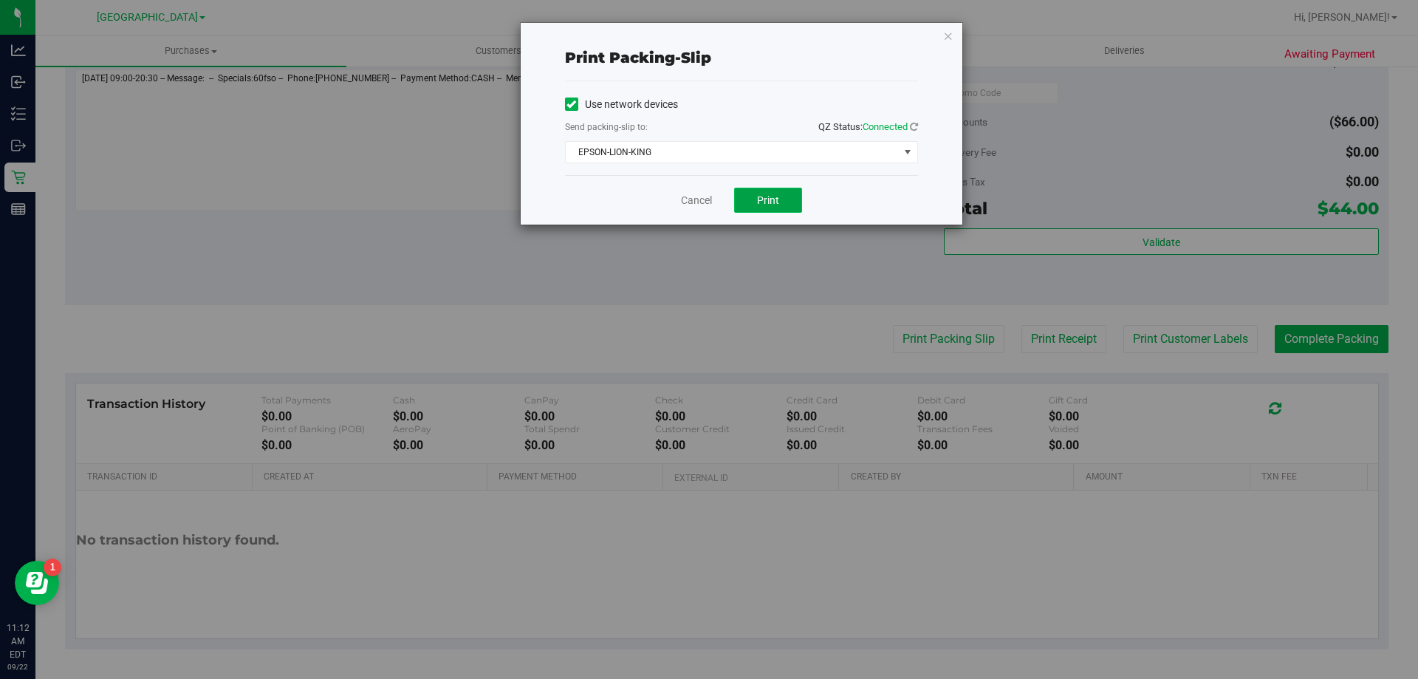
click at [754, 202] on button "Print" at bounding box center [768, 200] width 68 height 25
click at [691, 204] on link "Cancel" at bounding box center [696, 201] width 31 height 16
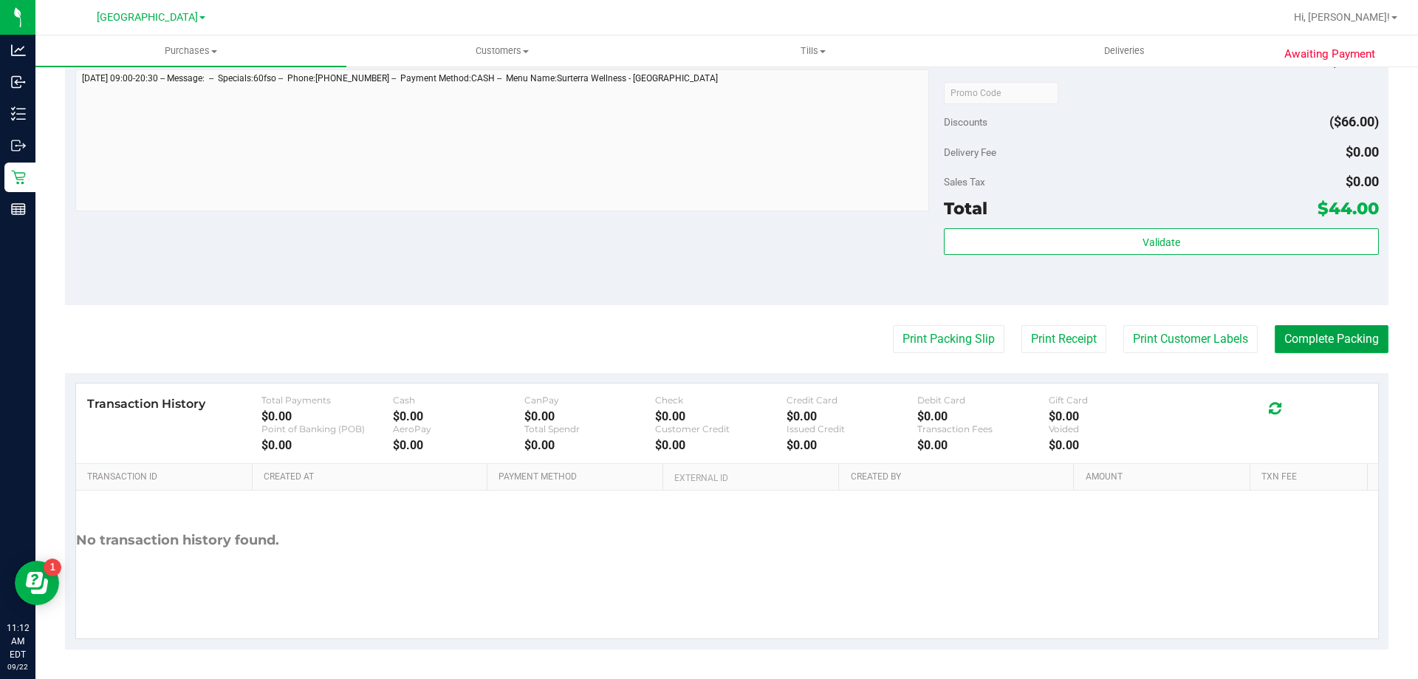
click at [1346, 341] on button "Complete Packing" at bounding box center [1332, 339] width 114 height 28
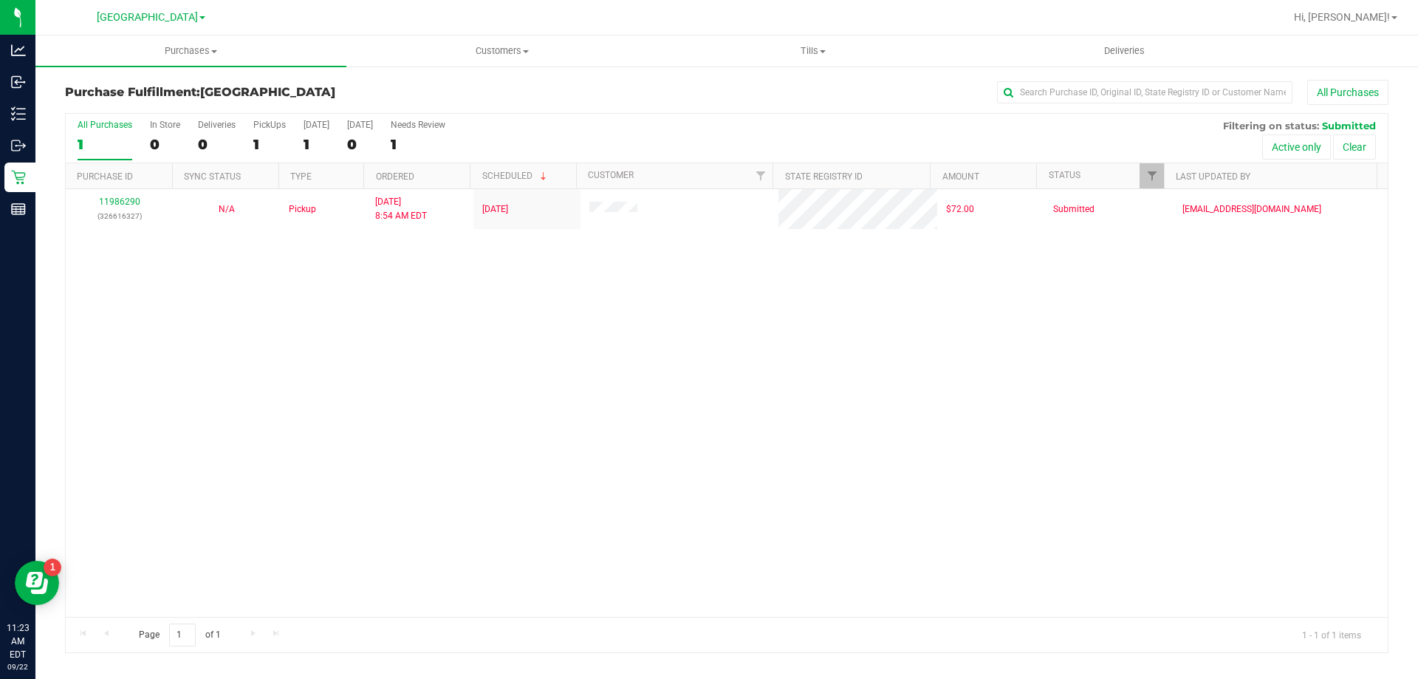
click at [270, 306] on div "11986290 (326616327) N/A Pickup 9/22/2025 8:54 AM EDT 9/22/2025 $72.00 Submitte…" at bounding box center [727, 403] width 1322 height 428
click at [273, 149] on div "1" at bounding box center [269, 144] width 32 height 17
click at [0, 0] on input "PickUps 1" at bounding box center [0, 0] width 0 height 0
click at [273, 149] on div "1" at bounding box center [269, 144] width 32 height 17
click at [0, 0] on input "PickUps 1" at bounding box center [0, 0] width 0 height 0
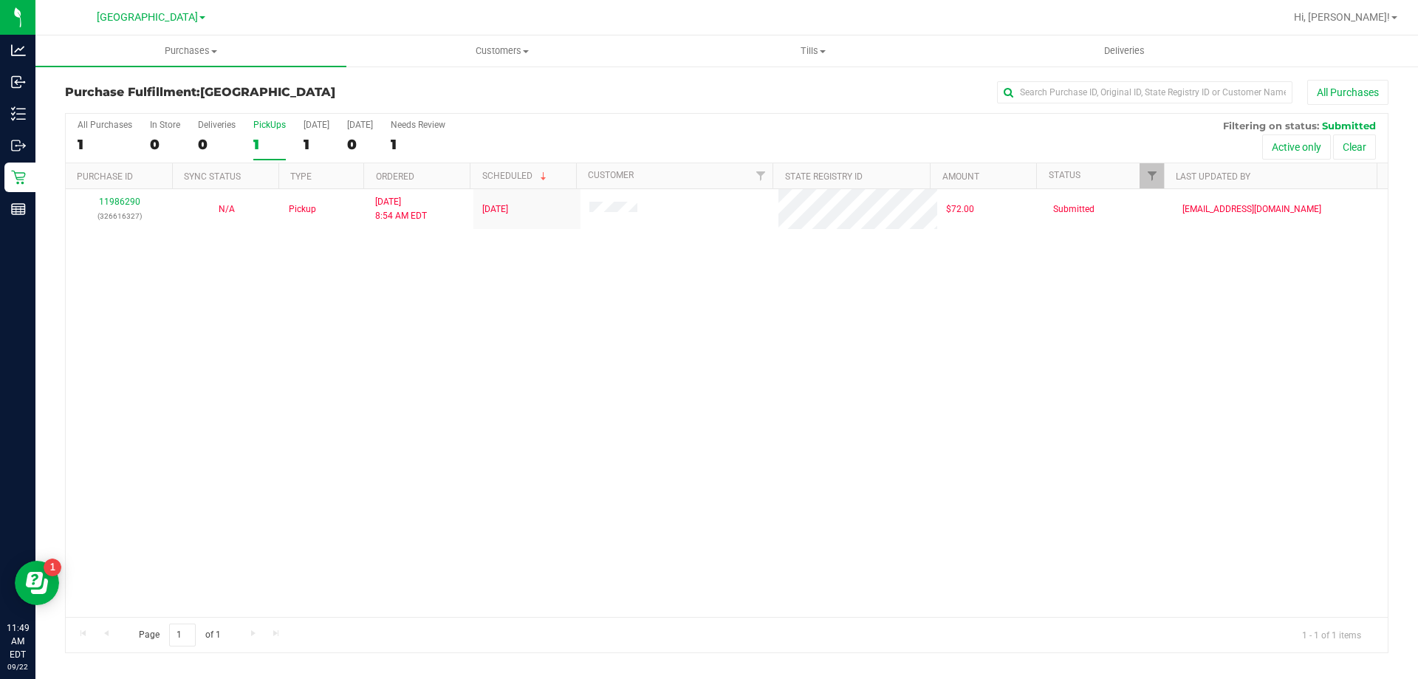
click at [267, 136] on div "1" at bounding box center [269, 144] width 32 height 17
click at [0, 0] on input "PickUps 1" at bounding box center [0, 0] width 0 height 0
click at [553, 322] on div "11986290 (326616327) N/A Pickup 9/22/2025 8:54 AM EDT 9/22/2025 $72.00 Submitte…" at bounding box center [727, 403] width 1322 height 428
click at [252, 145] on div "All Purchases 2 In Store 0 Deliveries 0 PickUps 2 Today 2 Tomorrow 0 Needs Revi…" at bounding box center [727, 138] width 1322 height 49
click at [256, 144] on div "2" at bounding box center [269, 144] width 32 height 17
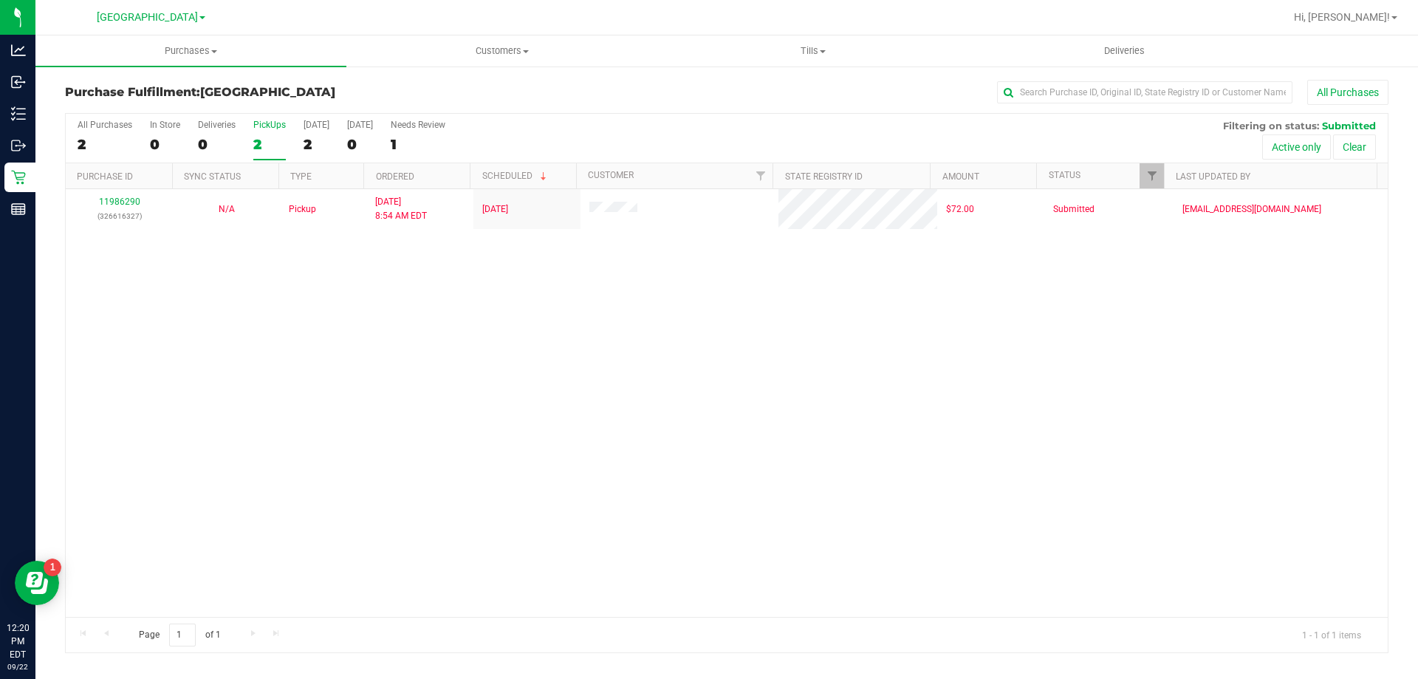
click at [0, 0] on input "PickUps 2" at bounding box center [0, 0] width 0 height 0
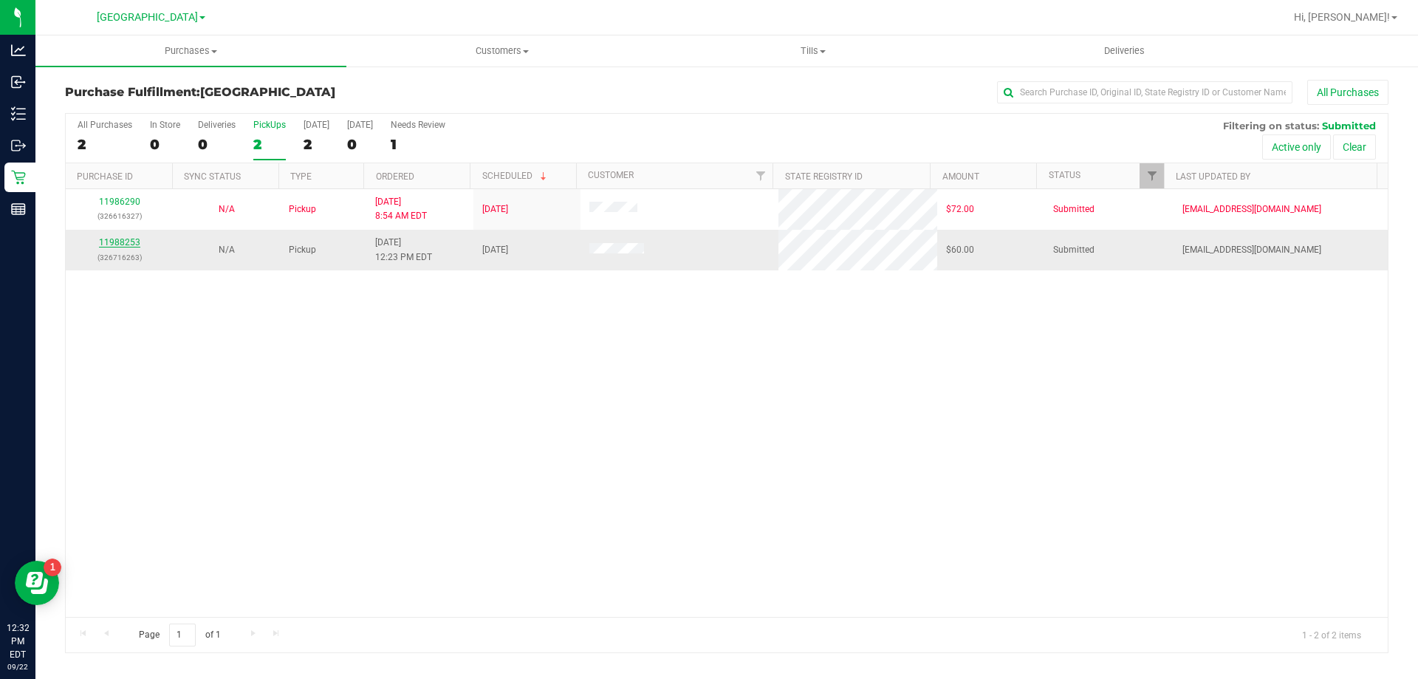
click at [112, 242] on link "11988253" at bounding box center [119, 242] width 41 height 10
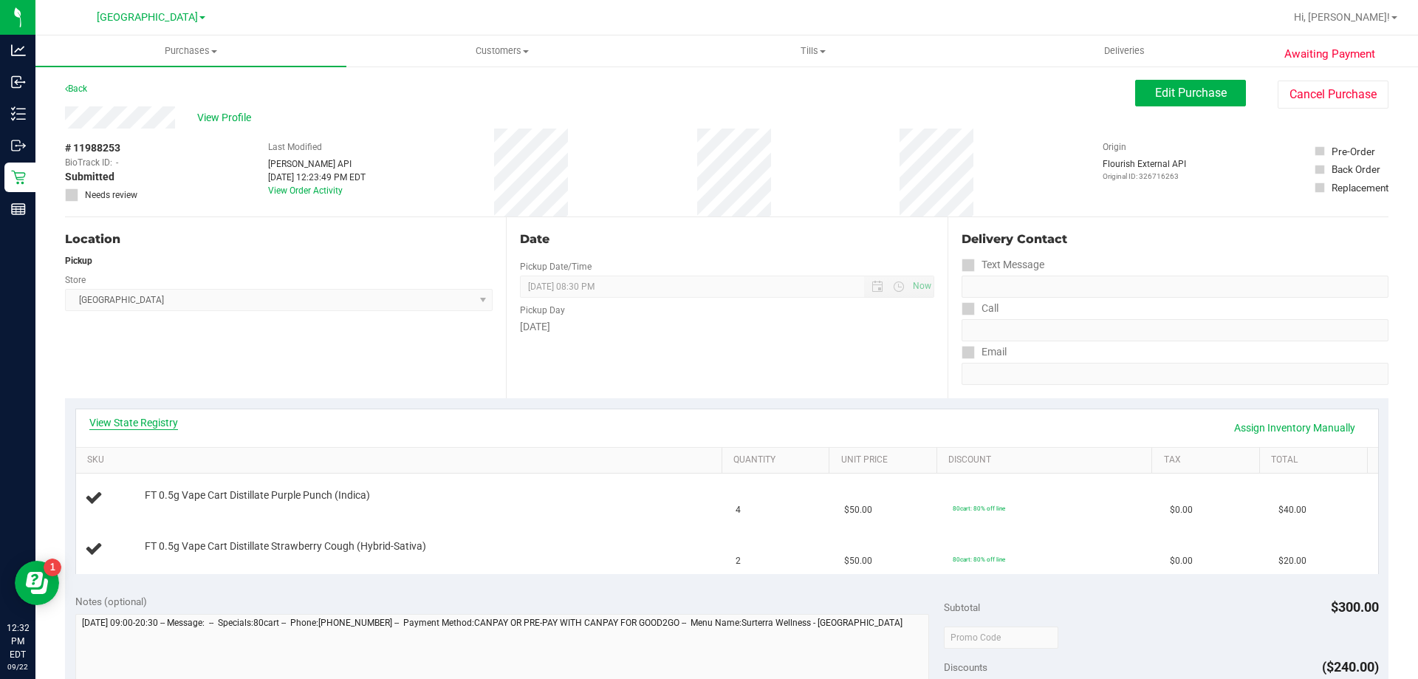
click at [140, 418] on link "View State Registry" at bounding box center [133, 422] width 89 height 15
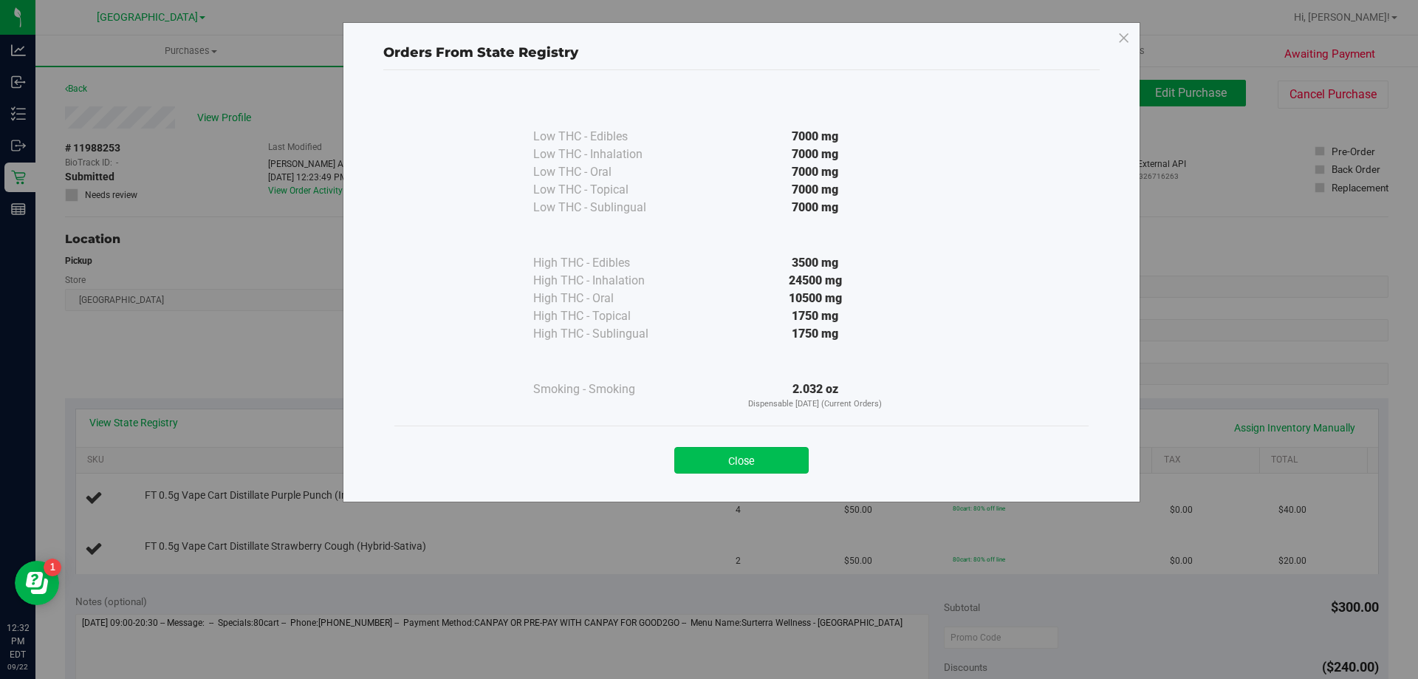
click at [740, 453] on button "Close" at bounding box center [741, 460] width 134 height 27
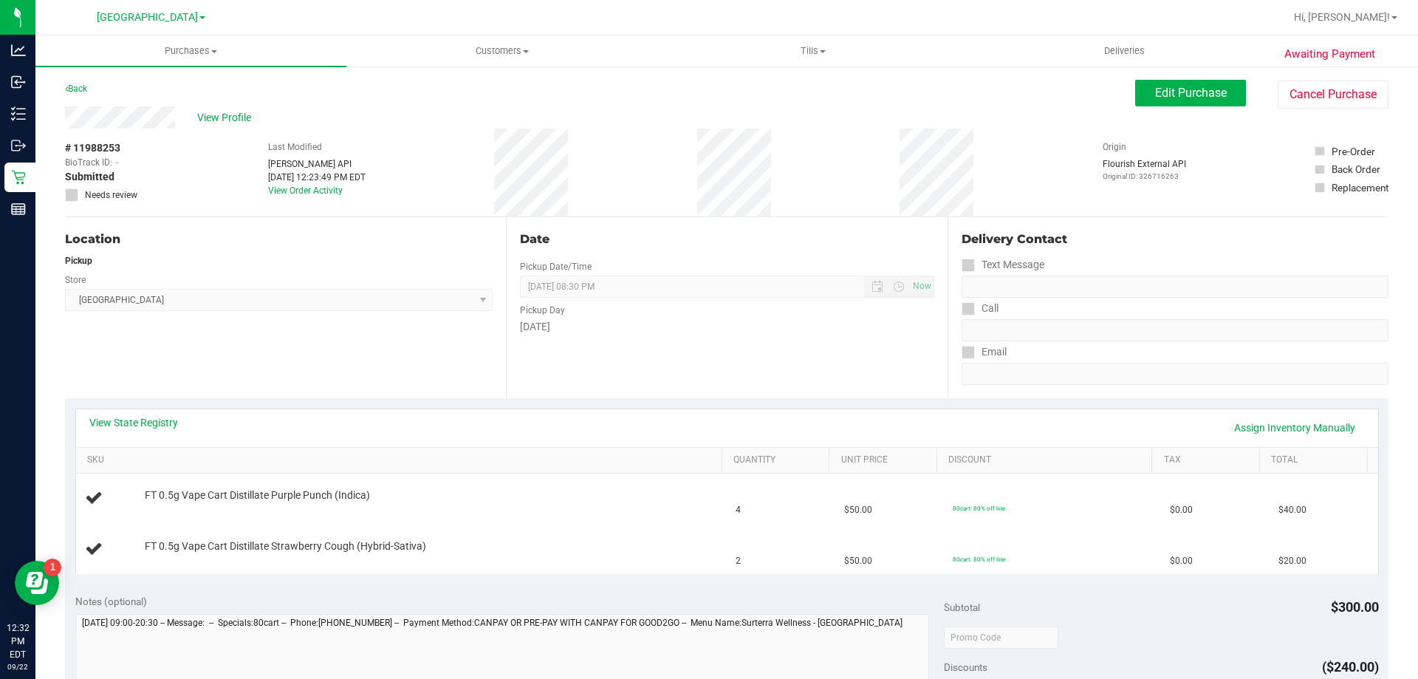
click at [675, 363] on div "Date Pickup Date/Time 09/22/2025 Now 09/22/2025 08:30 PM Now Pickup Day Monday" at bounding box center [726, 307] width 441 height 181
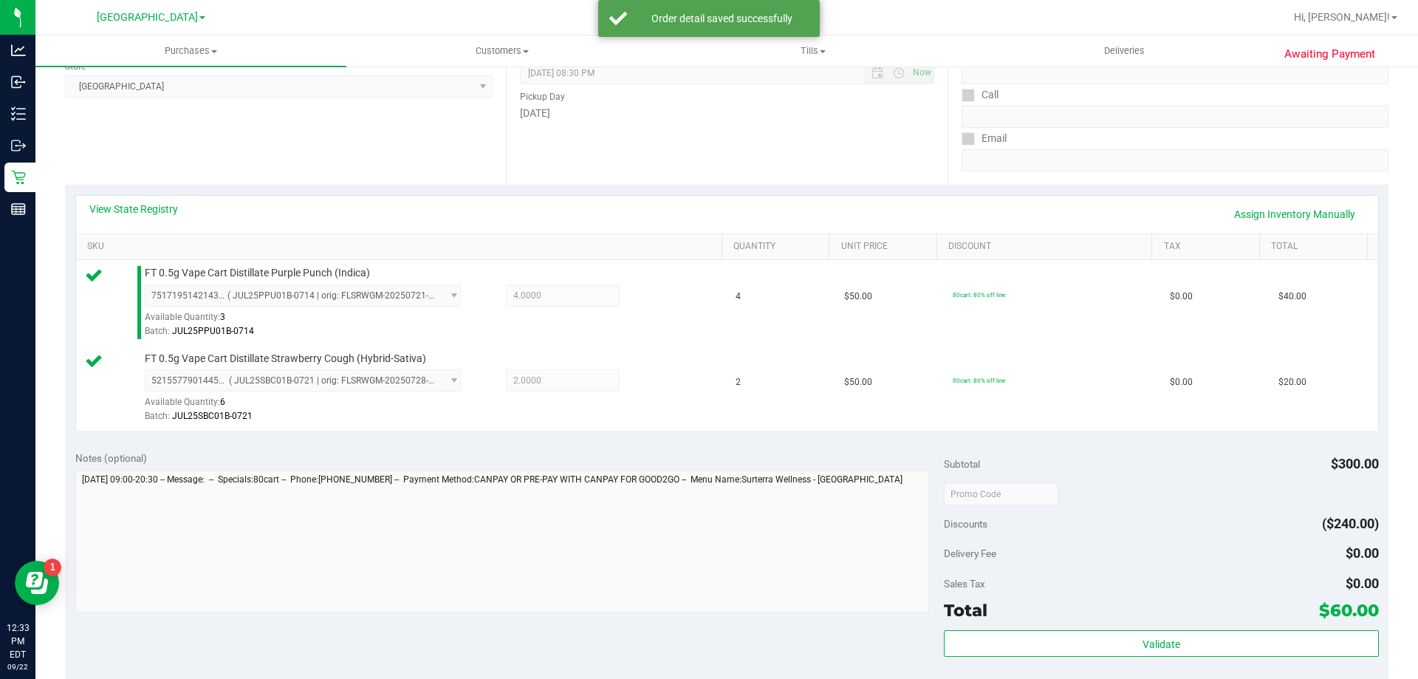
scroll to position [222, 0]
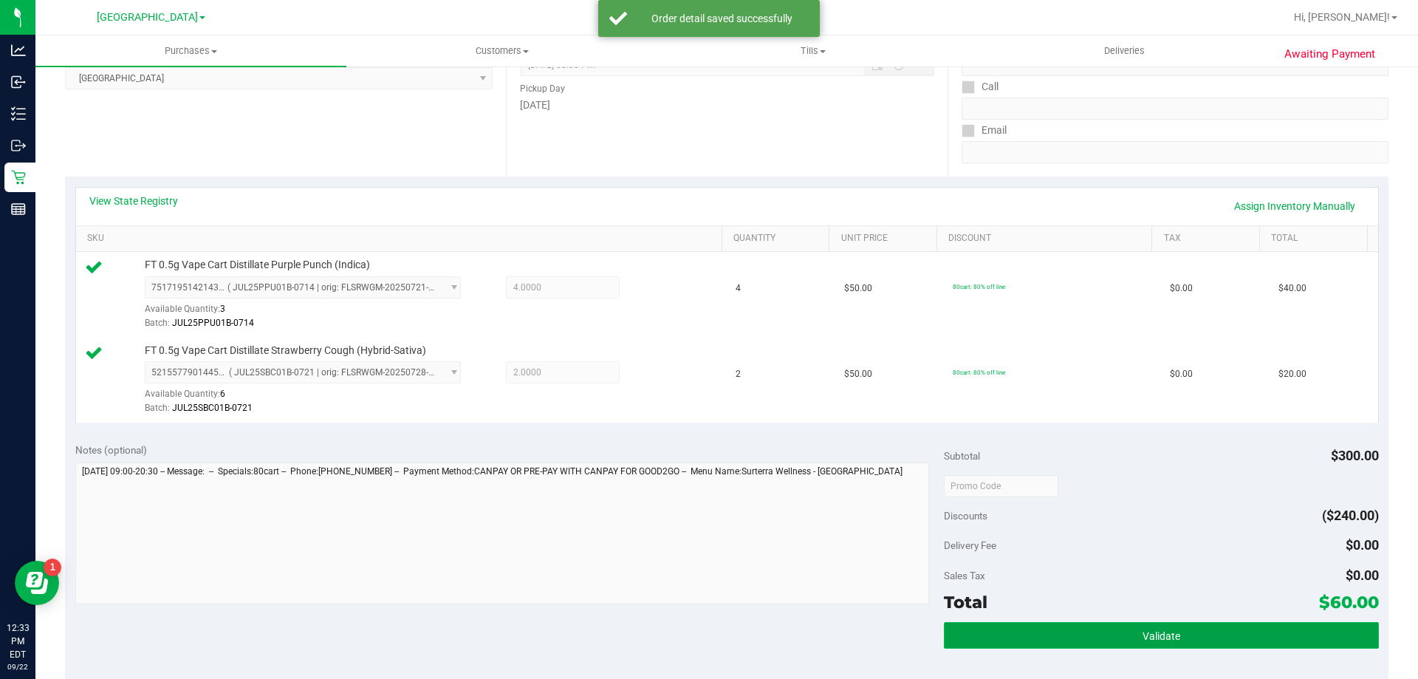
click at [1068, 630] on button "Validate" at bounding box center [1161, 635] width 434 height 27
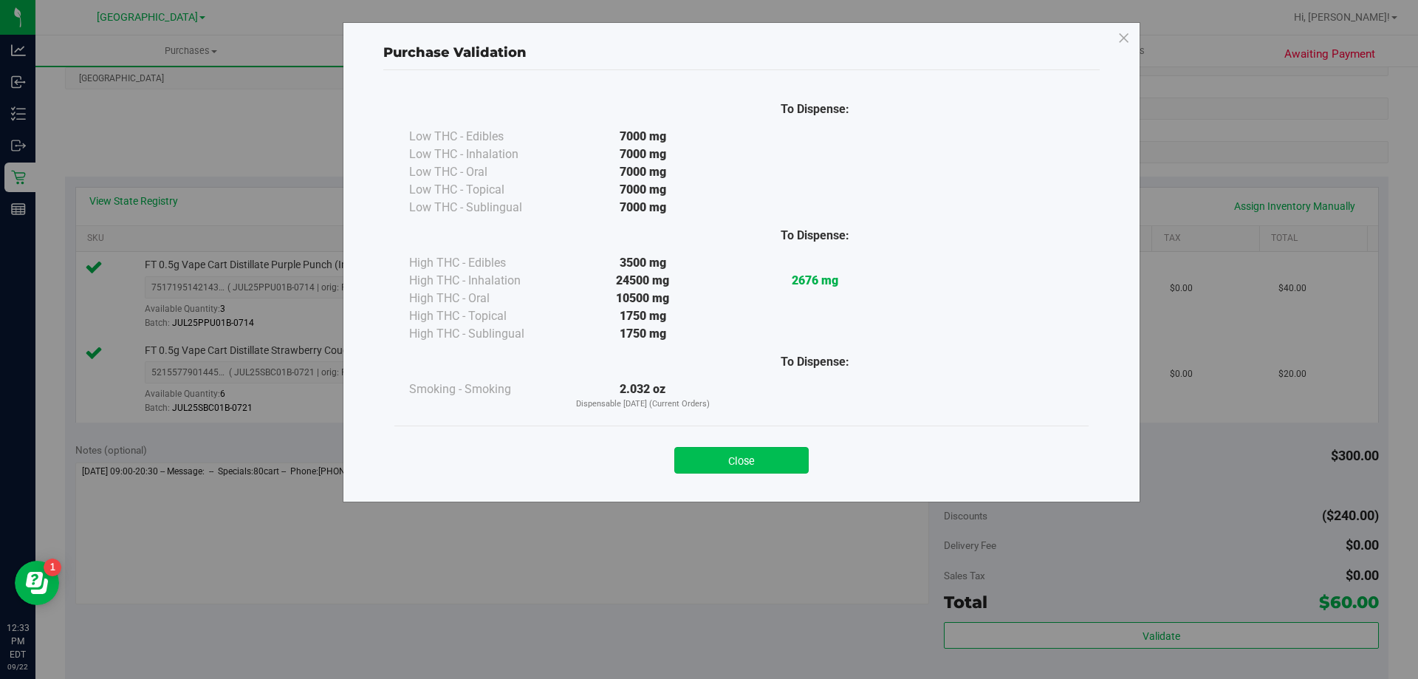
click at [750, 470] on button "Close" at bounding box center [741, 460] width 134 height 27
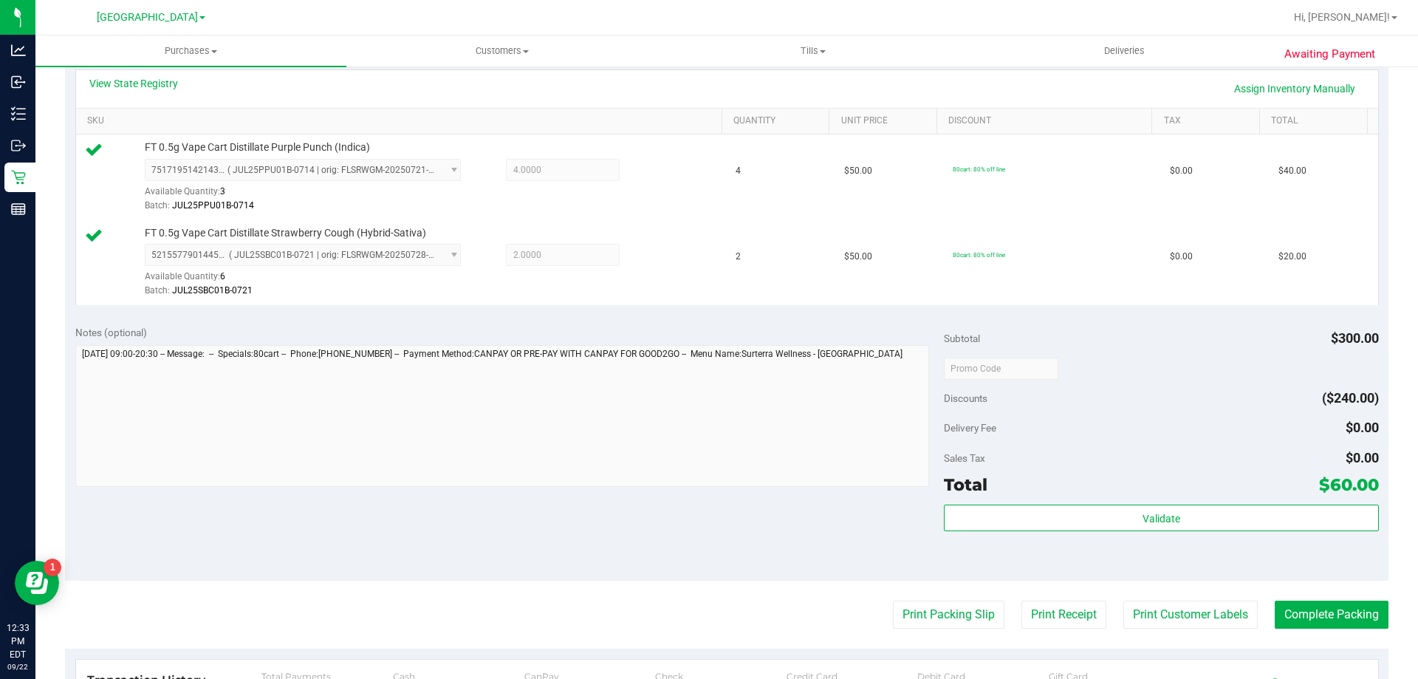
scroll to position [517, 0]
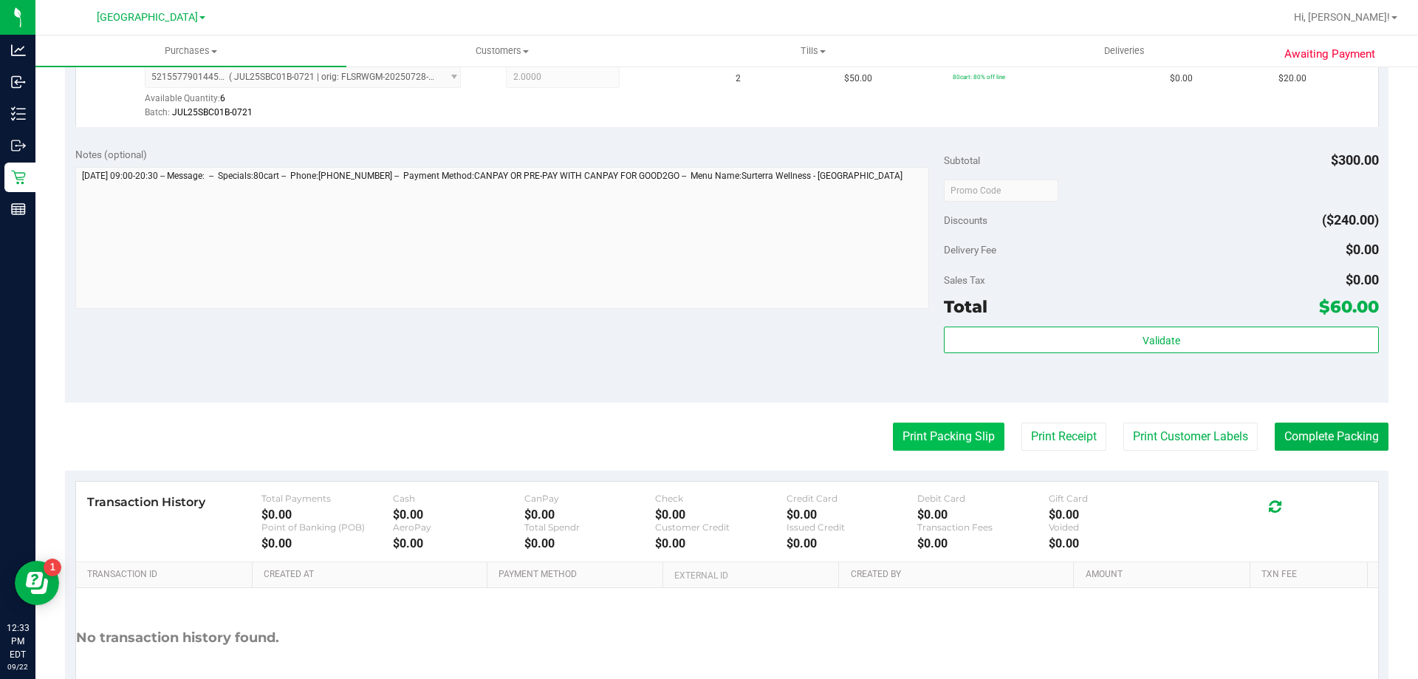
click at [906, 426] on button "Print Packing Slip" at bounding box center [949, 436] width 112 height 28
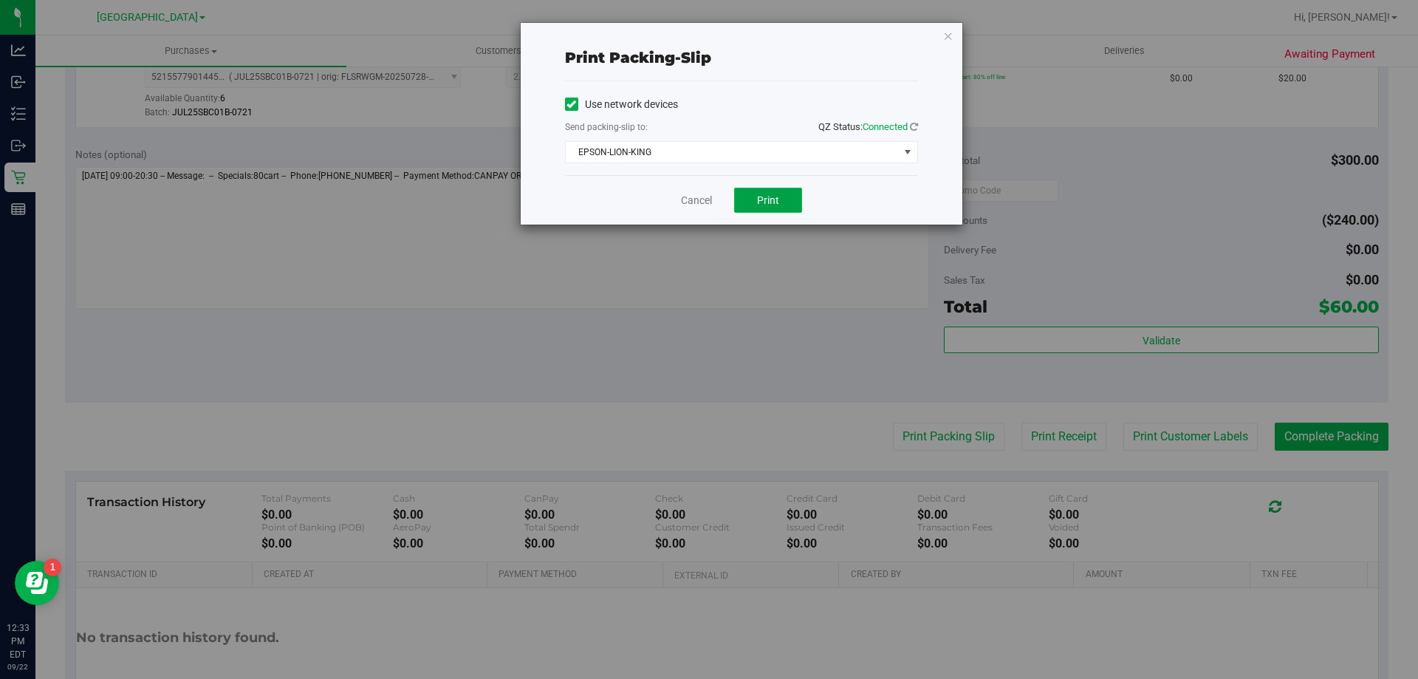
click at [756, 196] on button "Print" at bounding box center [768, 200] width 68 height 25
click at [696, 201] on link "Cancel" at bounding box center [696, 201] width 31 height 16
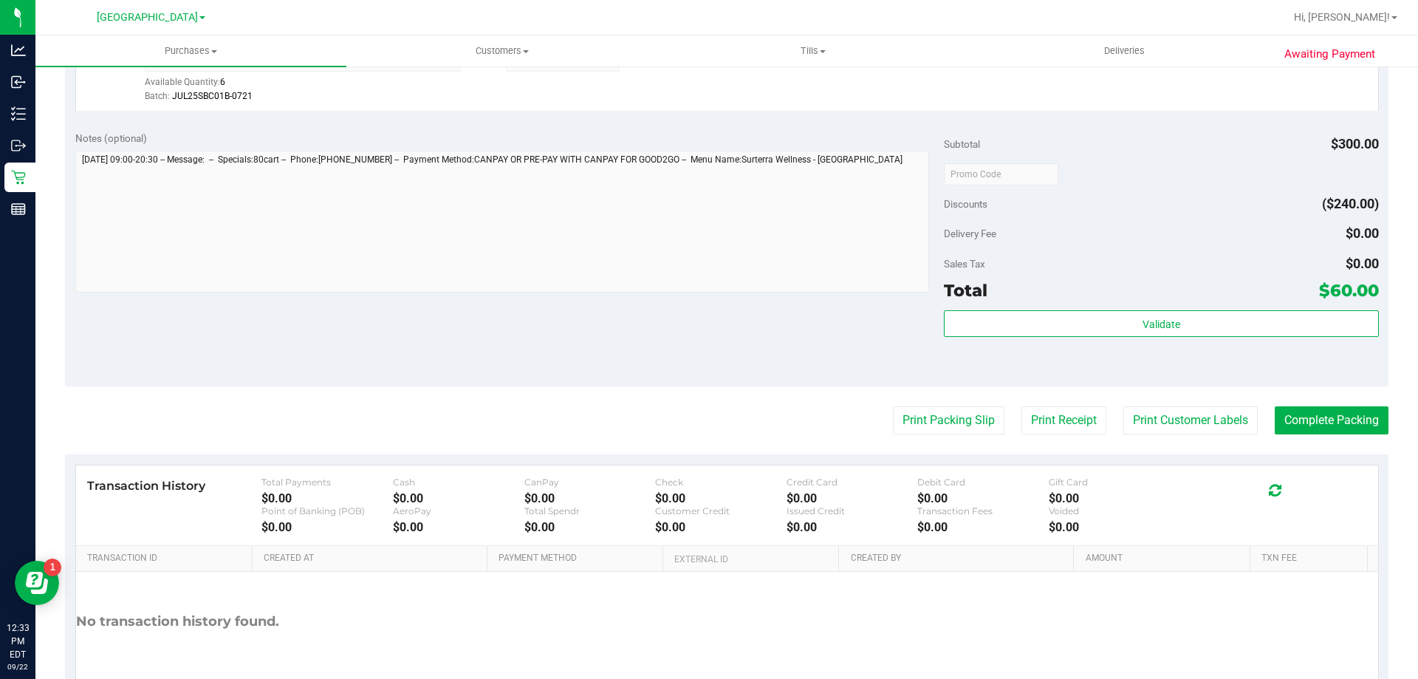
scroll to position [541, 0]
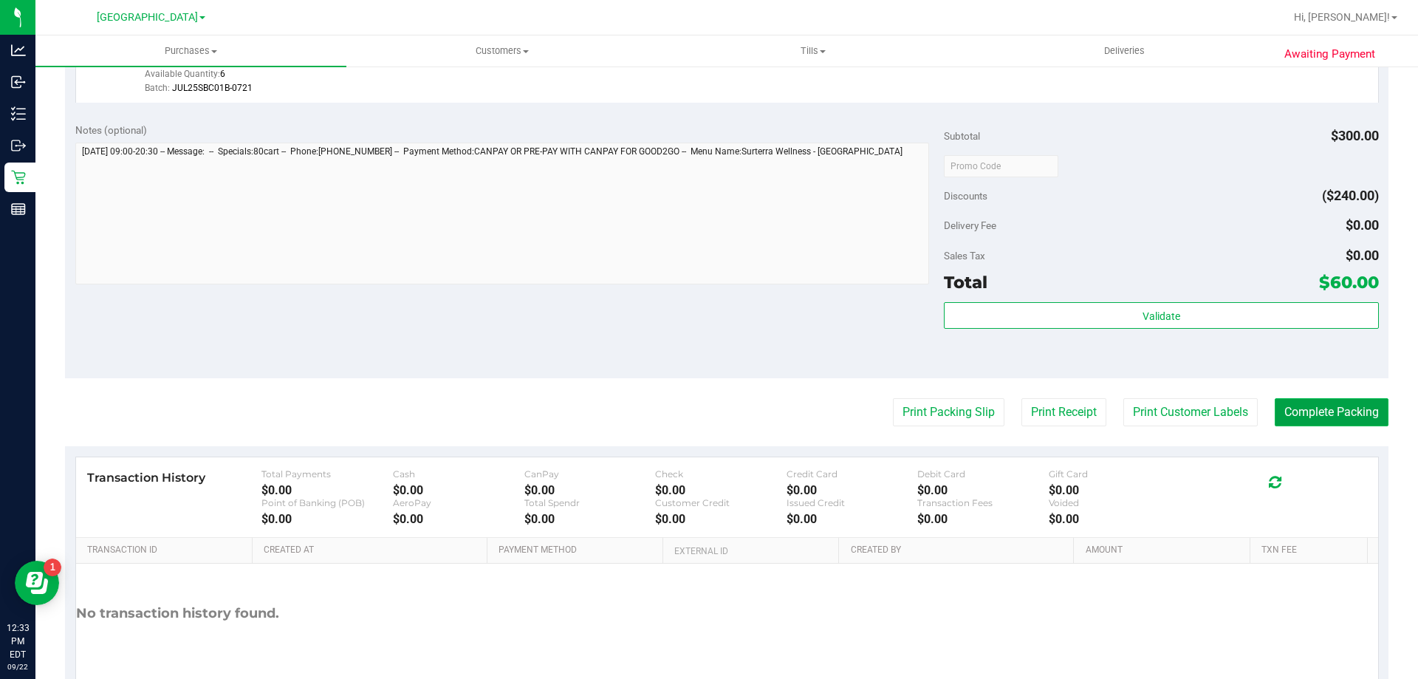
click at [1311, 411] on button "Complete Packing" at bounding box center [1332, 412] width 114 height 28
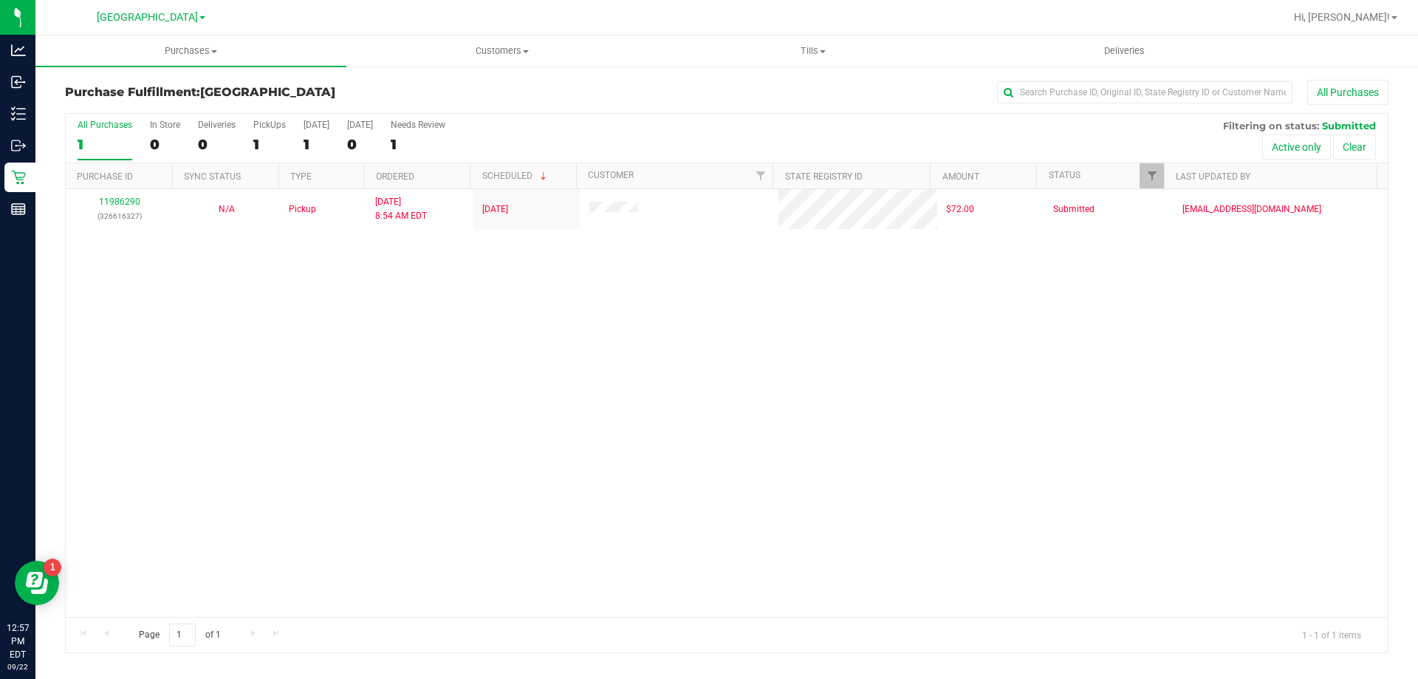
click at [258, 376] on div "11986290 (326616327) N/A Pickup 9/22/2025 8:54 AM EDT 9/22/2025 $72.00 Submitte…" at bounding box center [727, 403] width 1322 height 428
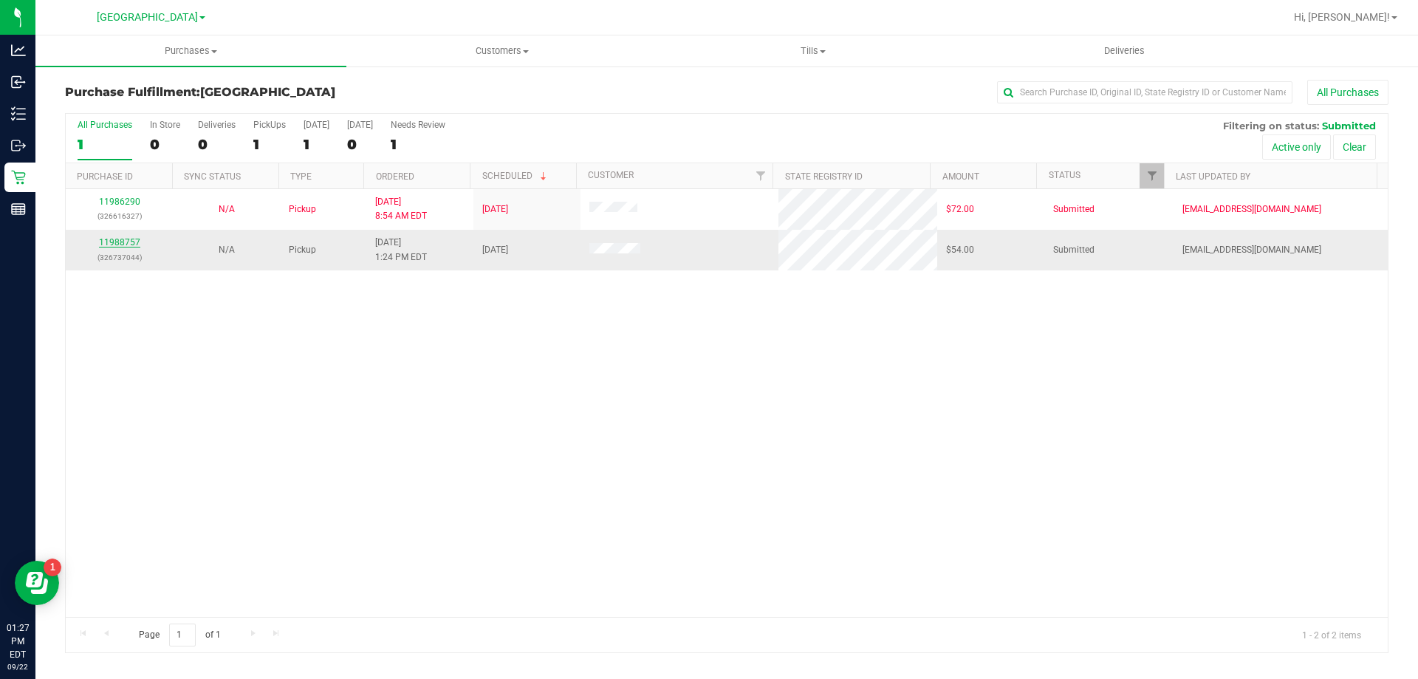
click at [129, 245] on link "11988757" at bounding box center [119, 242] width 41 height 10
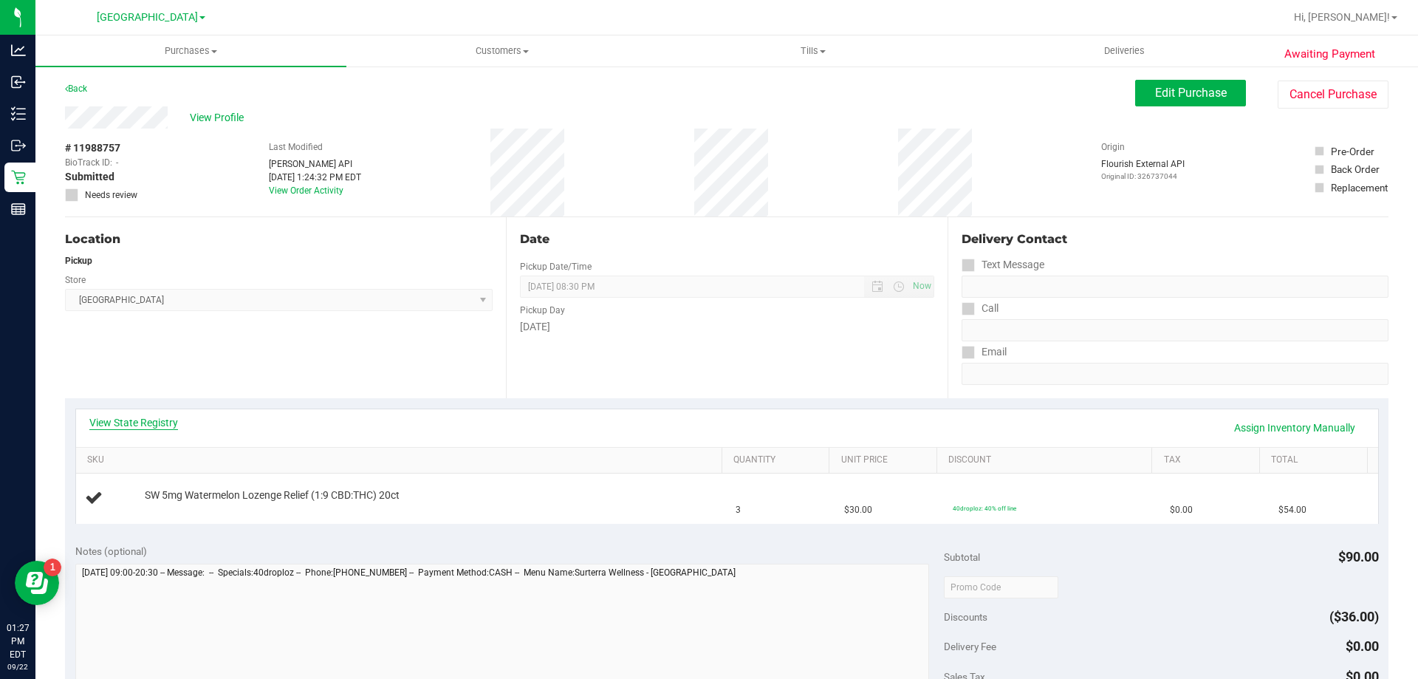
click at [123, 419] on link "View State Registry" at bounding box center [133, 422] width 89 height 15
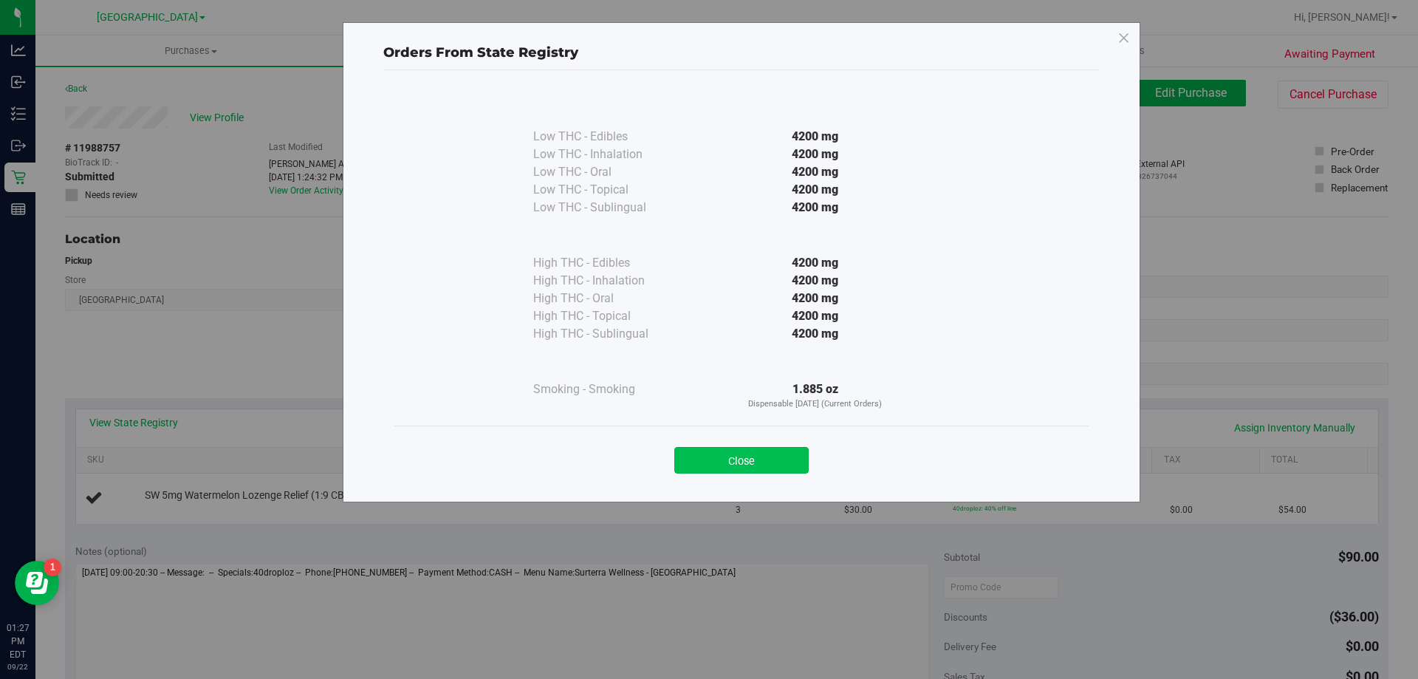
click at [774, 456] on button "Close" at bounding box center [741, 460] width 134 height 27
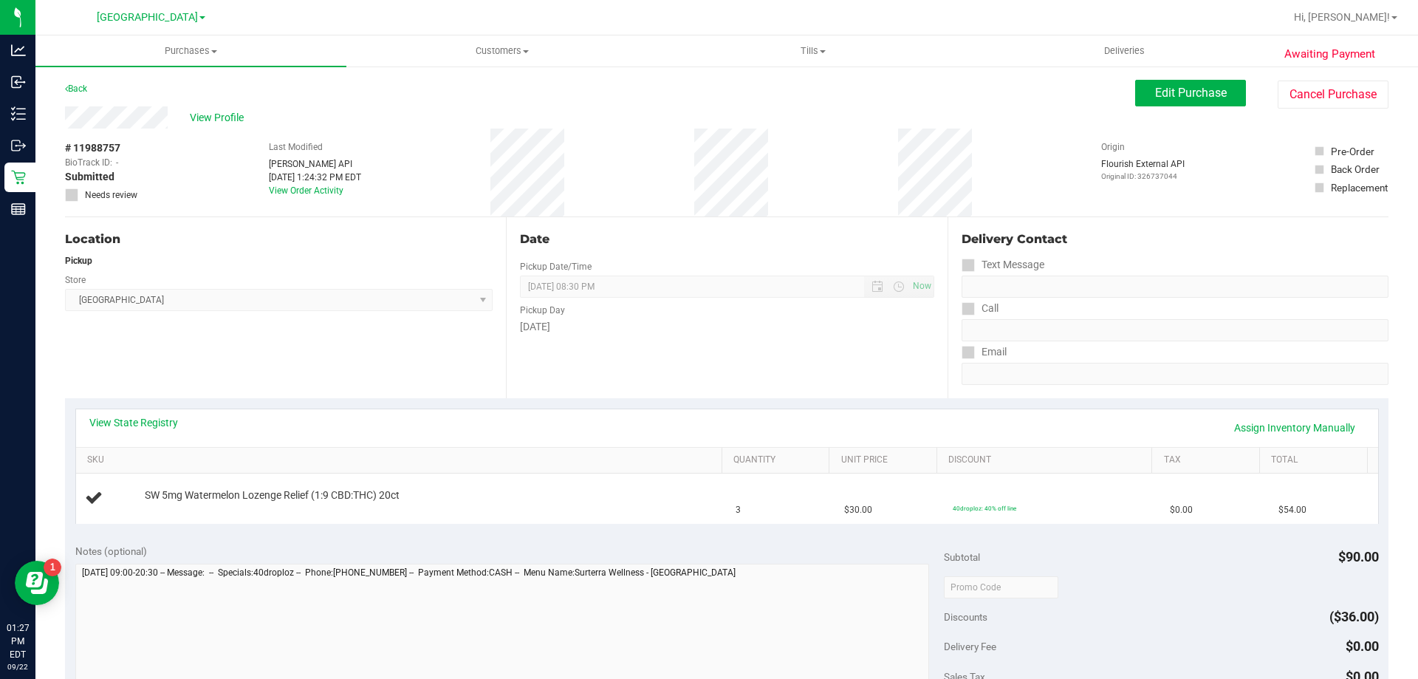
click at [738, 405] on div "View State Registry Assign Inventory Manually SKU Quantity Unit Price Discount …" at bounding box center [726, 465] width 1323 height 135
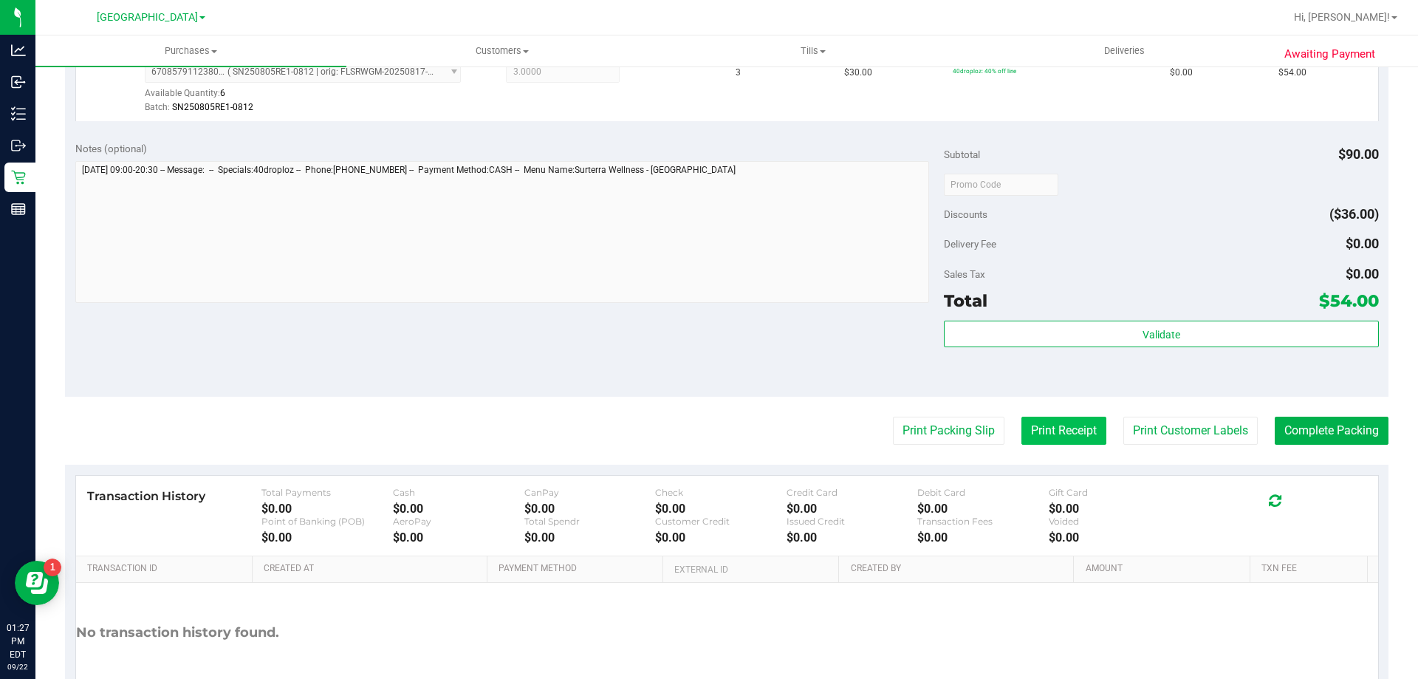
scroll to position [443, 0]
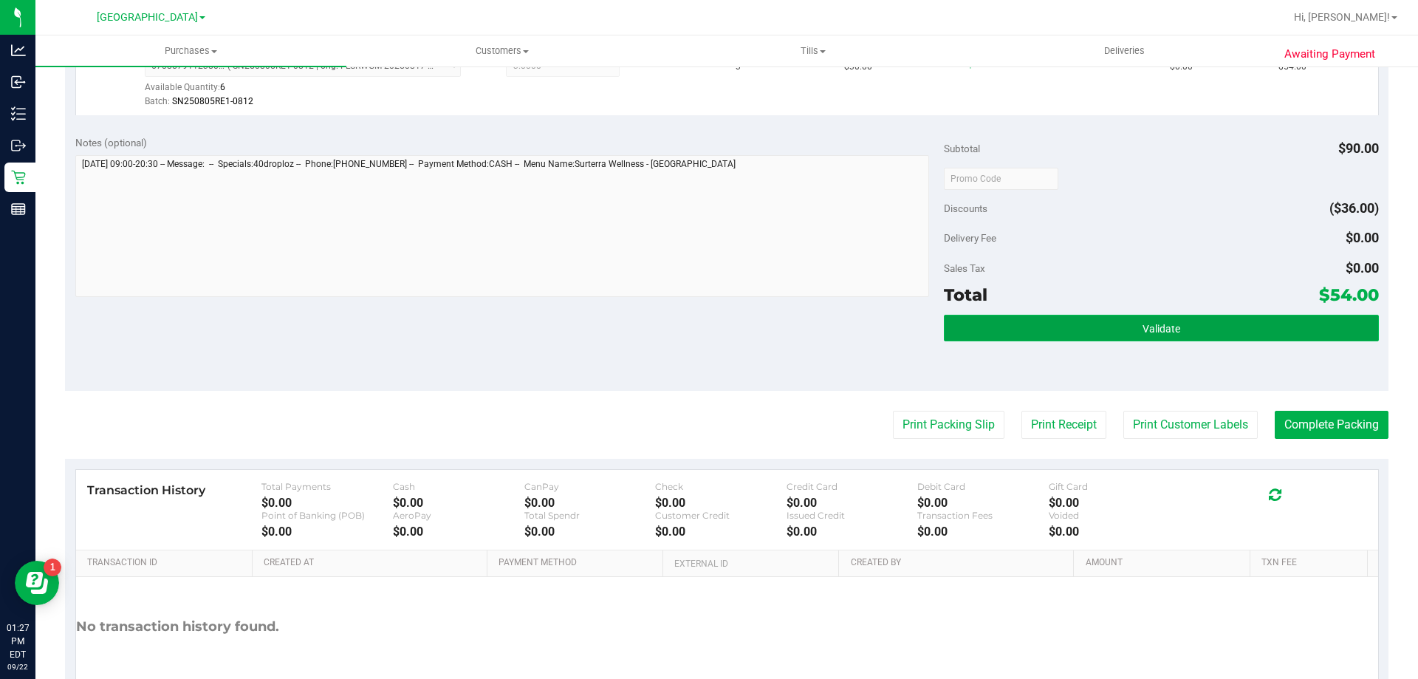
click at [1058, 321] on button "Validate" at bounding box center [1161, 328] width 434 height 27
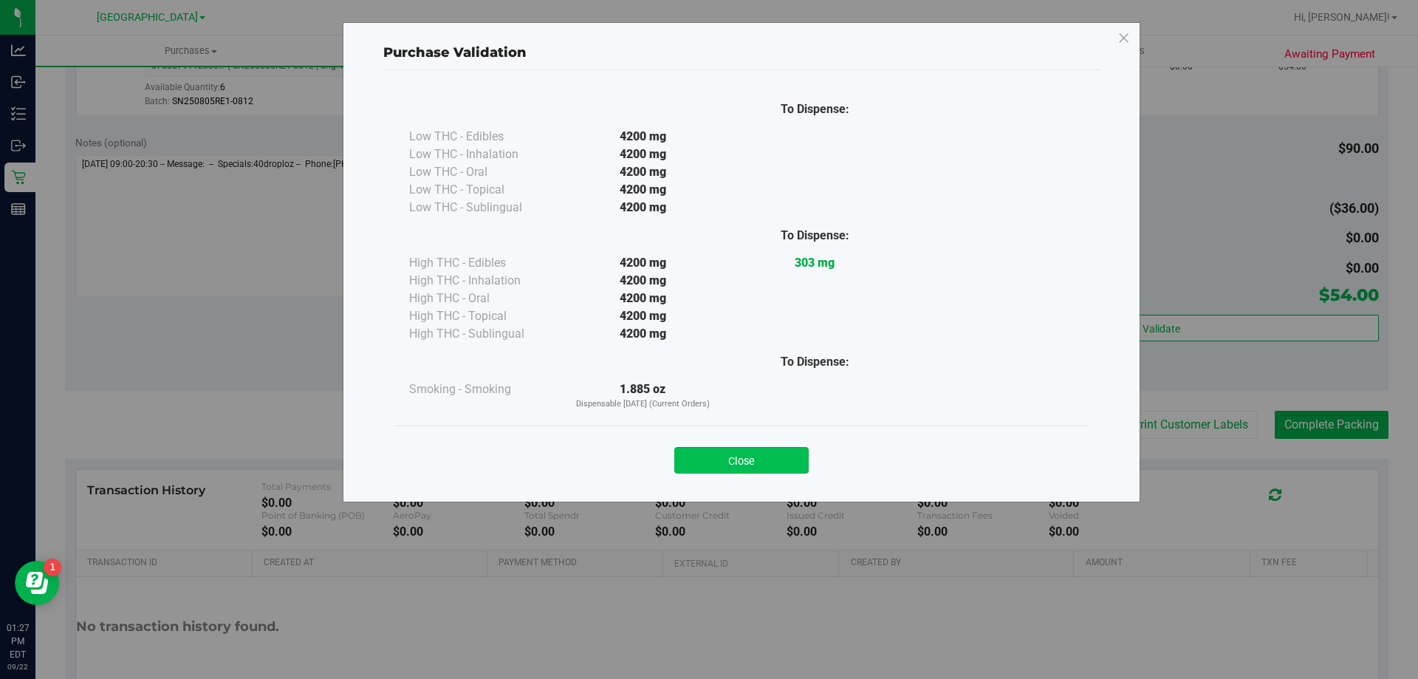
click at [754, 465] on button "Close" at bounding box center [741, 460] width 134 height 27
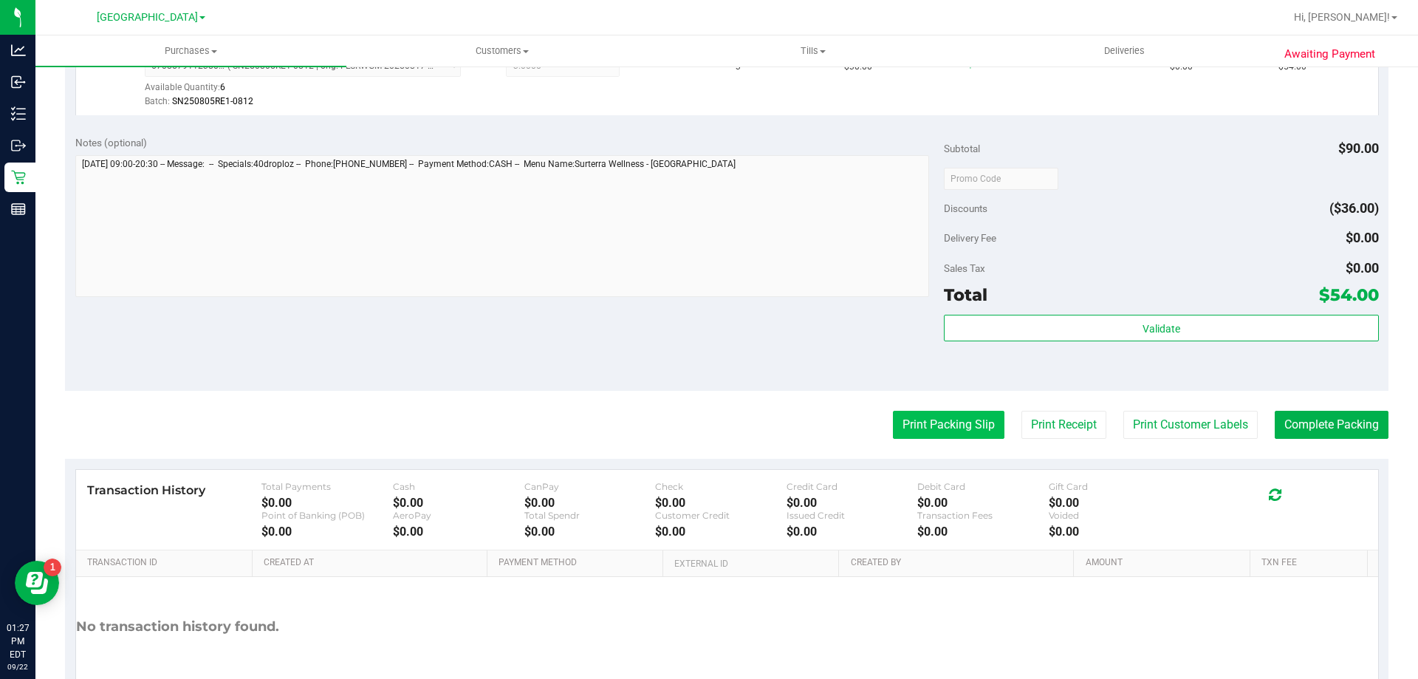
click at [956, 423] on button "Print Packing Slip" at bounding box center [949, 425] width 112 height 28
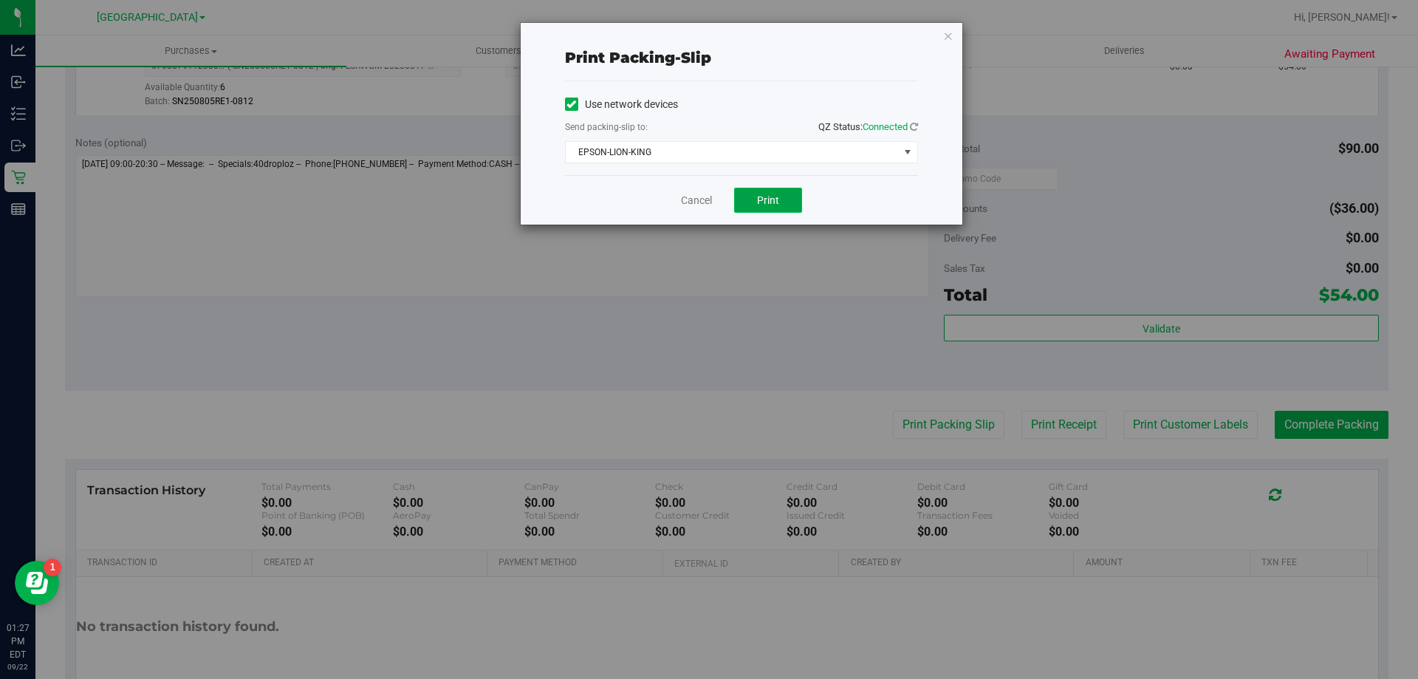
click at [761, 204] on span "Print" at bounding box center [768, 200] width 22 height 12
click at [685, 200] on link "Cancel" at bounding box center [696, 201] width 31 height 16
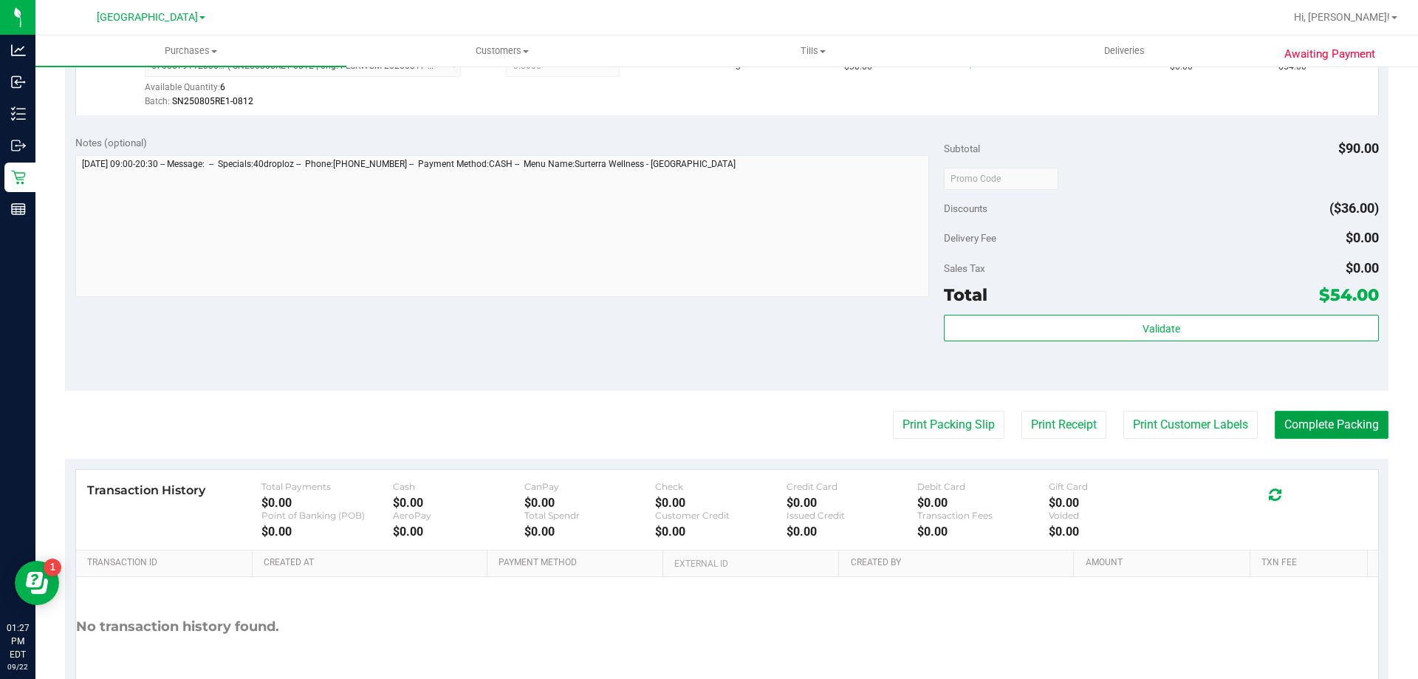
click at [1357, 428] on button "Complete Packing" at bounding box center [1332, 425] width 114 height 28
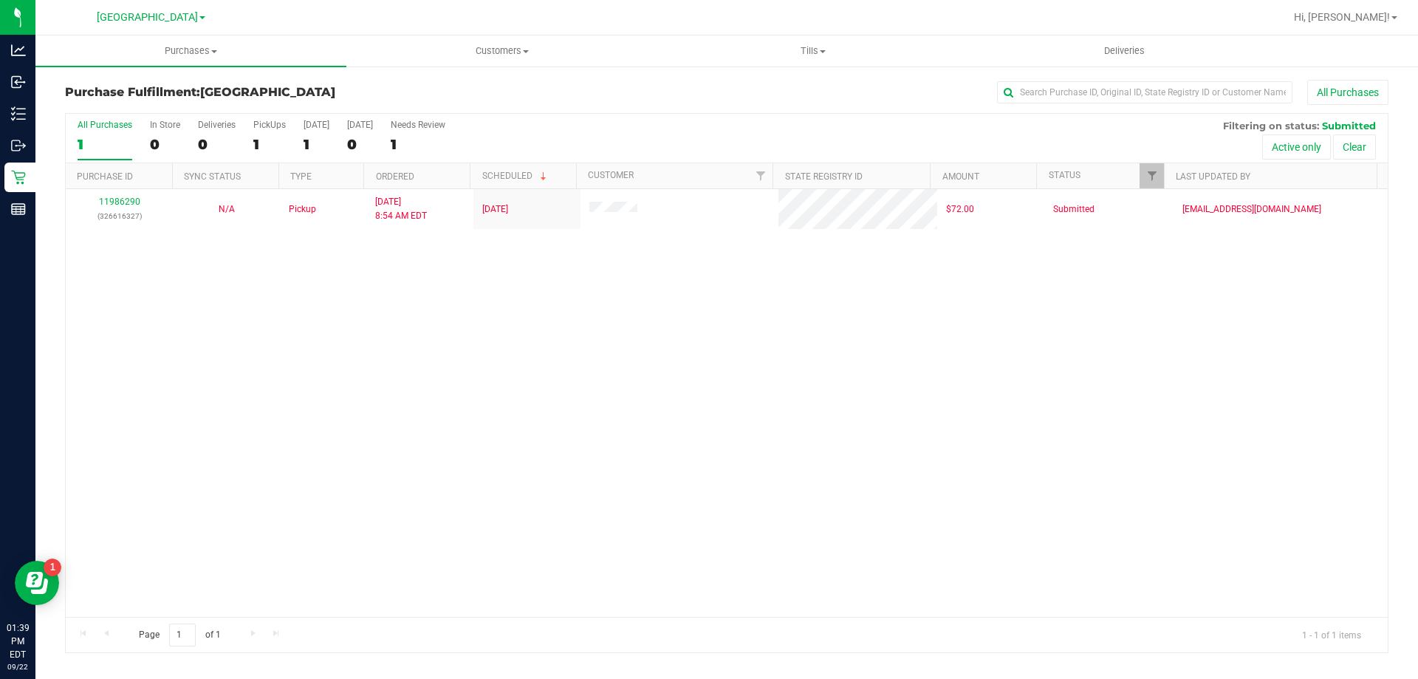
click at [664, 444] on div "11986290 (326616327) N/A Pickup 9/22/2025 8:54 AM EDT 9/22/2025 $72.00 Submitte…" at bounding box center [727, 403] width 1322 height 428
click at [848, 671] on div "Purchases Summary of purchases Fulfillment All purchases Customers All customer…" at bounding box center [726, 356] width 1383 height 643
click at [253, 134] on label "PickUps 1" at bounding box center [269, 140] width 32 height 41
click at [0, 0] on input "PickUps 1" at bounding box center [0, 0] width 0 height 0
drag, startPoint x: 253, startPoint y: 134, endPoint x: 431, endPoint y: 66, distance: 189.8
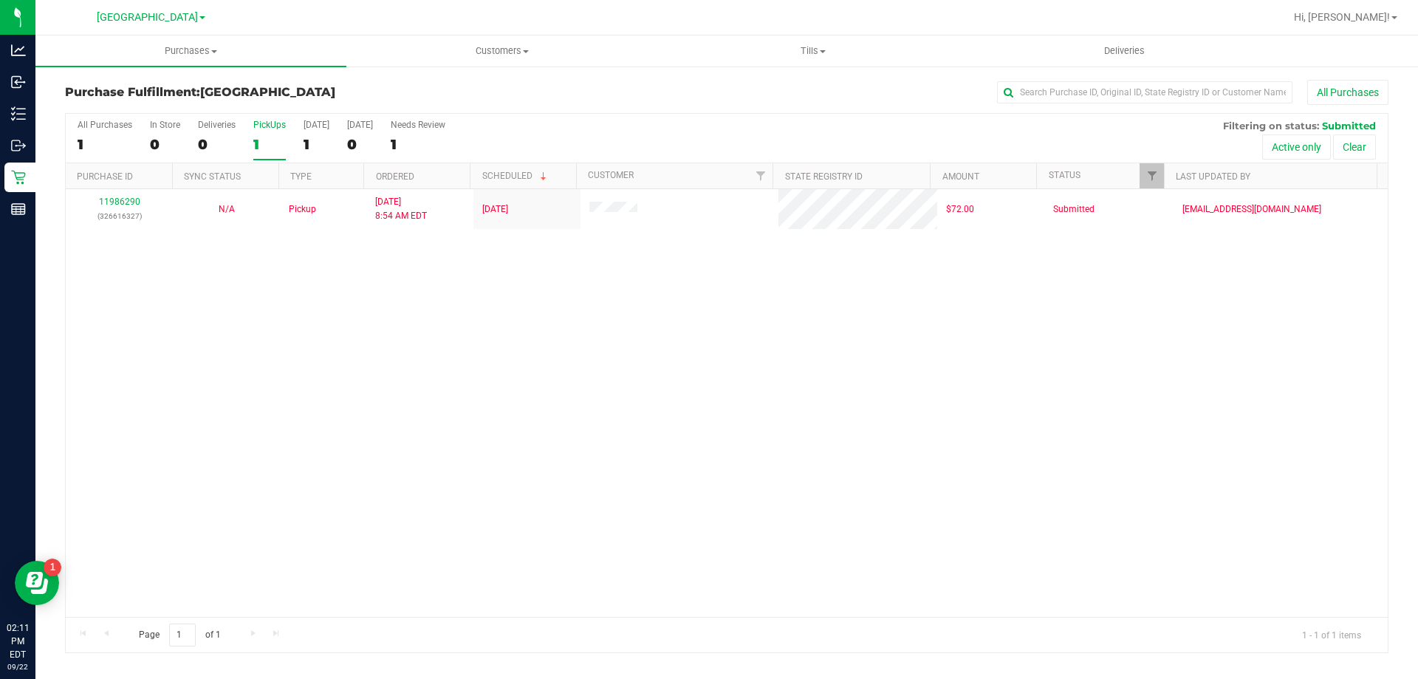
click at [253, 132] on label "PickUps 1" at bounding box center [269, 140] width 32 height 41
click at [0, 0] on input "PickUps 1" at bounding box center [0, 0] width 0 height 0
click at [870, 674] on div "Purchases Summary of purchases Fulfillment All purchases Customers All customer…" at bounding box center [726, 356] width 1383 height 643
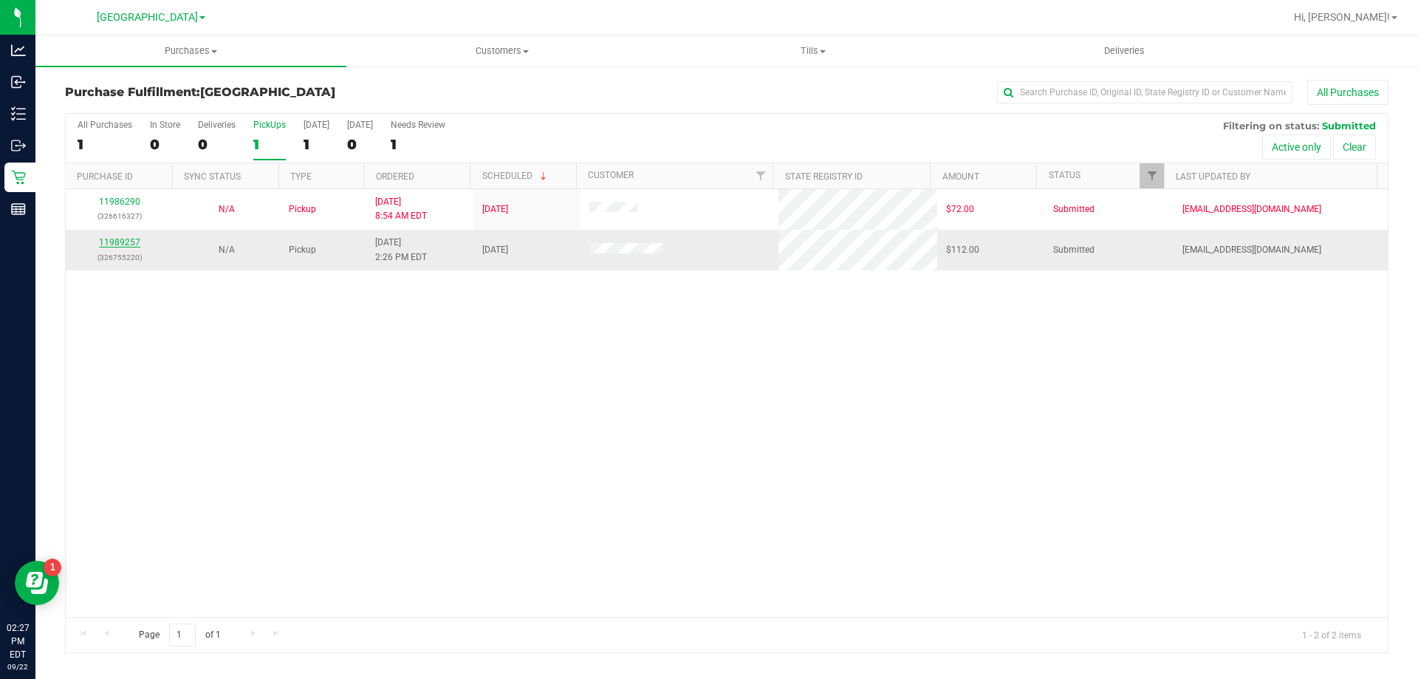
click at [127, 240] on link "11989257" at bounding box center [119, 242] width 41 height 10
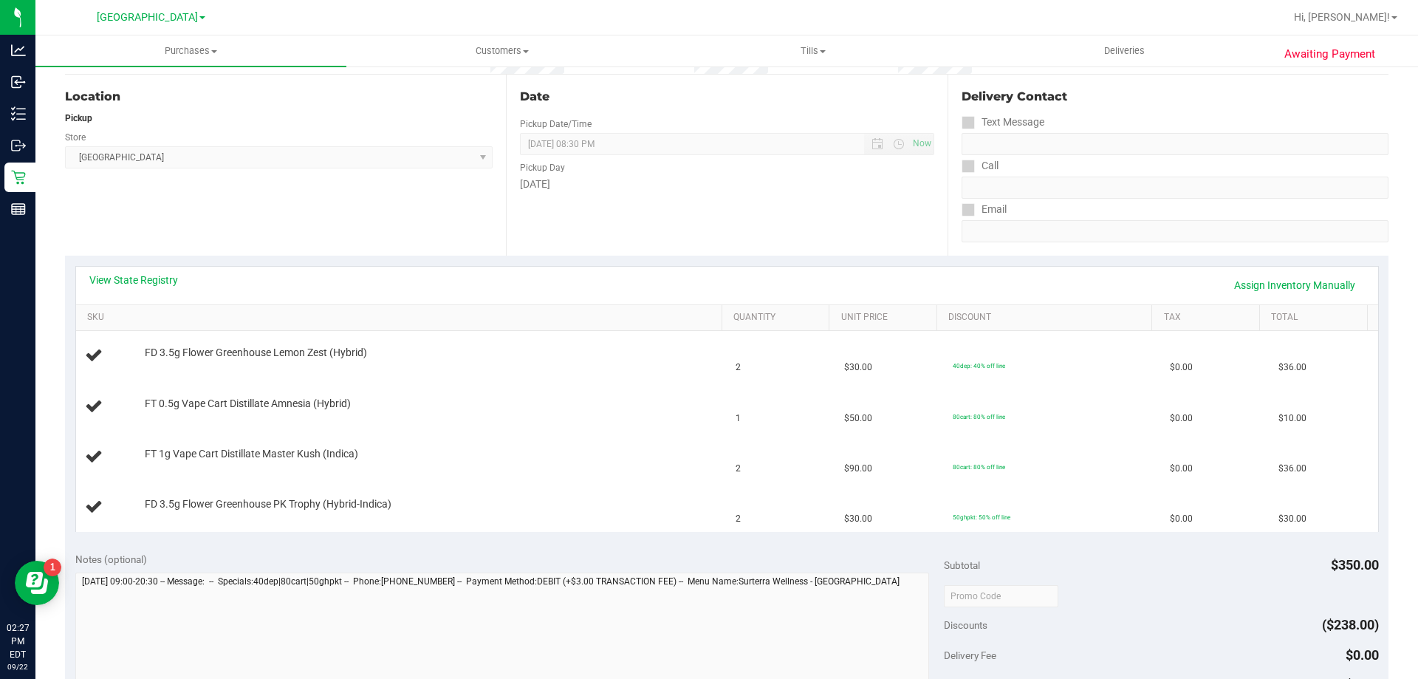
scroll to position [369, 0]
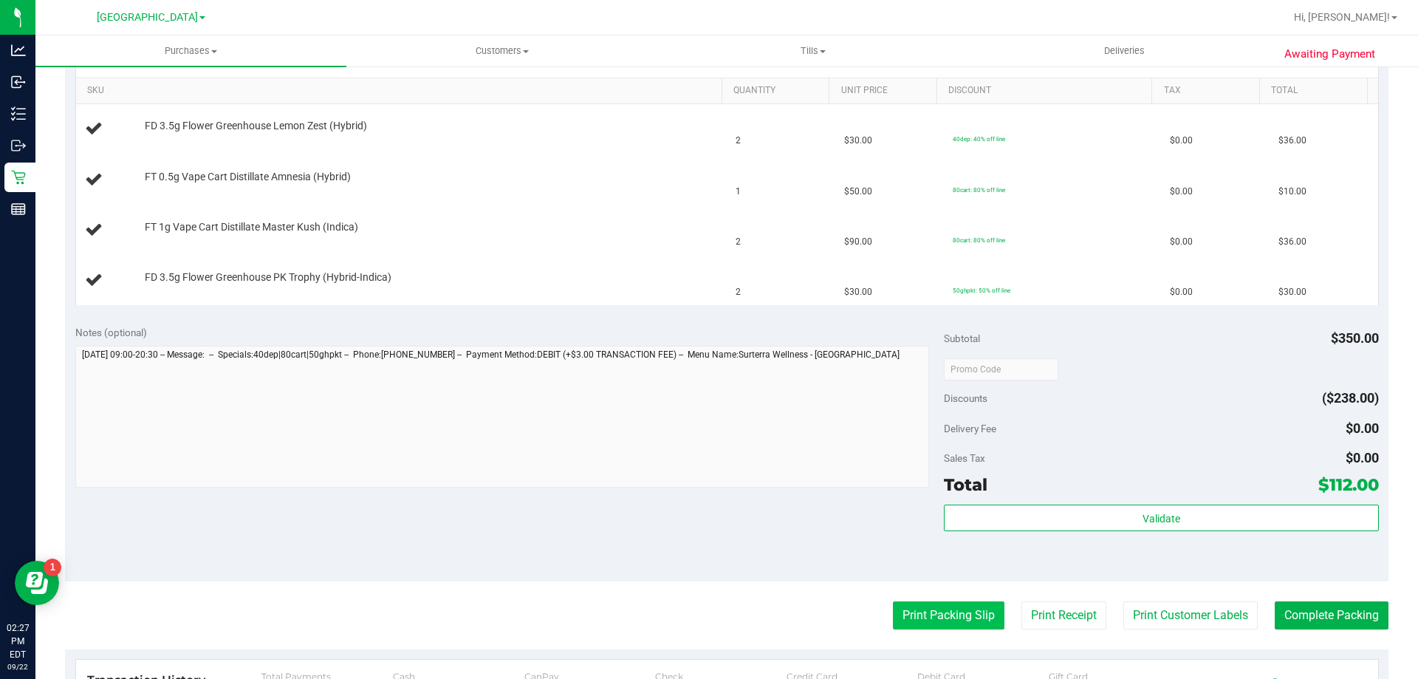
click at [928, 620] on button "Print Packing Slip" at bounding box center [949, 615] width 112 height 28
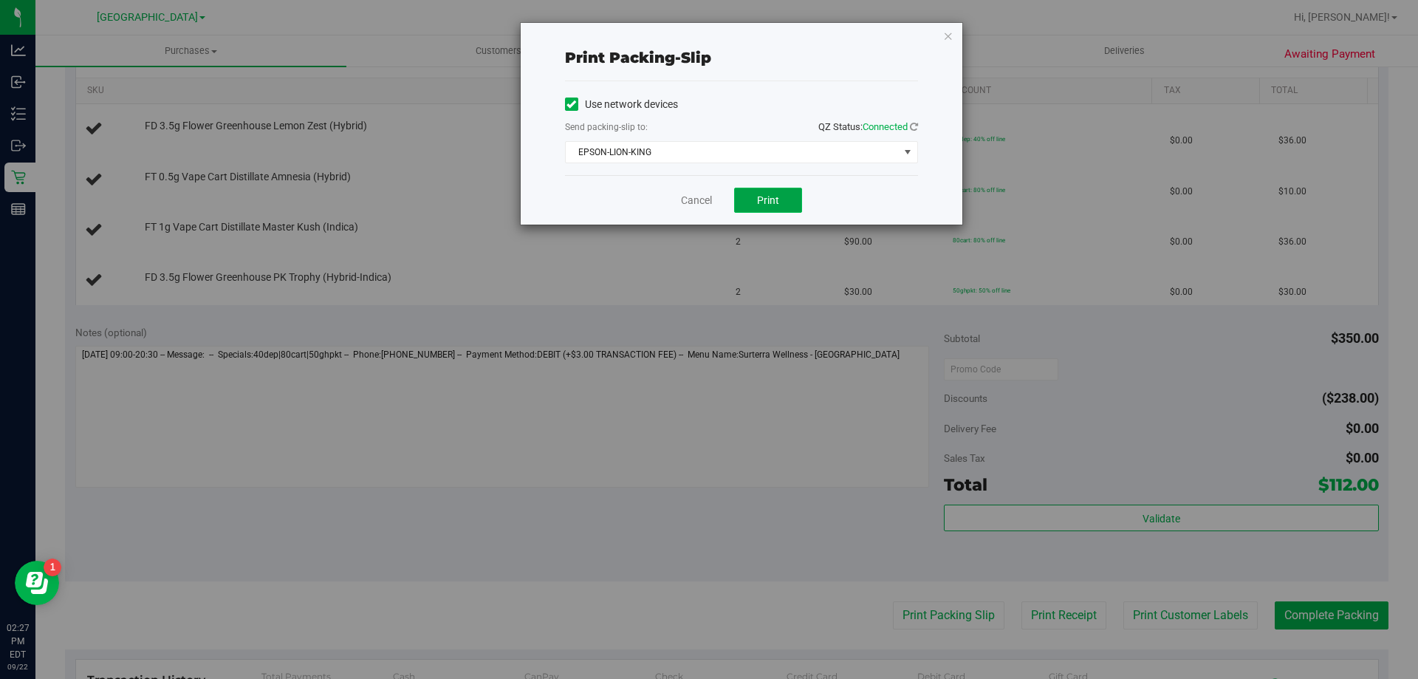
click at [745, 196] on button "Print" at bounding box center [768, 200] width 68 height 25
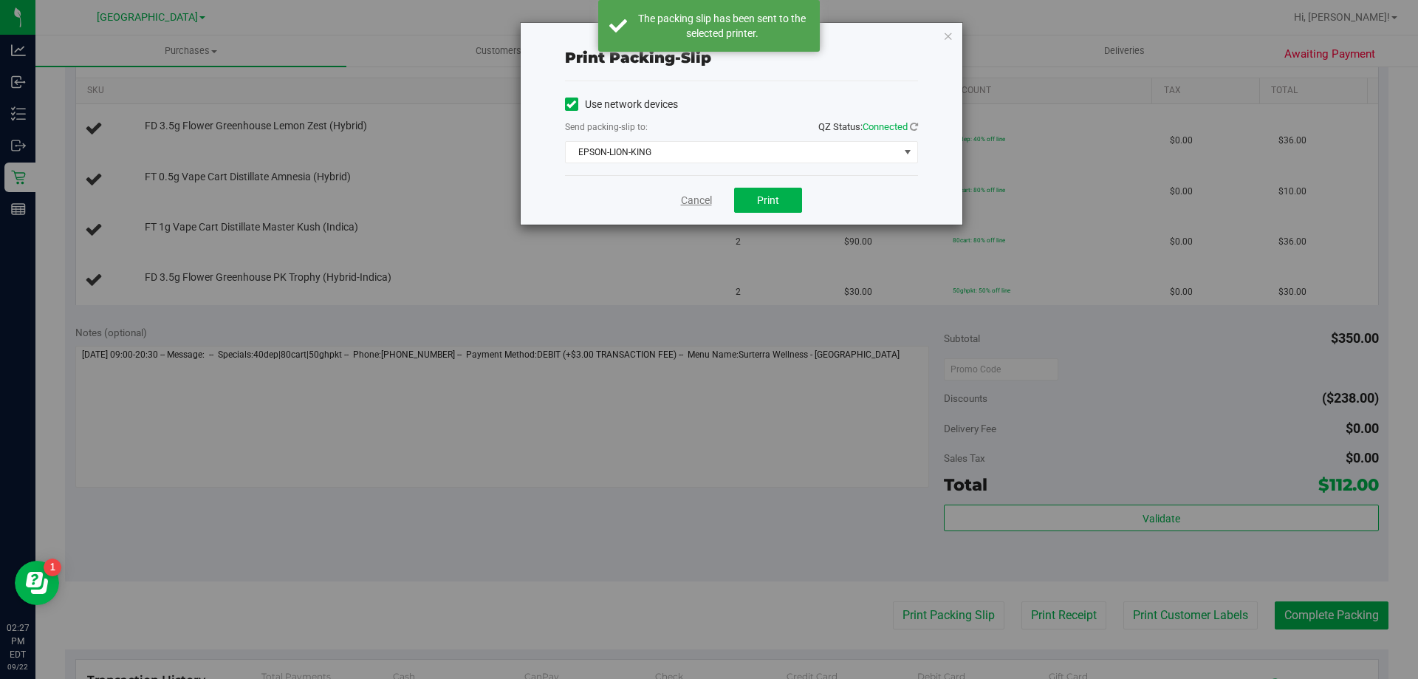
click at [681, 199] on link "Cancel" at bounding box center [696, 201] width 31 height 16
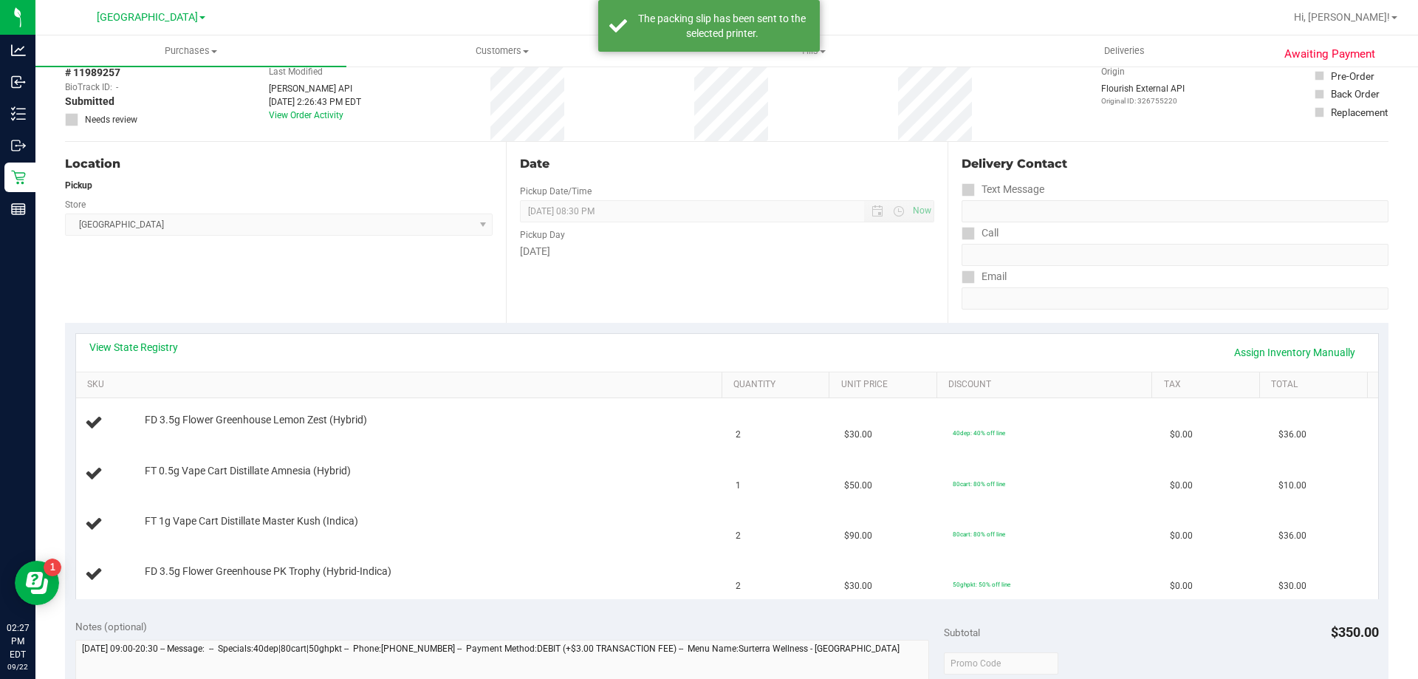
scroll to position [74, 0]
click at [151, 349] on link "View State Registry" at bounding box center [133, 348] width 89 height 15
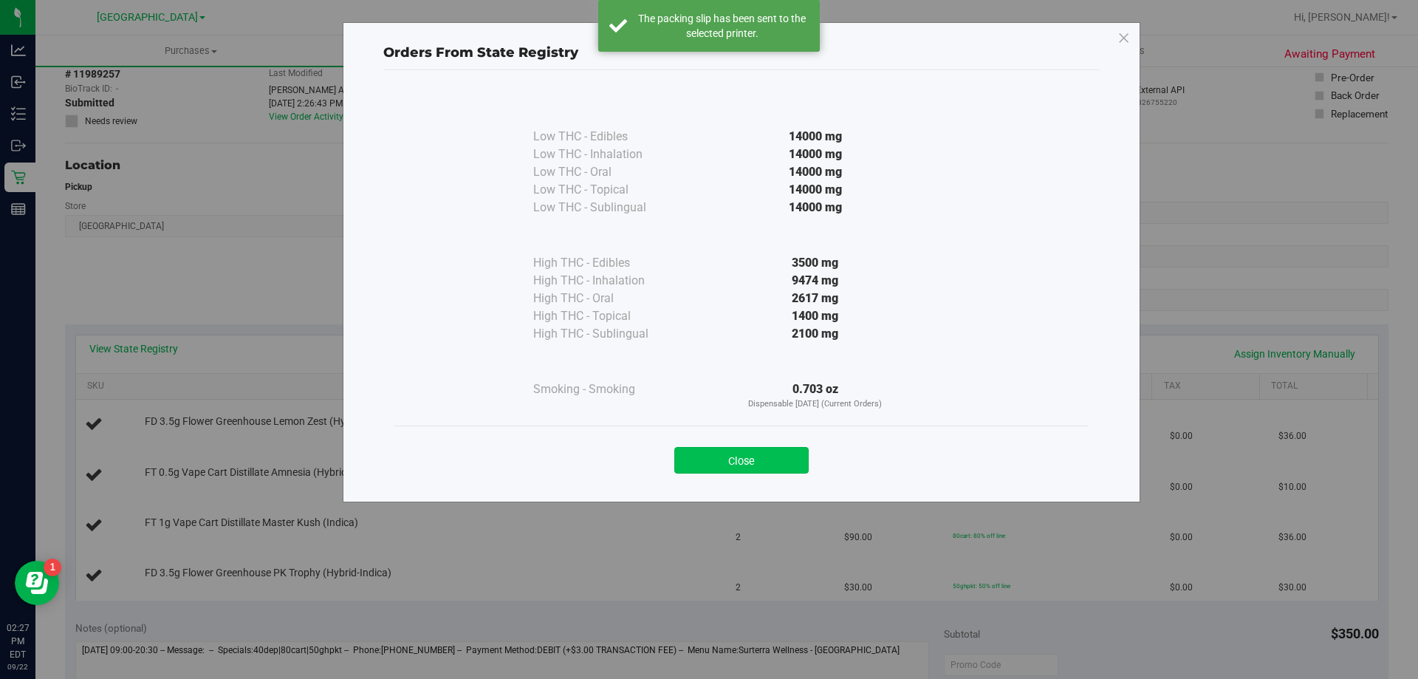
click at [787, 450] on button "Close" at bounding box center [741, 460] width 134 height 27
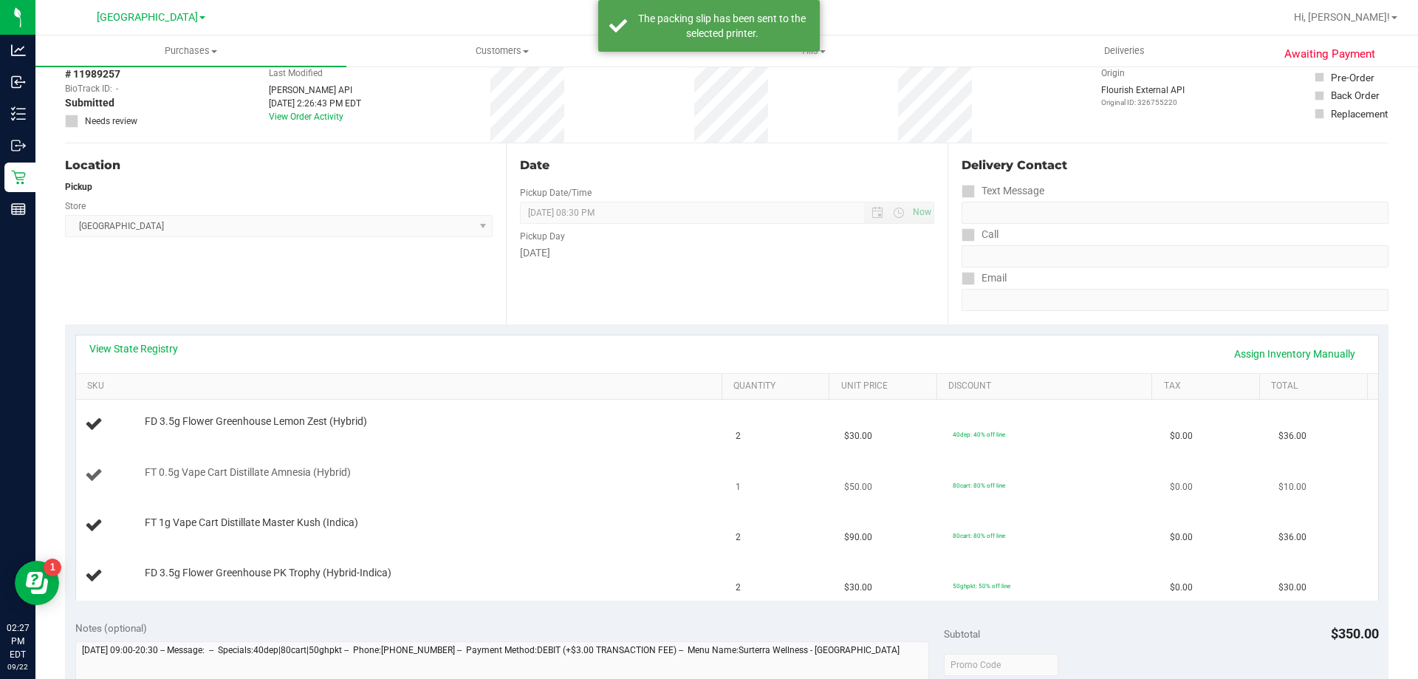
drag, startPoint x: 490, startPoint y: 459, endPoint x: 524, endPoint y: 459, distance: 34.0
click at [491, 459] on td "FT 0.5g Vape Cart Distillate Amnesia (Hybrid)" at bounding box center [401, 476] width 651 height 50
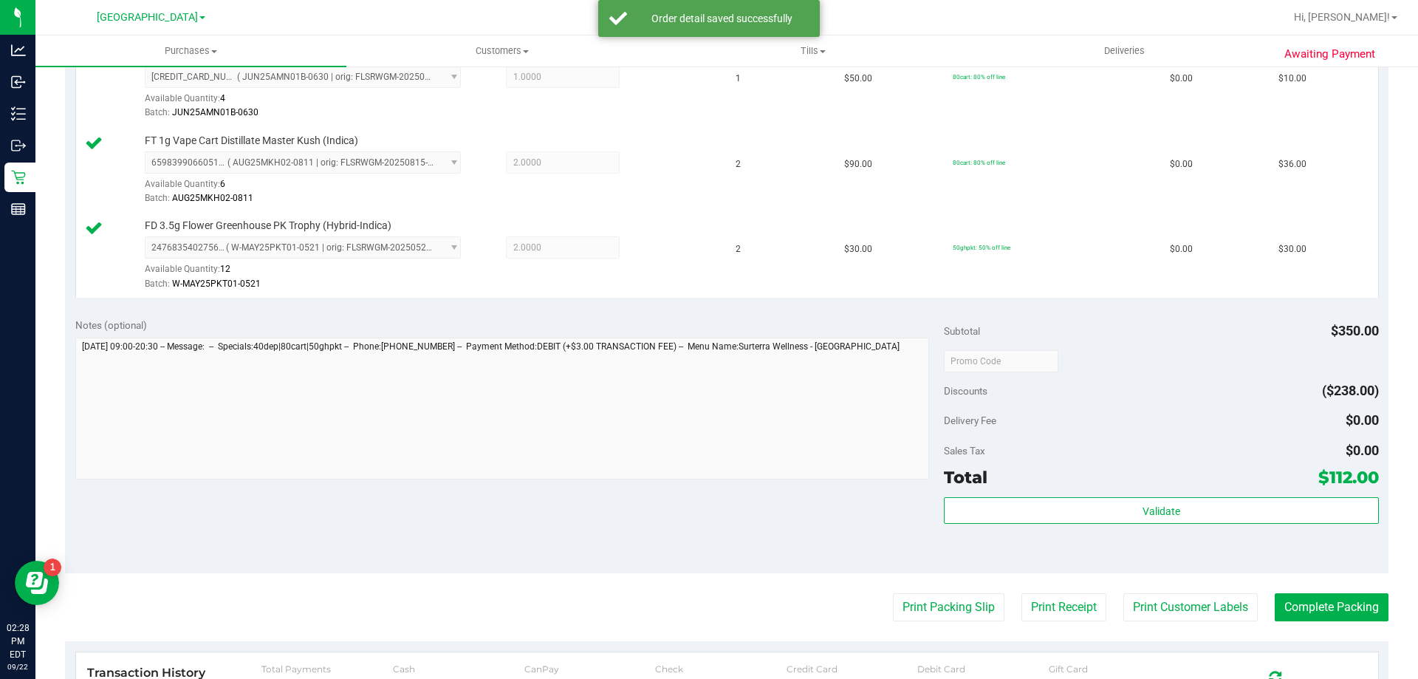
scroll to position [591, 0]
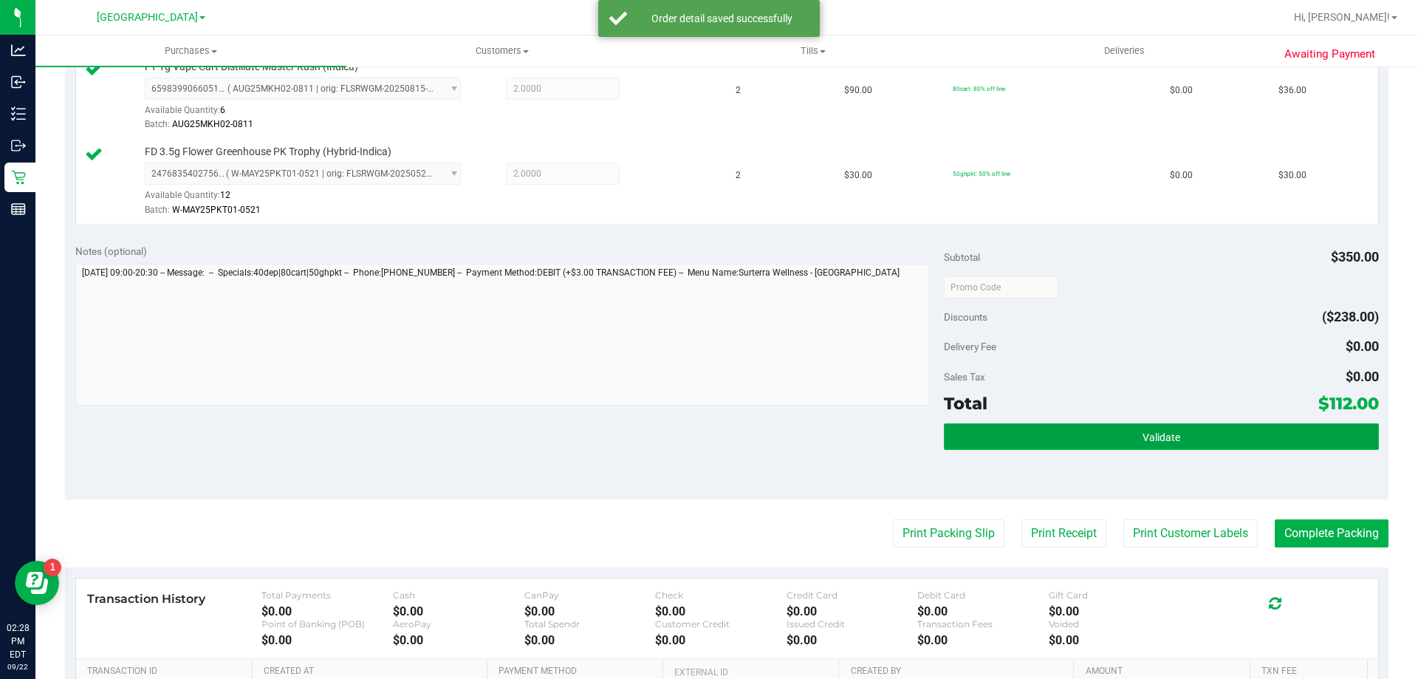
click at [1055, 438] on button "Validate" at bounding box center [1161, 436] width 434 height 27
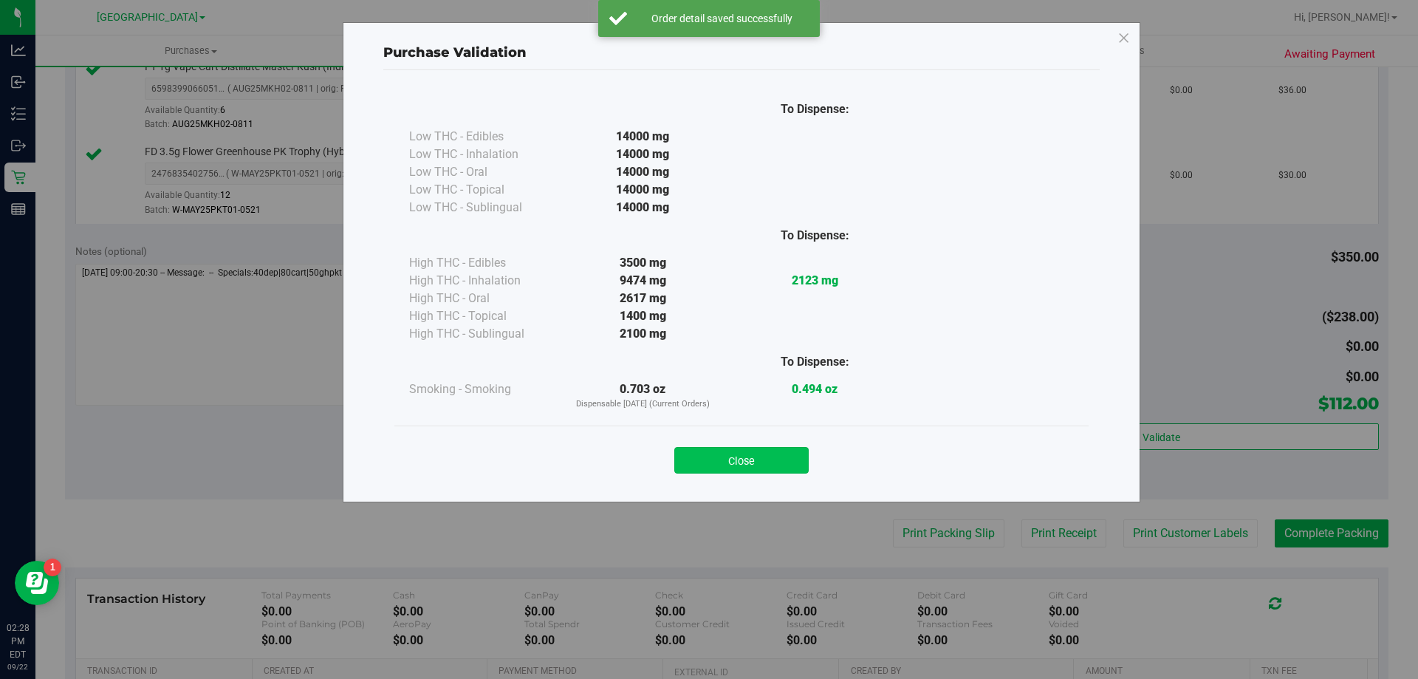
click at [750, 460] on button "Close" at bounding box center [741, 460] width 134 height 27
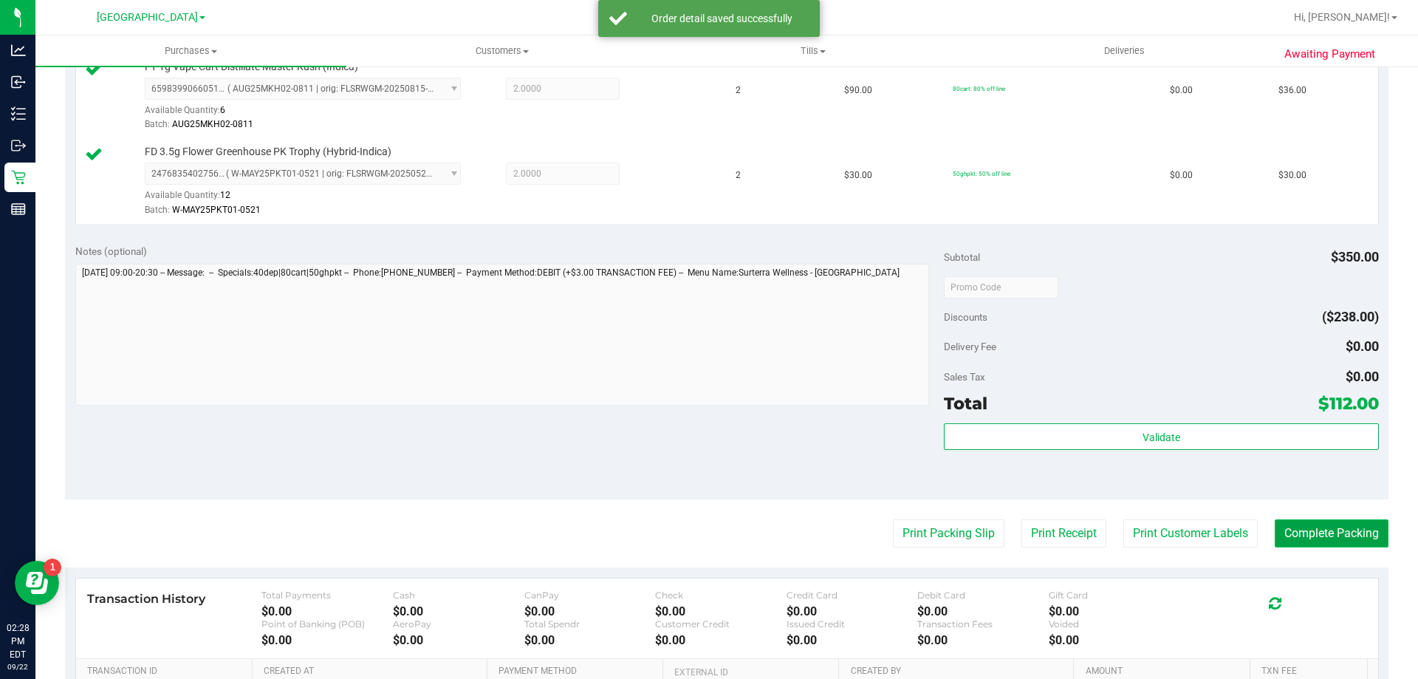
click at [1344, 543] on button "Complete Packing" at bounding box center [1332, 533] width 114 height 28
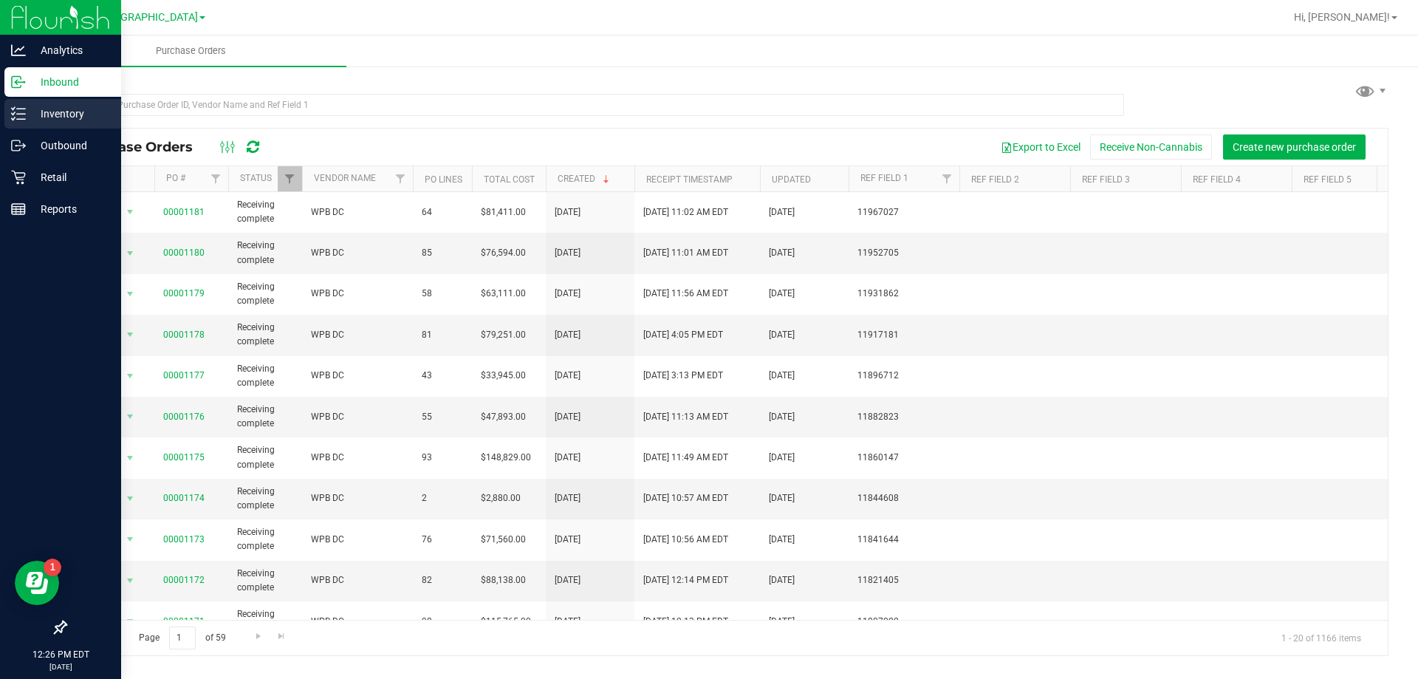
click at [8, 109] on div "Inventory" at bounding box center [62, 114] width 117 height 30
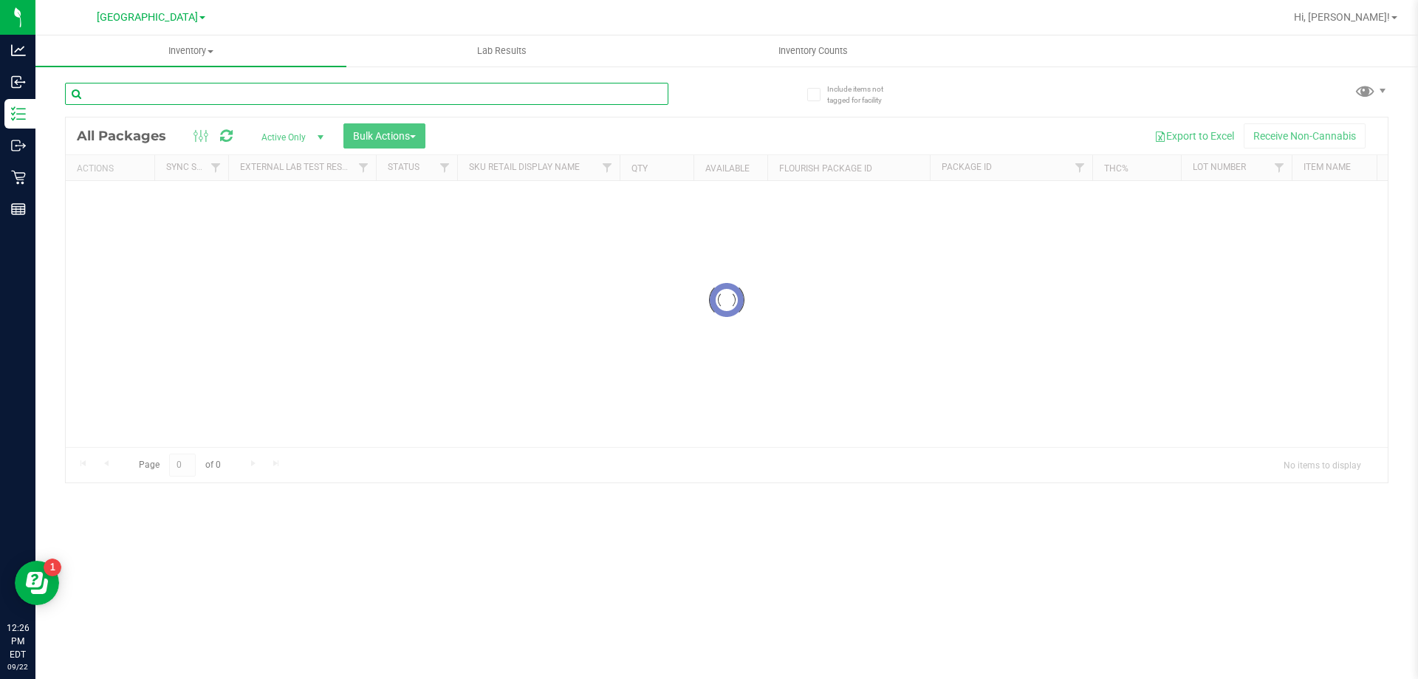
click at [271, 100] on input "text" at bounding box center [366, 94] width 603 height 22
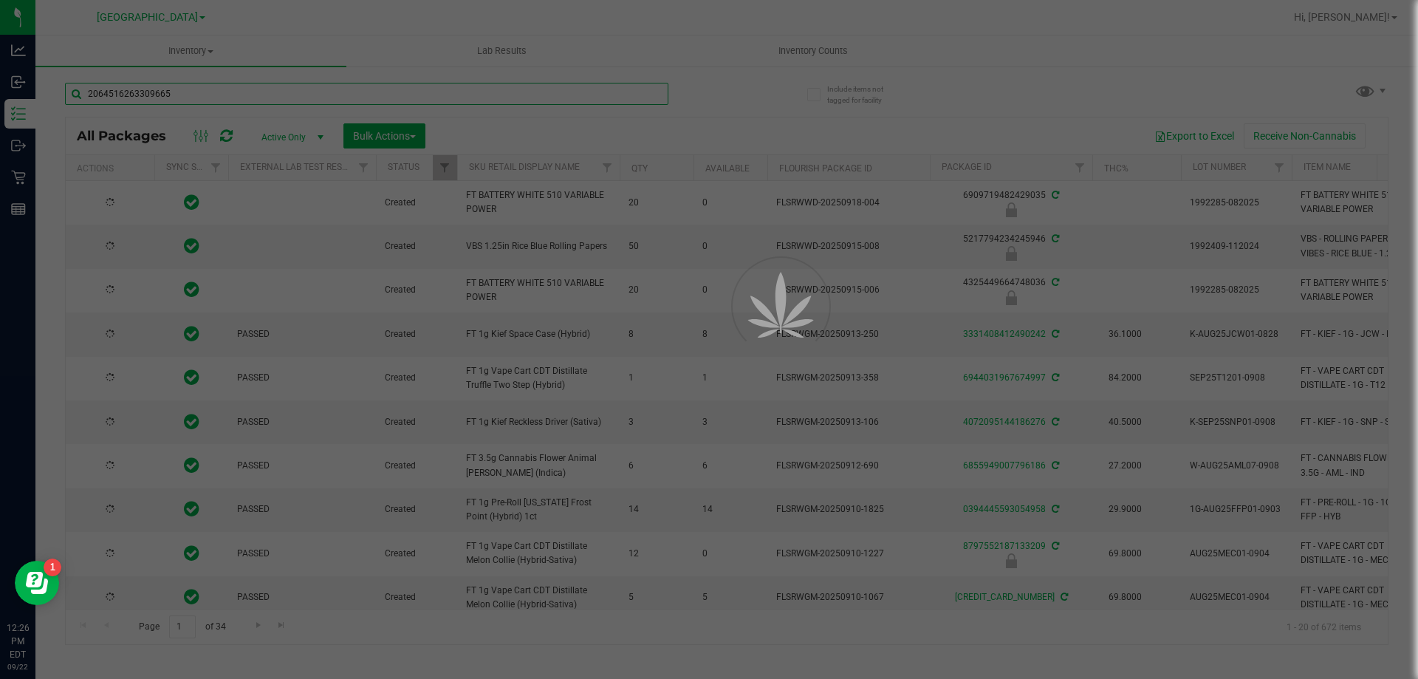
type input "2064516263309665"
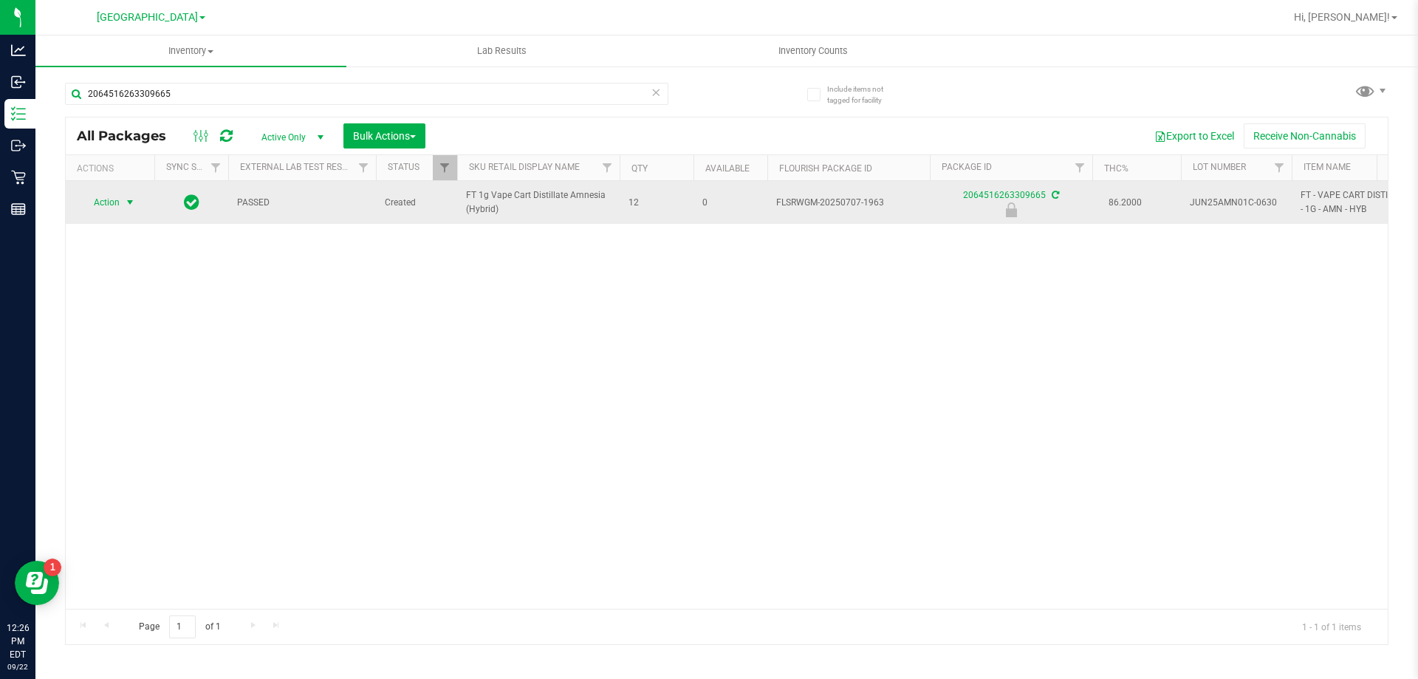
click at [110, 208] on span "Action" at bounding box center [101, 202] width 40 height 21
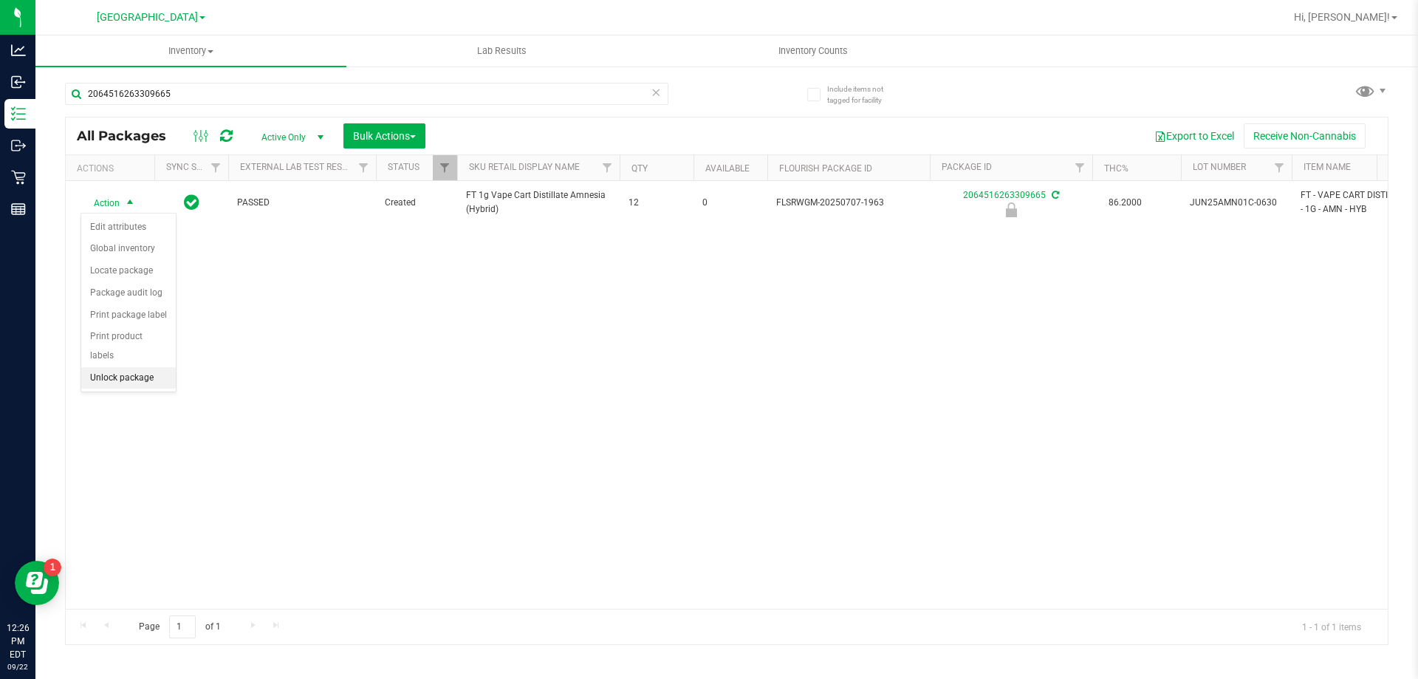
click at [132, 367] on li "Unlock package" at bounding box center [128, 378] width 95 height 22
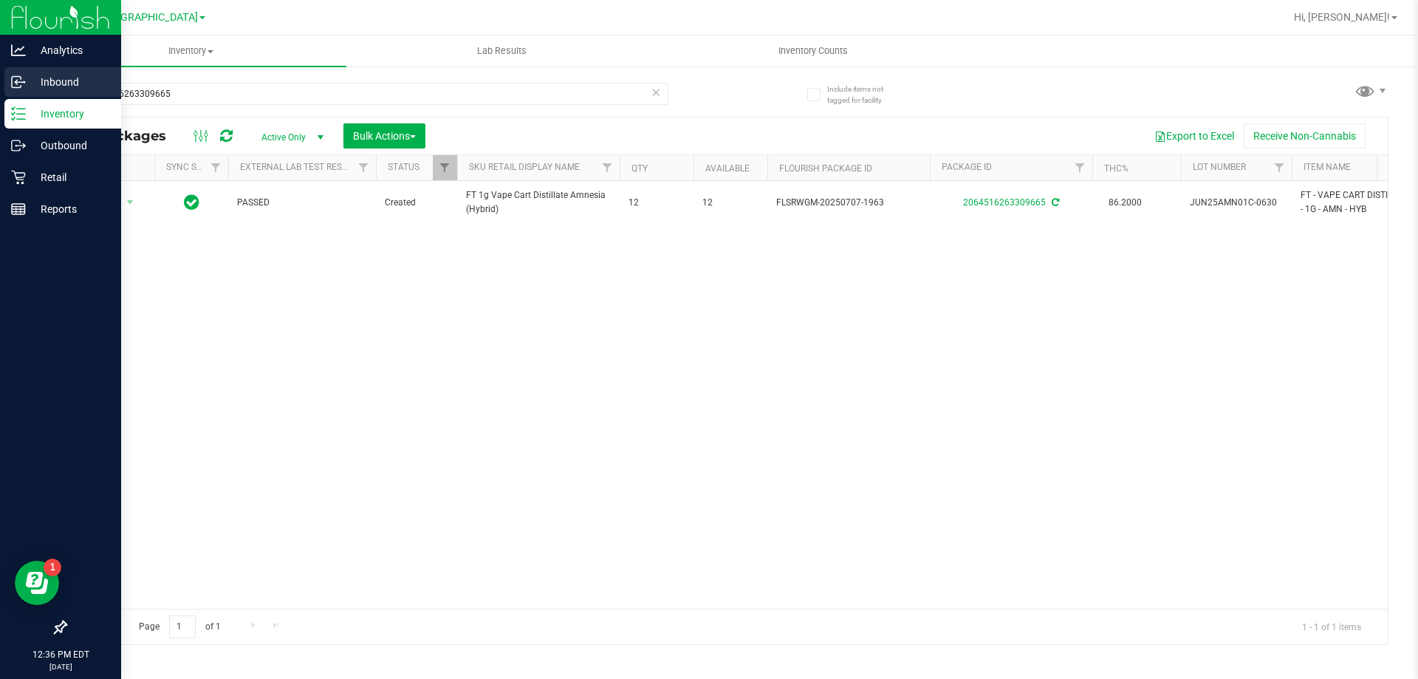
click at [43, 83] on p "Inbound" at bounding box center [70, 82] width 89 height 18
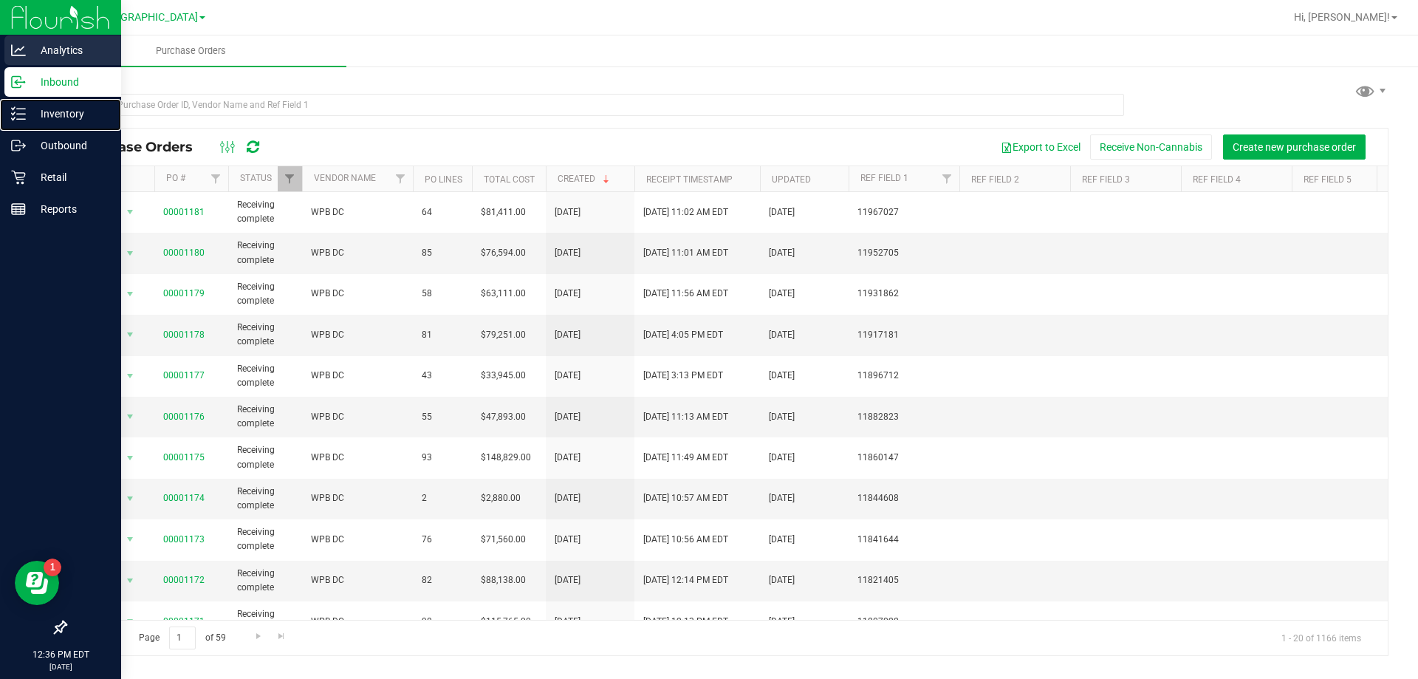
click at [27, 114] on p "Inventory" at bounding box center [70, 114] width 89 height 18
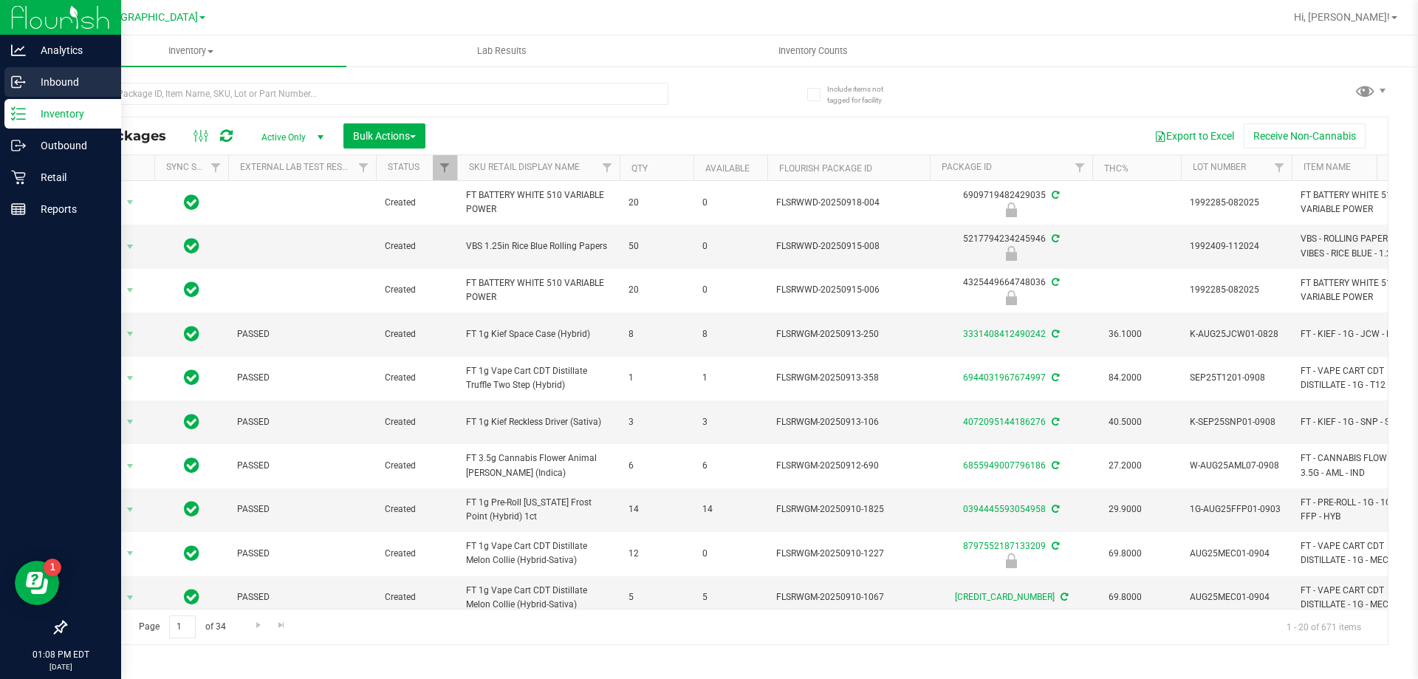
click at [17, 77] on icon at bounding box center [16, 82] width 9 height 11
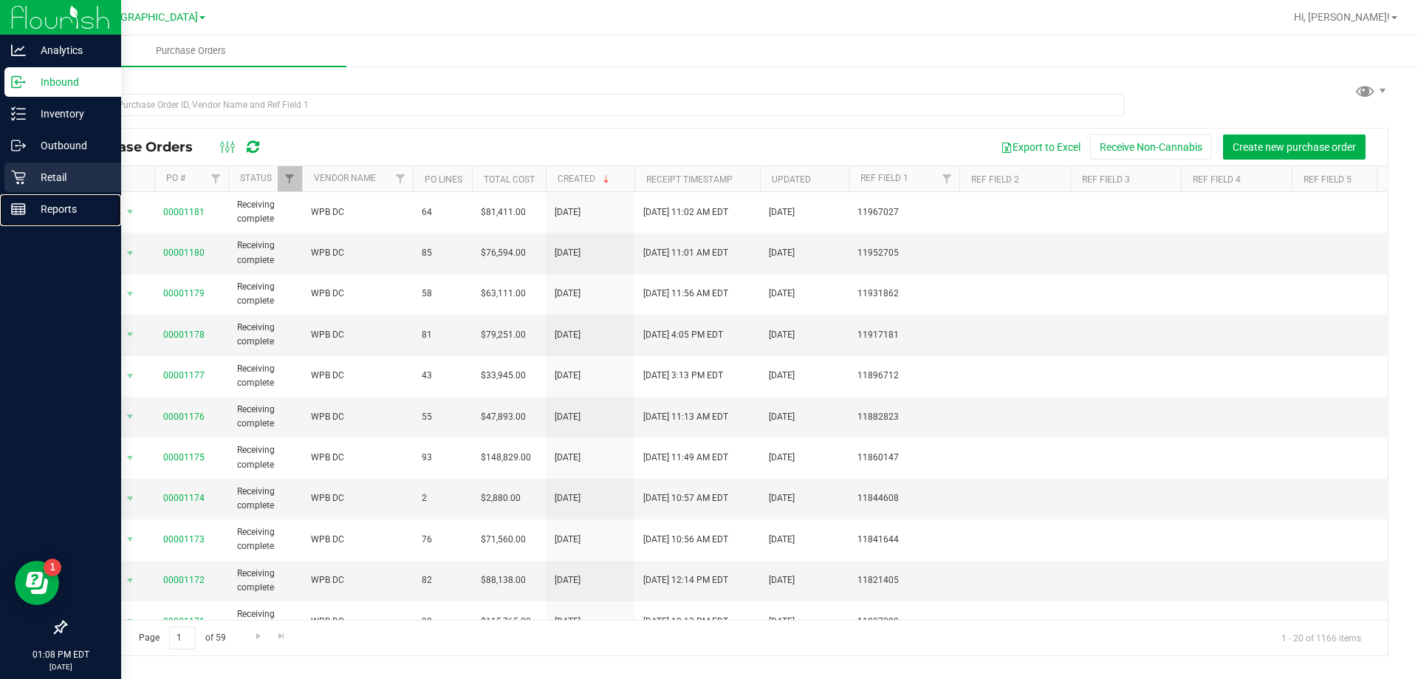
drag, startPoint x: 58, startPoint y: 202, endPoint x: 92, endPoint y: 183, distance: 38.4
click at [58, 203] on p "Reports" at bounding box center [70, 209] width 89 height 18
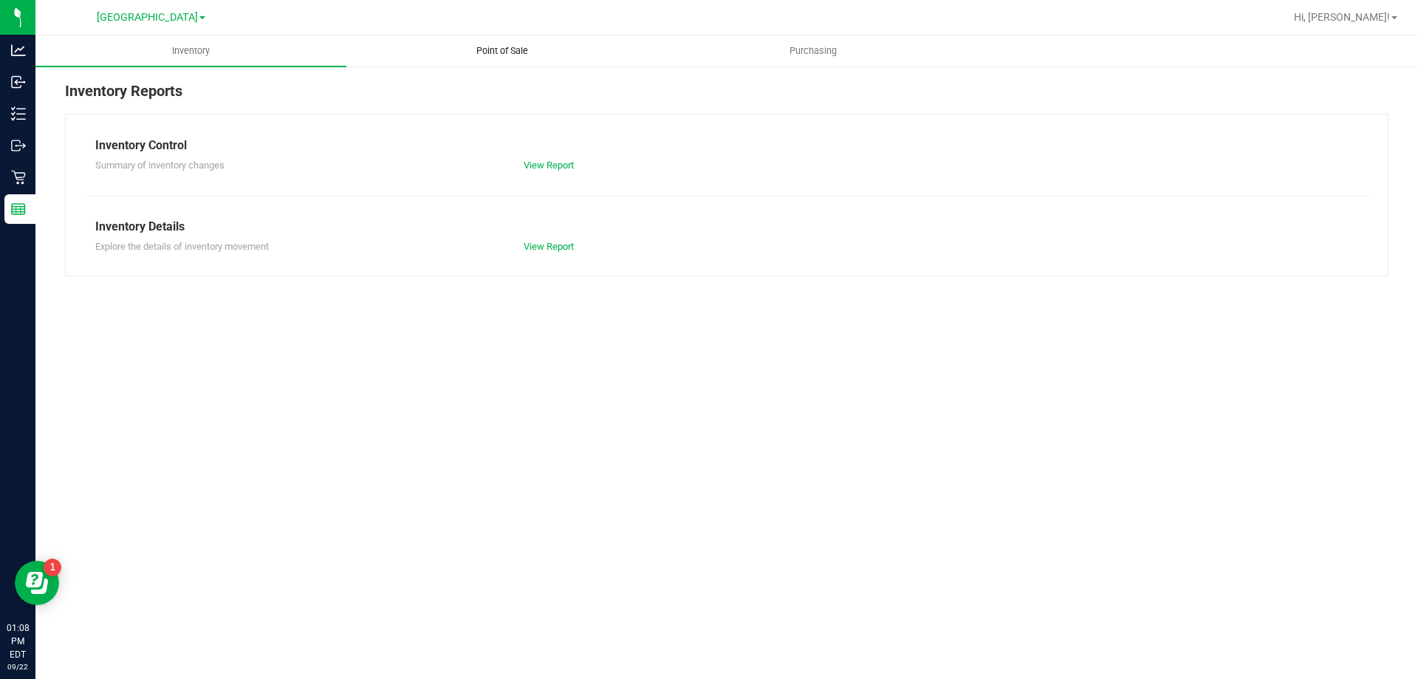
click at [492, 54] on span "Point of Sale" at bounding box center [502, 50] width 92 height 13
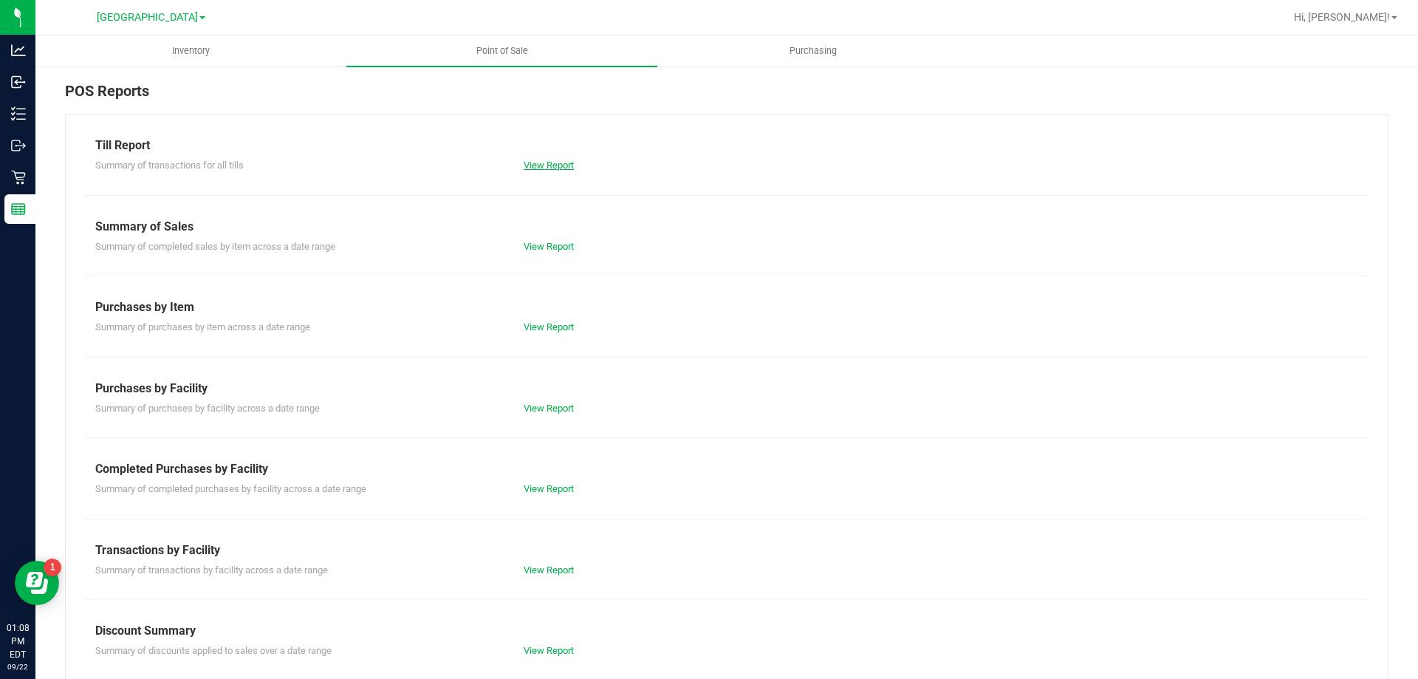
click at [557, 162] on link "View Report" at bounding box center [549, 165] width 50 height 11
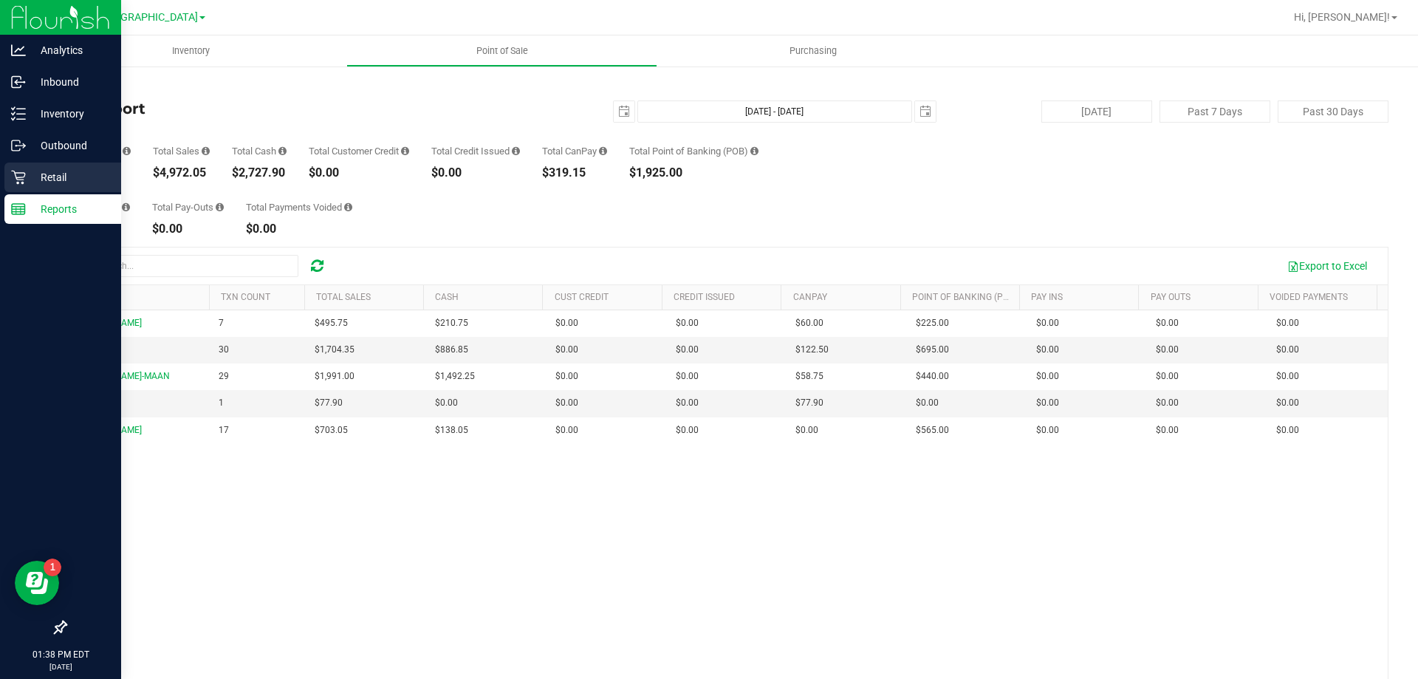
click at [14, 171] on icon at bounding box center [18, 178] width 14 height 14
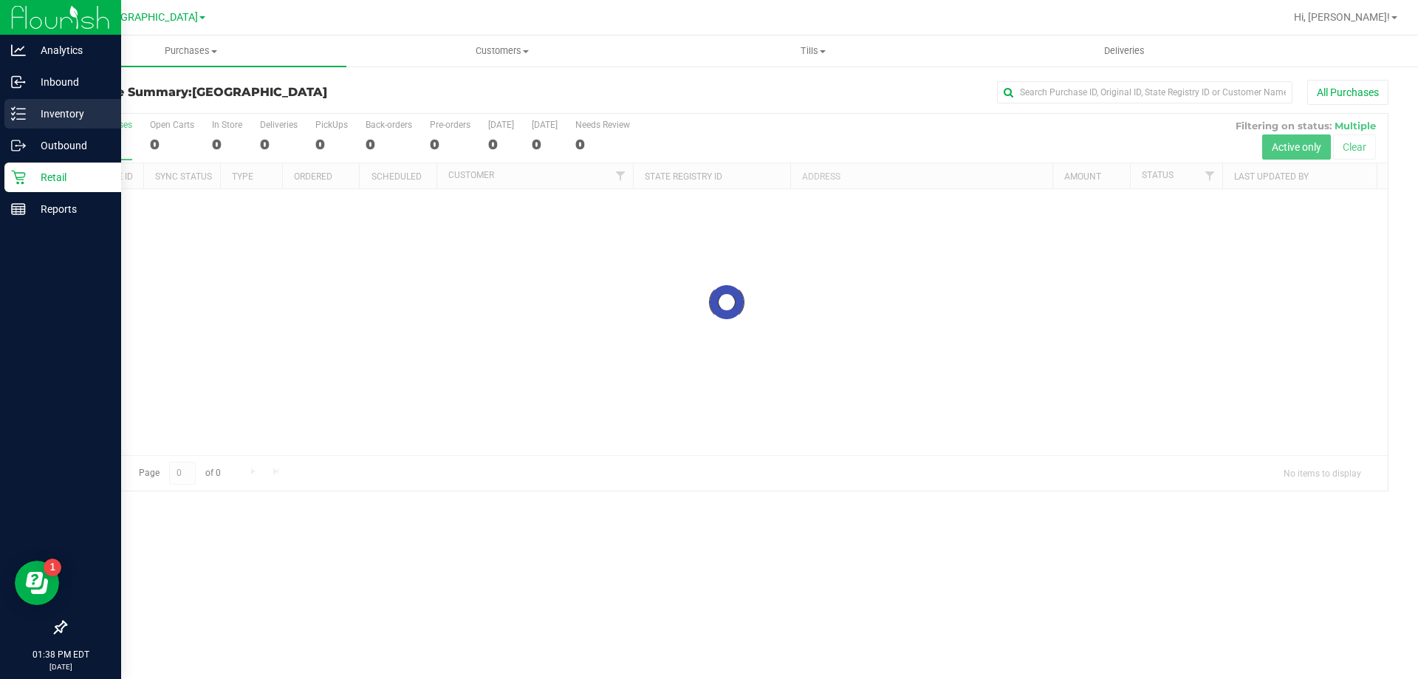
click at [30, 109] on p "Inventory" at bounding box center [70, 114] width 89 height 18
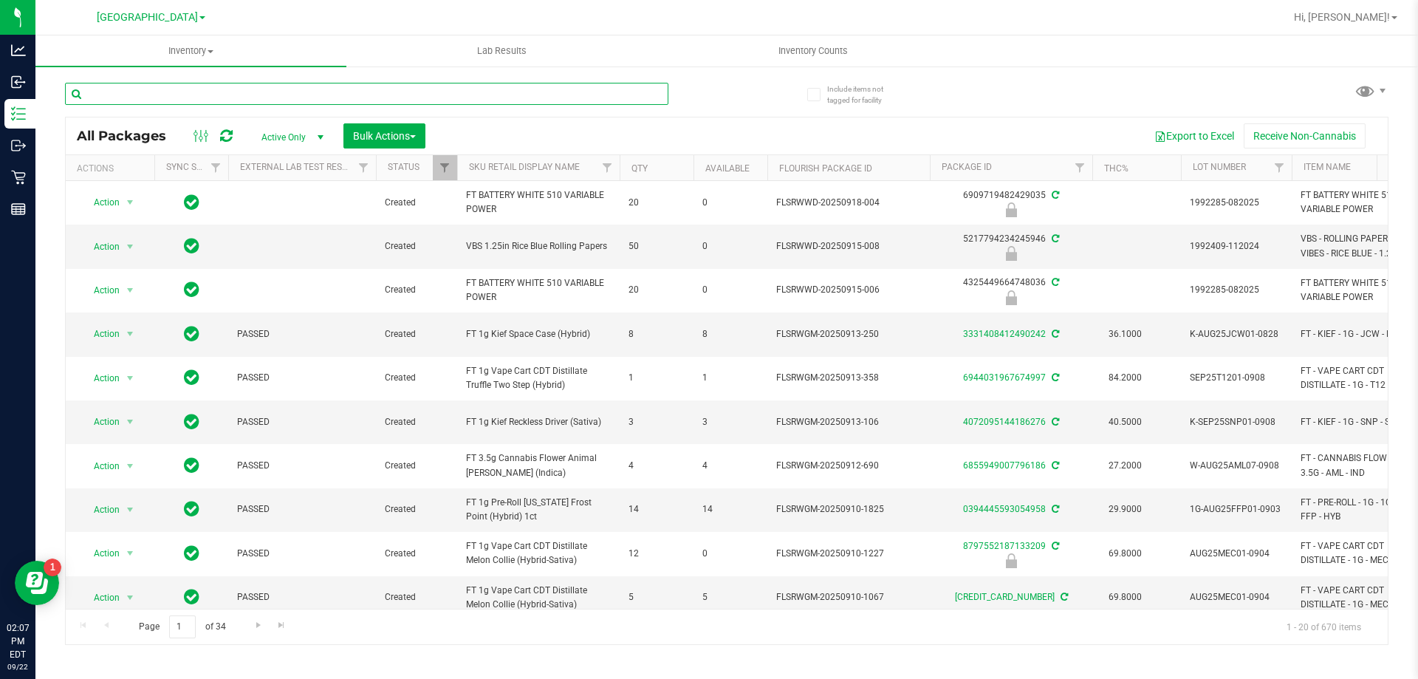
click at [262, 93] on input "text" at bounding box center [366, 94] width 603 height 22
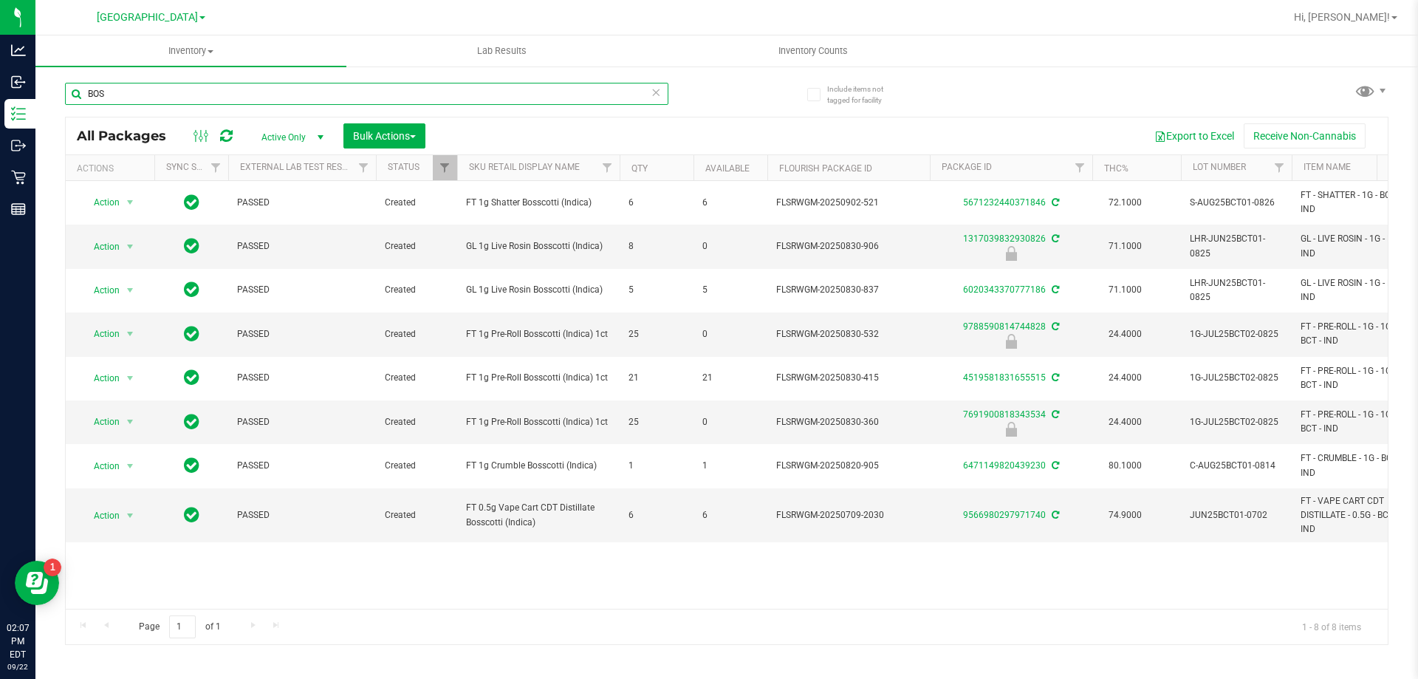
click at [203, 93] on input "BOS" at bounding box center [366, 94] width 603 height 22
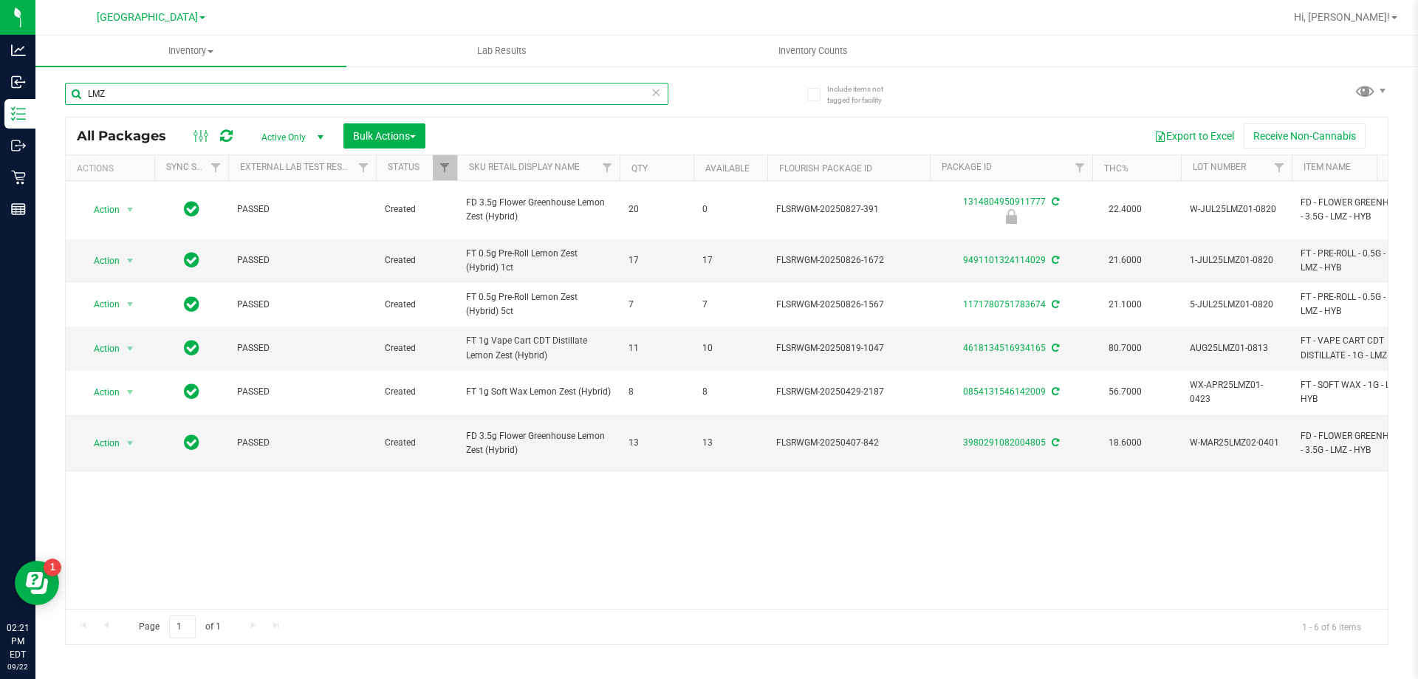
click at [225, 98] on input "LMZ" at bounding box center [366, 94] width 603 height 22
click at [225, 97] on input "LMZ" at bounding box center [366, 94] width 603 height 22
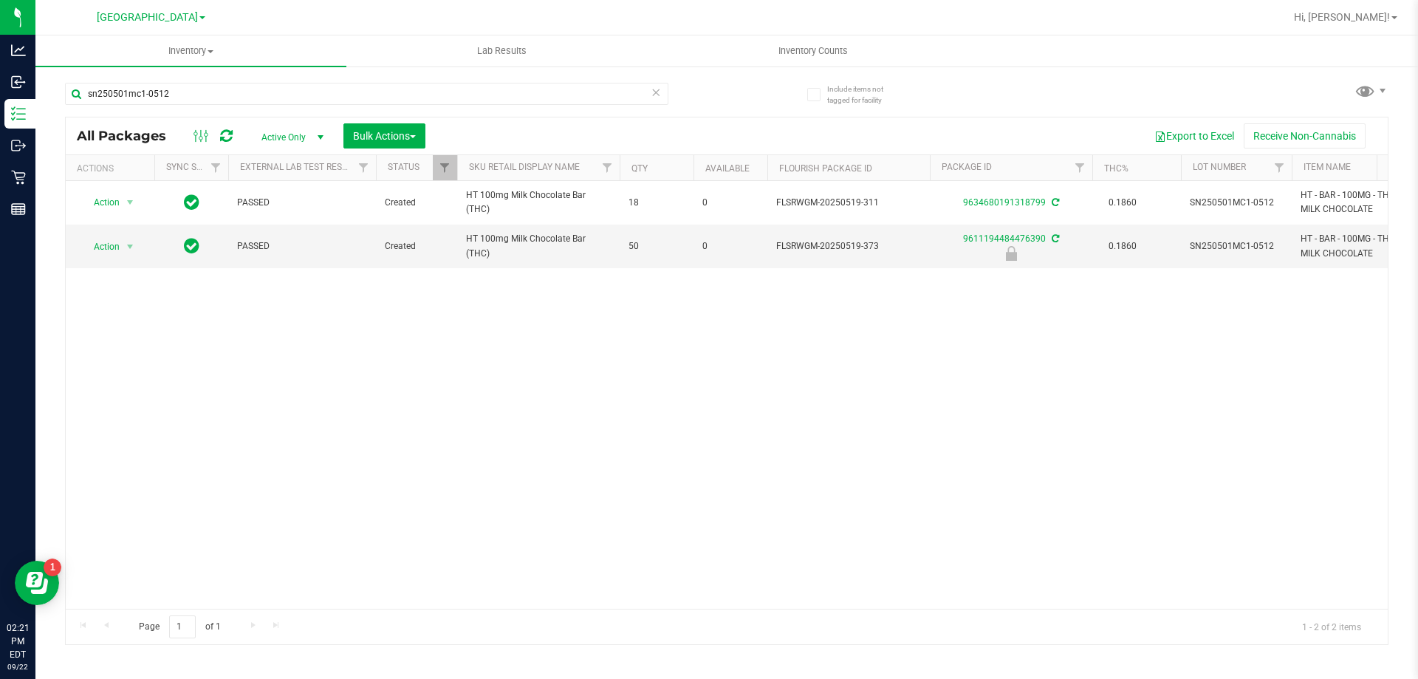
click at [307, 405] on div "Action Action Adjust qty Create package Edit attributes Global inventory Locate…" at bounding box center [727, 395] width 1322 height 428
drag, startPoint x: 212, startPoint y: 89, endPoint x: 0, endPoint y: -8, distance: 233.3
click at [0, 0] on html "Analytics Inbound Inventory Outbound Retail Reports 02:21 PM EDT 09/22/2025 09/…" at bounding box center [709, 339] width 1418 height 679
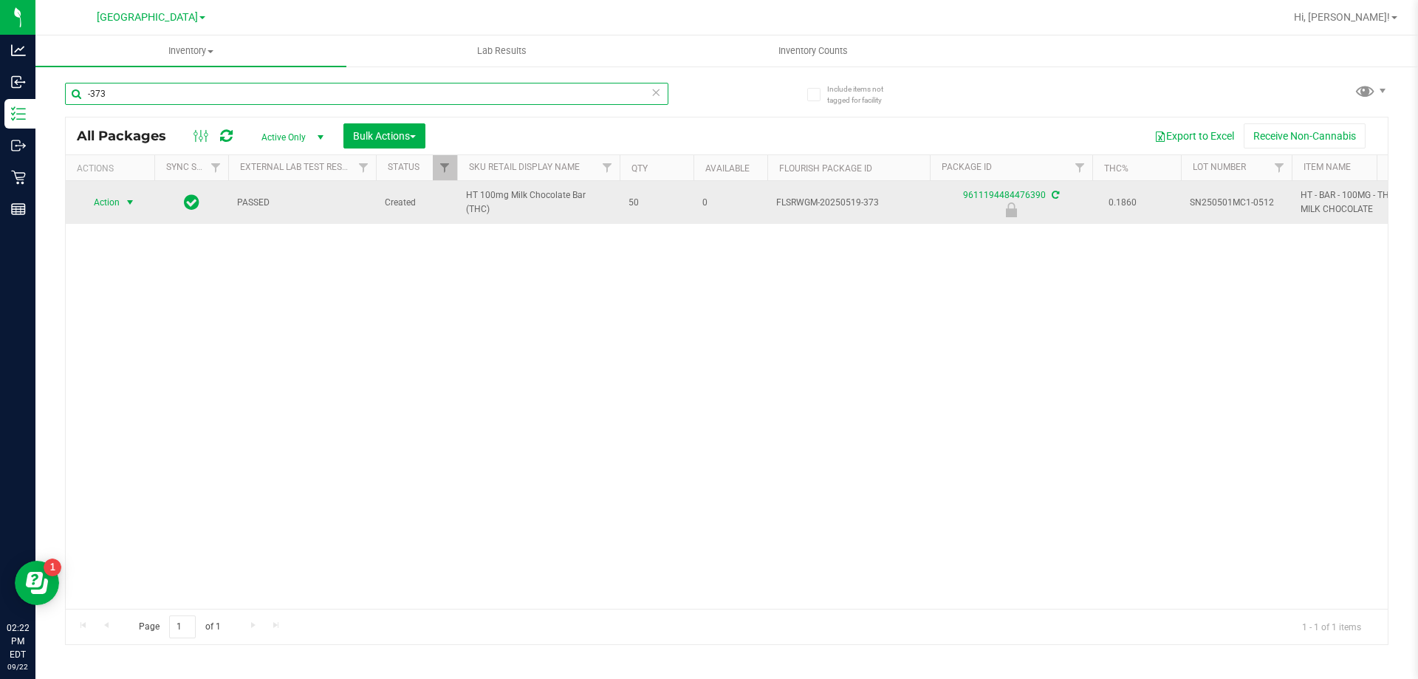
type input "-373"
click at [116, 205] on span "Action" at bounding box center [101, 202] width 40 height 21
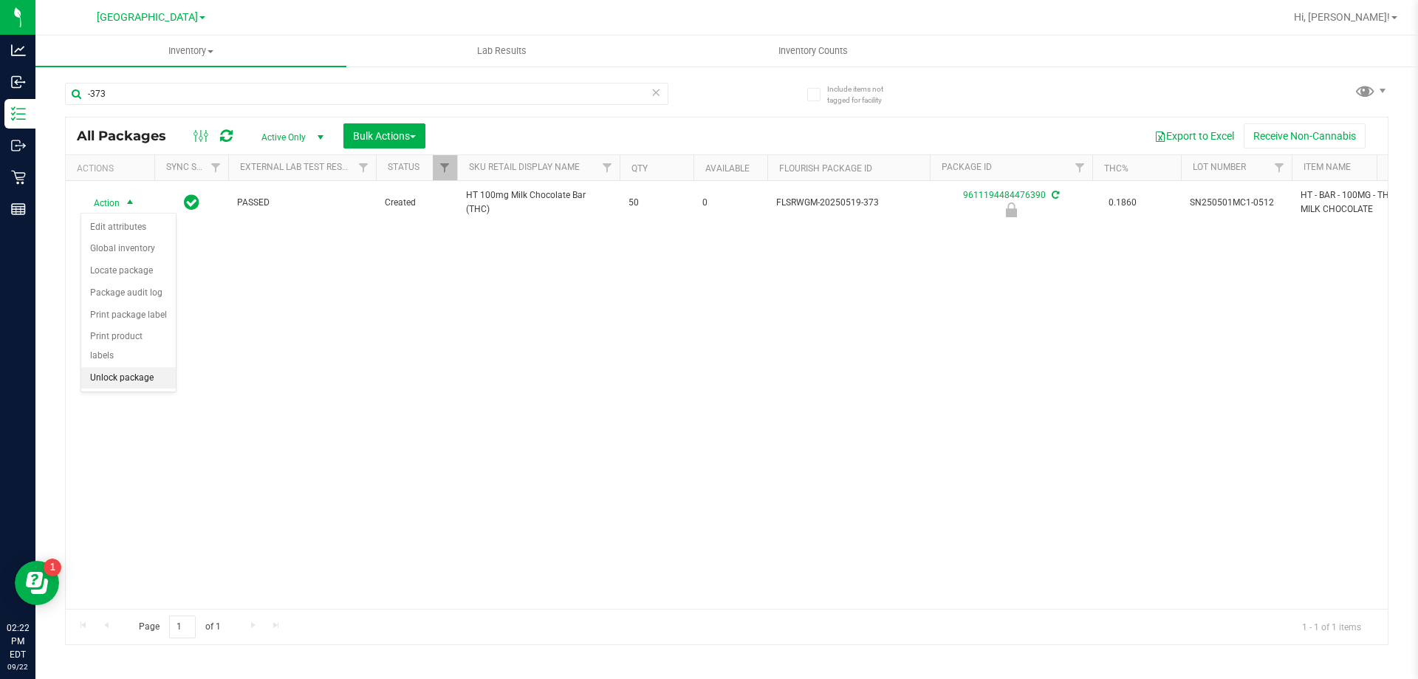
click at [122, 367] on li "Unlock package" at bounding box center [128, 378] width 95 height 22
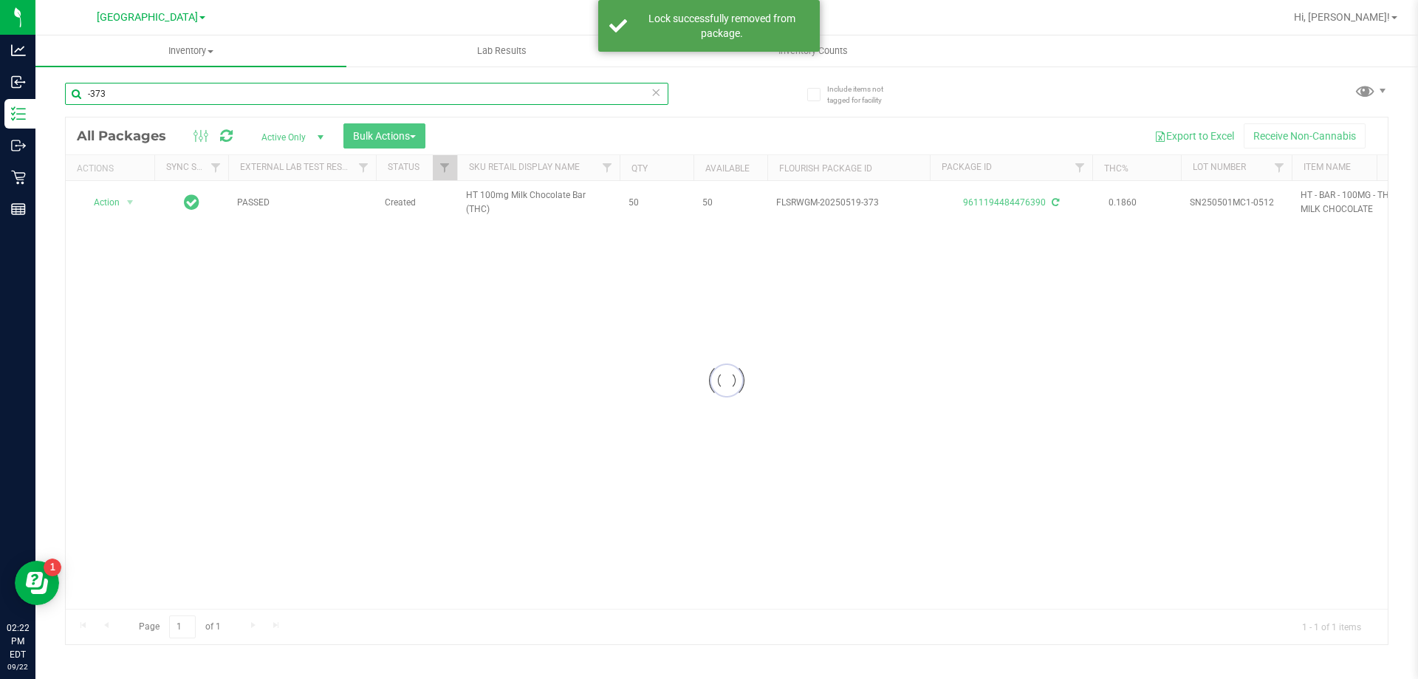
click at [208, 100] on input "-373" at bounding box center [366, 94] width 603 height 22
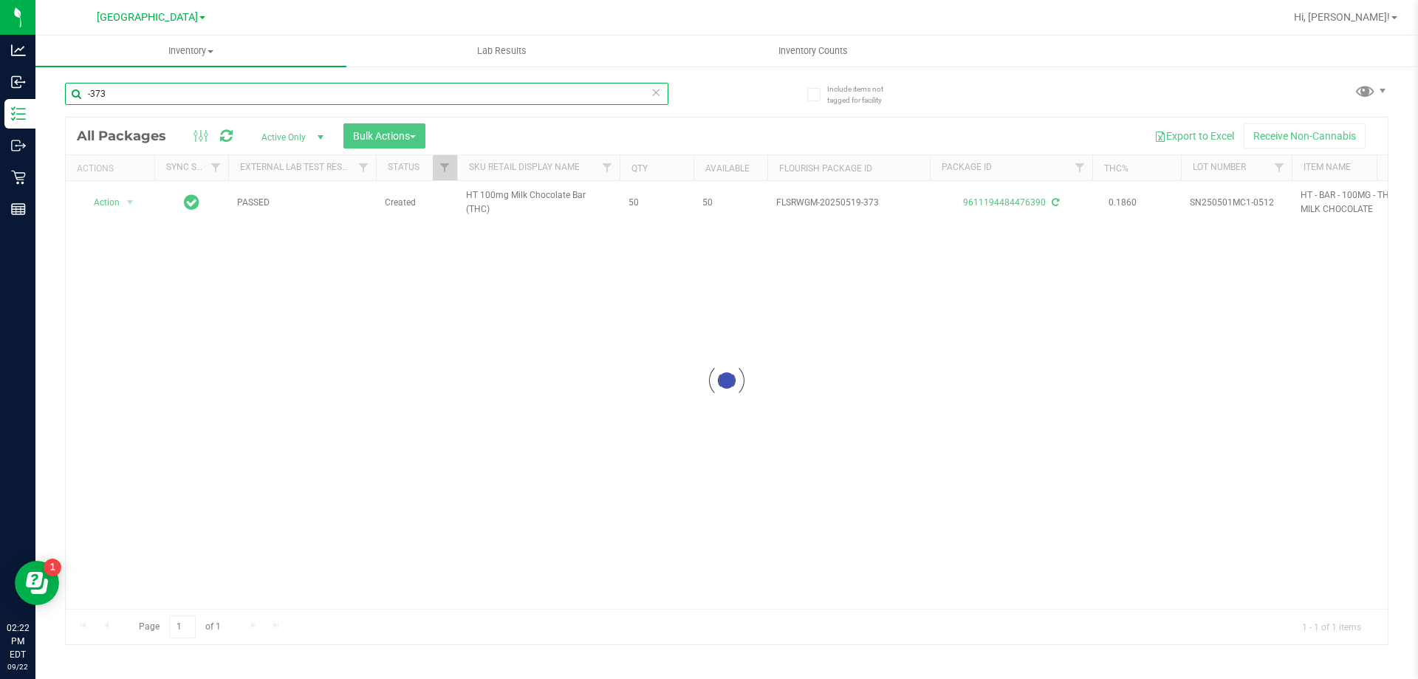
click at [208, 100] on input "-373" at bounding box center [366, 94] width 603 height 22
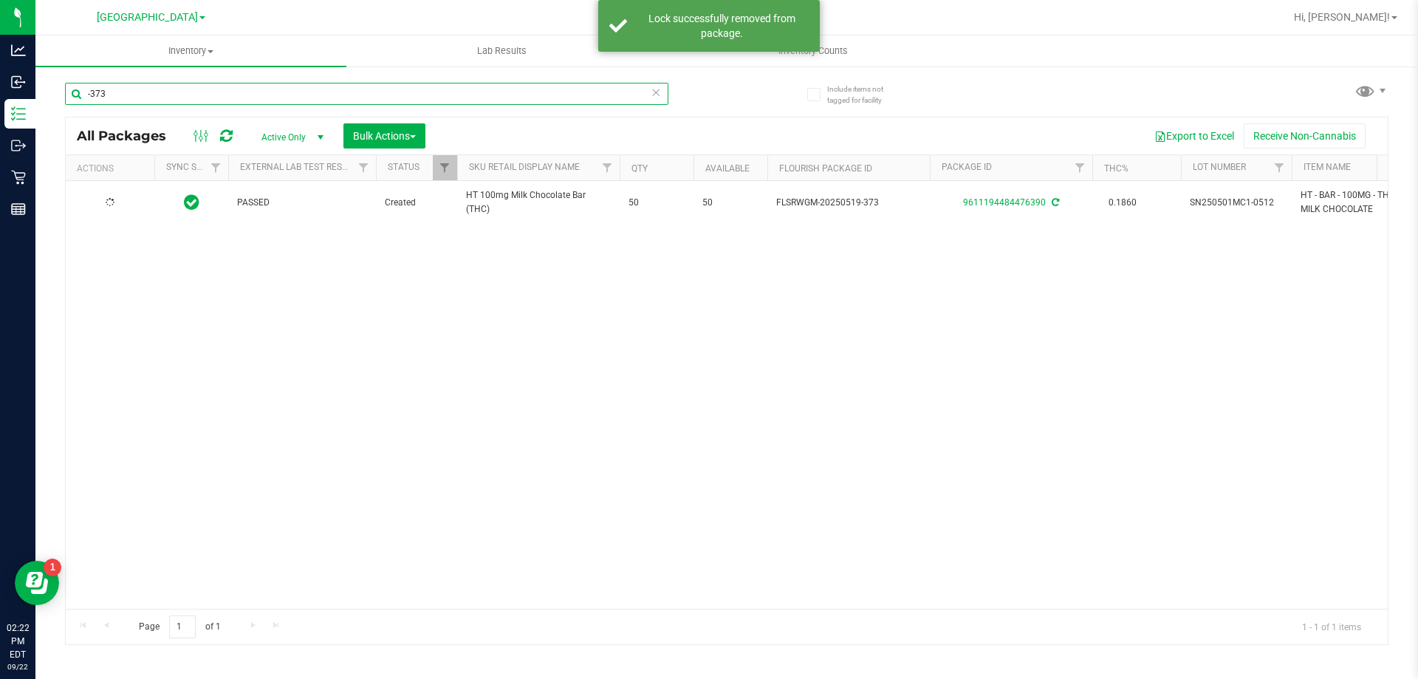
click at [208, 100] on input "-373" at bounding box center [366, 94] width 603 height 22
type input "-"
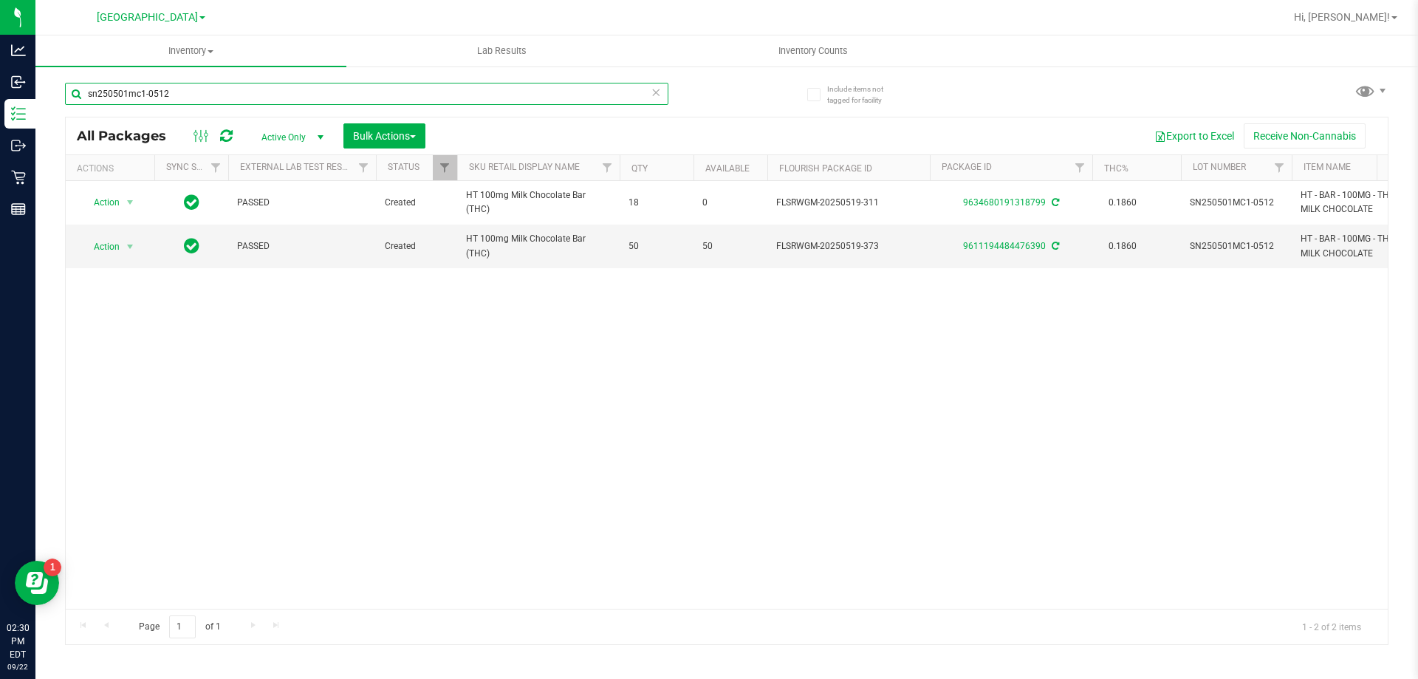
click at [222, 97] on input "sn250501mc1-0512" at bounding box center [366, 94] width 603 height 22
type input "1231485377161151"
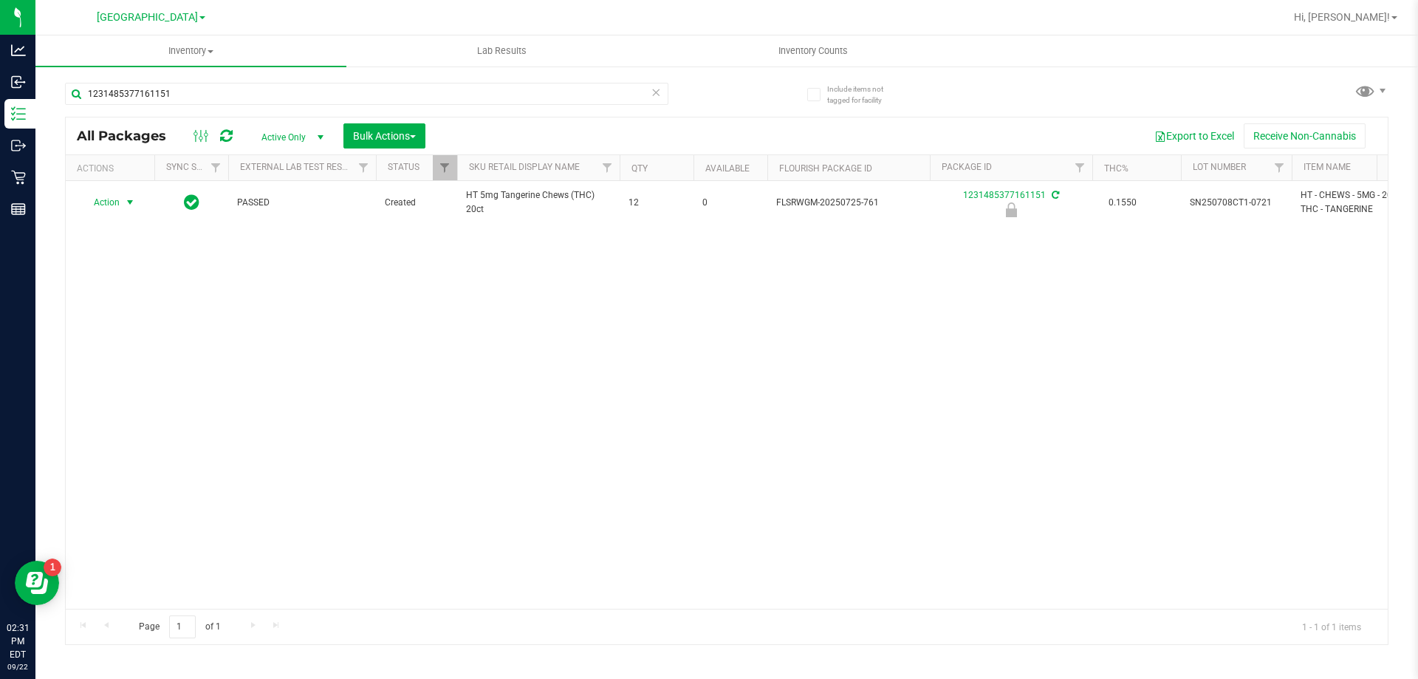
click at [89, 205] on span "Action" at bounding box center [101, 202] width 40 height 21
click at [139, 367] on li "Unlock package" at bounding box center [128, 378] width 95 height 22
click at [1360, 12] on span "Hi, [PERSON_NAME]!" at bounding box center [1342, 17] width 96 height 12
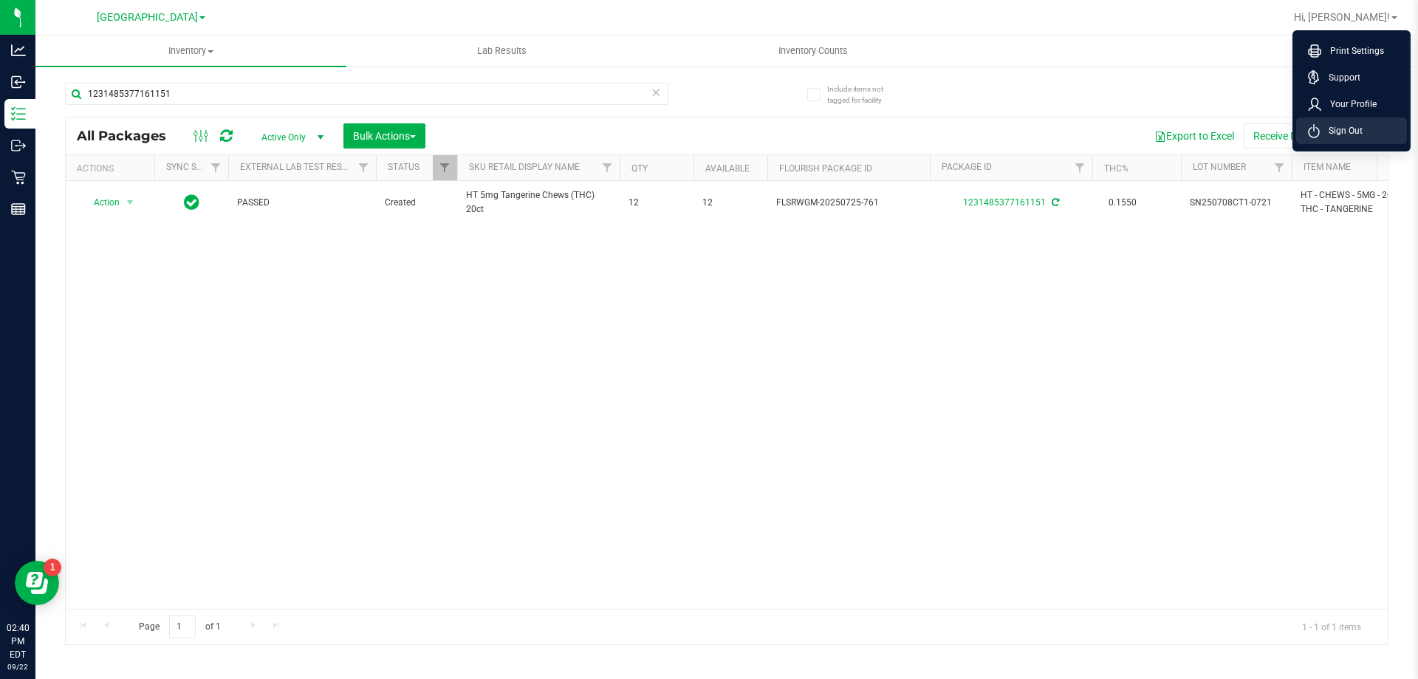
click at [1371, 136] on li "Sign Out" at bounding box center [1351, 130] width 111 height 27
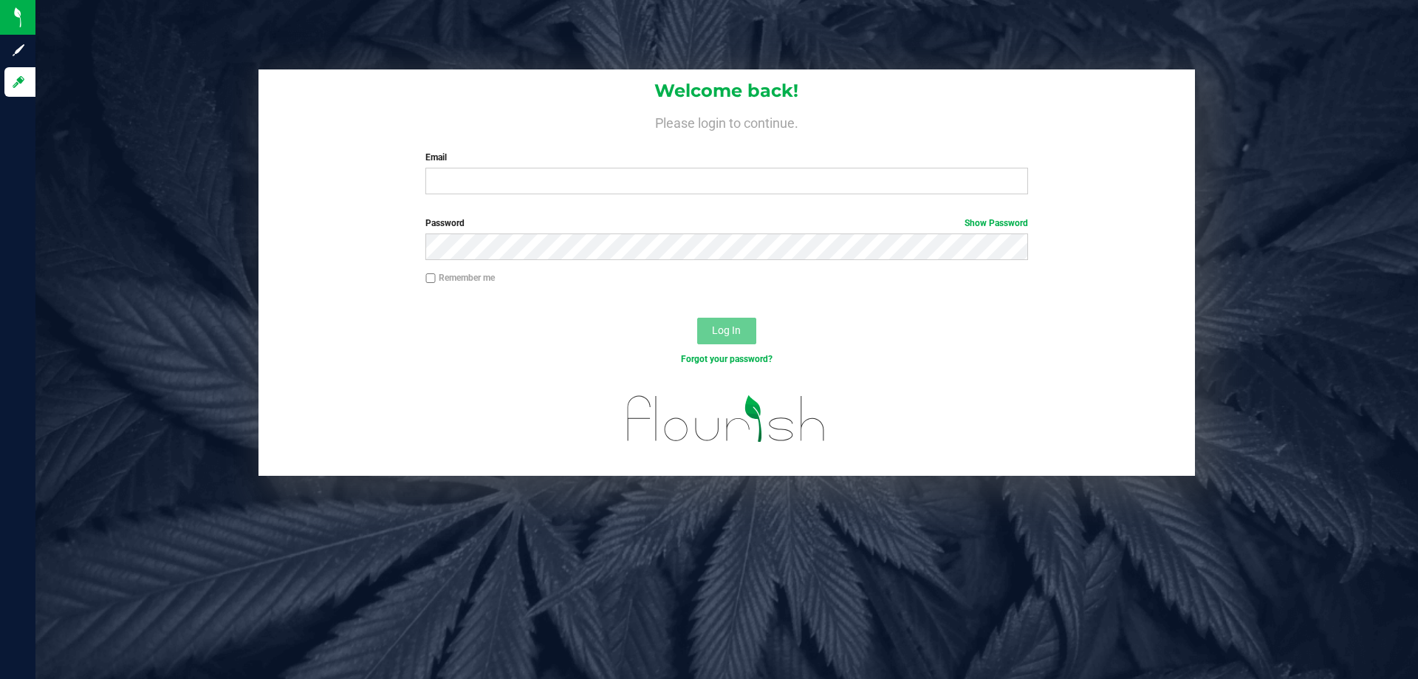
click at [524, 162] on label "Email" at bounding box center [726, 157] width 602 height 13
click at [524, 168] on input "Email" at bounding box center [726, 181] width 602 height 27
click at [510, 171] on input "Email" at bounding box center [726, 181] width 602 height 27
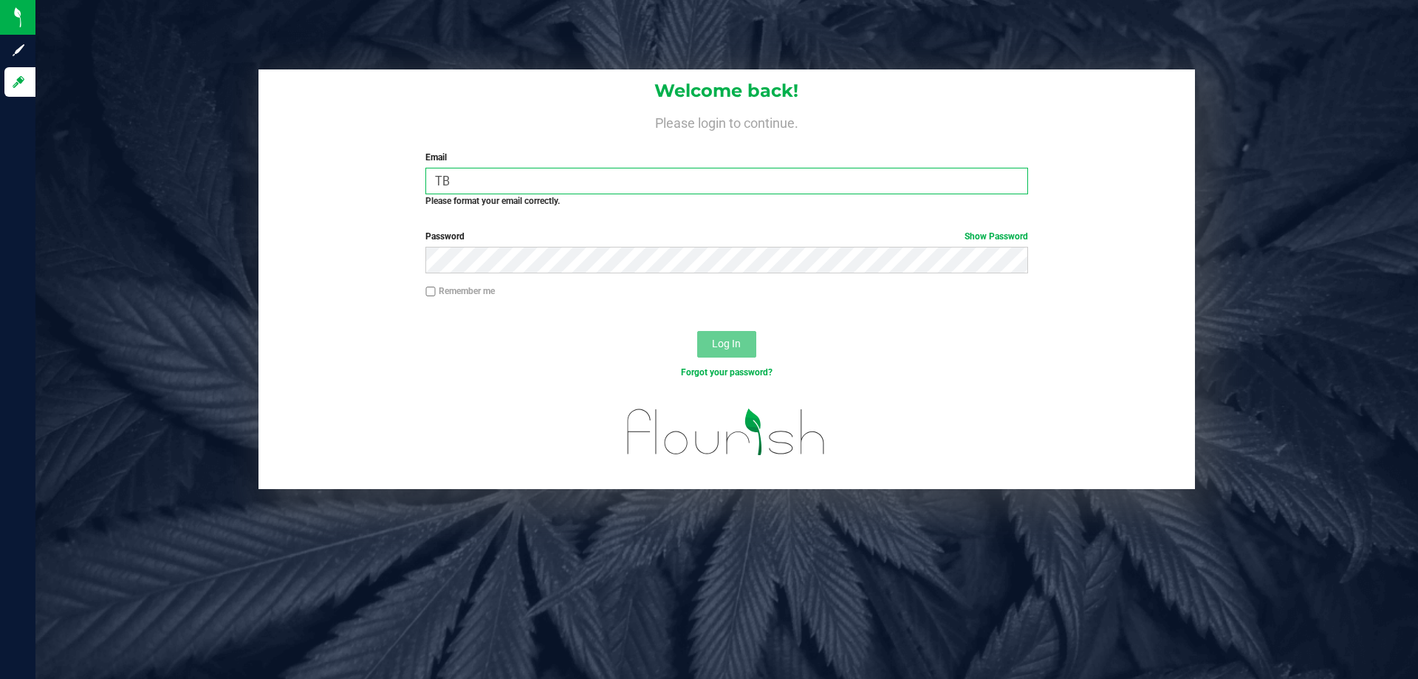
type input "T"
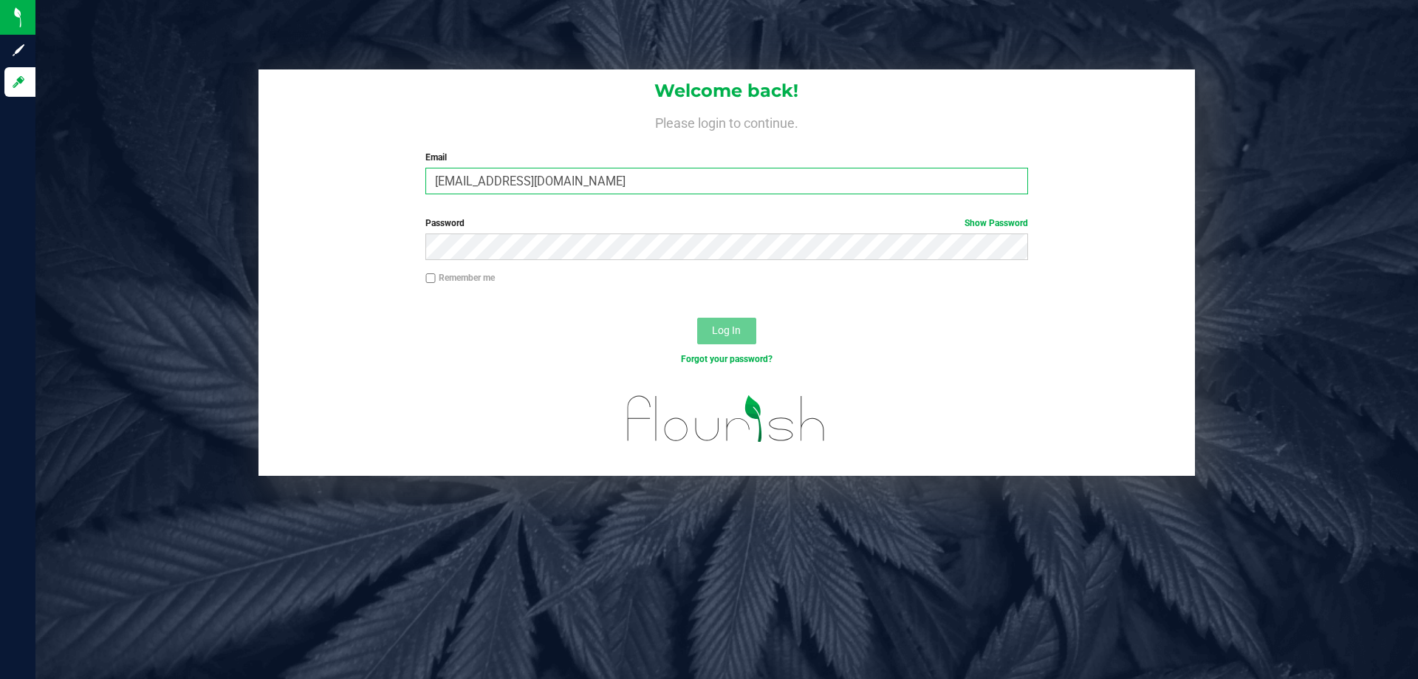
click at [619, 188] on input "tbowling@liveparallle.com" at bounding box center [726, 181] width 602 height 27
type input "[EMAIL_ADDRESS][DOMAIN_NAME]"
click at [697, 318] on button "Log In" at bounding box center [726, 331] width 59 height 27
